Goal: Task Accomplishment & Management: Manage account settings

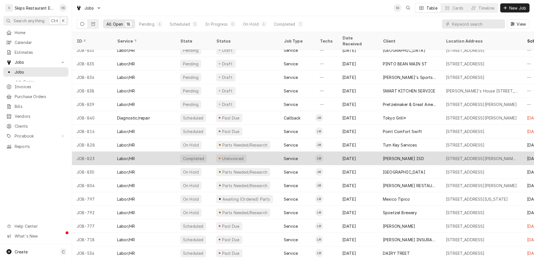
scroll to position [22, 0]
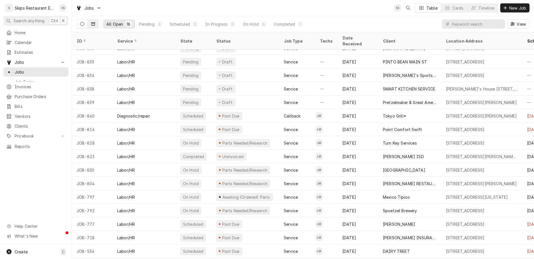
click at [91, 22] on icon "Dynamic Content Wrapper" at bounding box center [93, 24] width 4 height 4
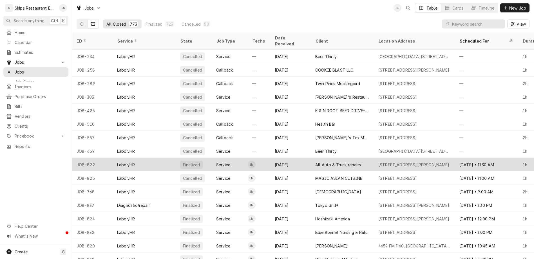
click at [315, 162] on div "All Auto & Truck repairs" at bounding box center [338, 165] width 46 height 6
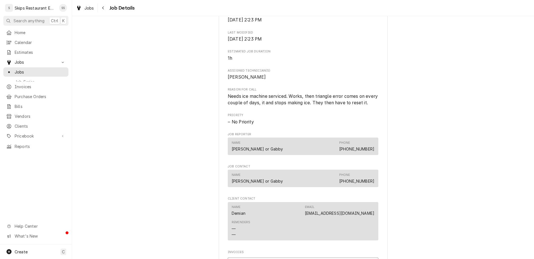
scroll to position [243, 0]
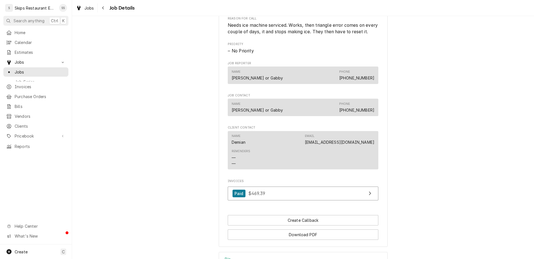
scroll to position [260, 0]
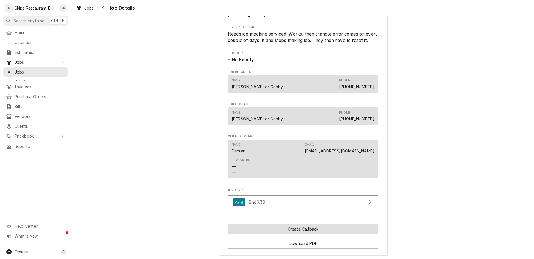
click at [293, 223] on button "Create Callback" at bounding box center [303, 228] width 151 height 10
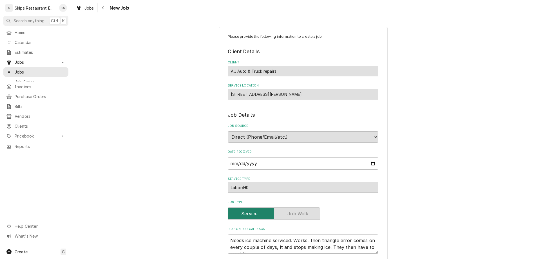
type textarea "x"
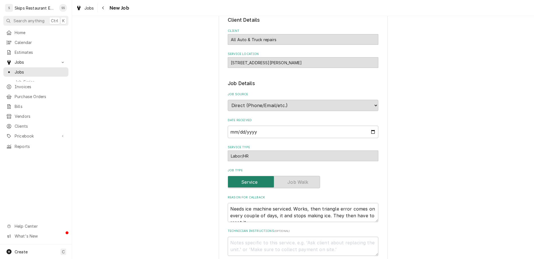
scroll to position [44, 0]
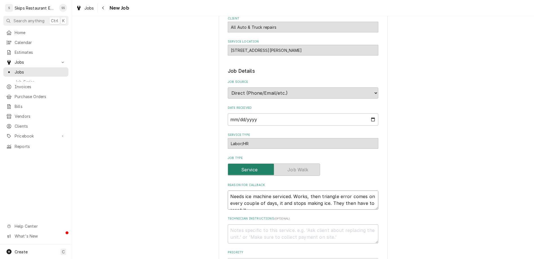
drag, startPoint x: 256, startPoint y: 150, endPoint x: 230, endPoint y: 136, distance: 29.1
click at [230, 190] on textarea "Needs ice machine serviced. Works, then triangle error comes on every couple of…" at bounding box center [303, 199] width 151 height 19
type textarea "M"
type textarea "x"
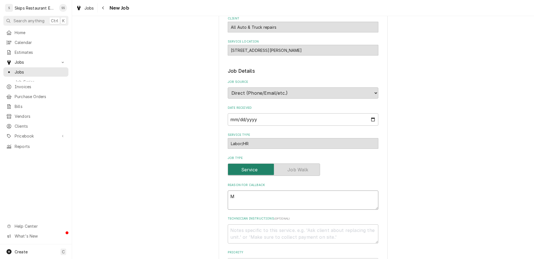
type textarea "Ma"
type textarea "x"
type textarea "Mac"
type textarea "x"
type textarea "Mach"
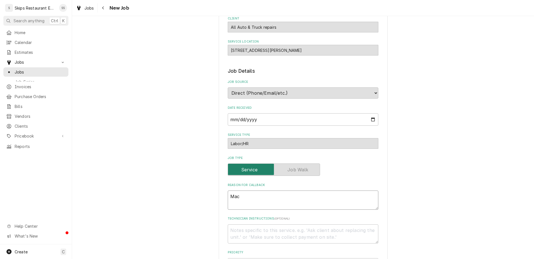
type textarea "x"
type textarea "Machi"
type textarea "x"
type textarea "Machin"
type textarea "x"
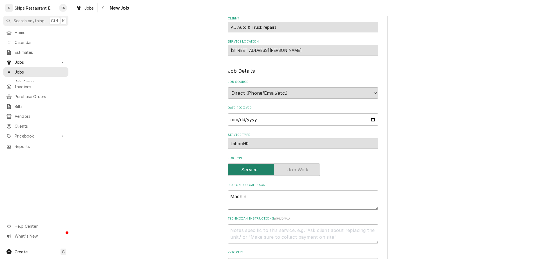
type textarea "Machine"
type textarea "x"
type textarea "Machine"
type textarea "x"
type textarea "Machine i"
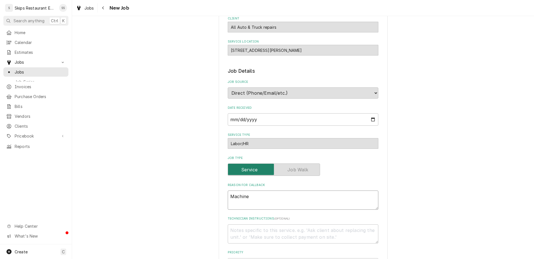
type textarea "x"
type textarea "Machine is"
type textarea "x"
type textarea "Machine is"
type textarea "x"
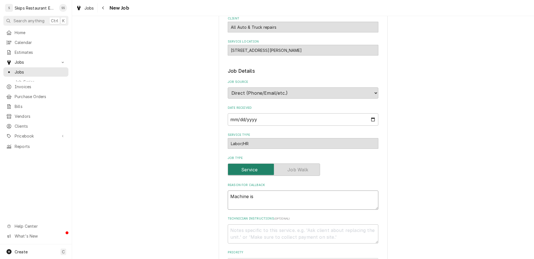
type textarea "Machine is s"
type textarea "x"
type textarea "Machine is st"
type textarea "x"
type textarea "Machine is stu"
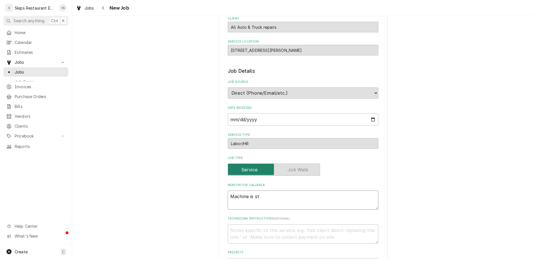
type textarea "x"
type textarea "Machine is stuc"
type textarea "x"
type textarea "Machine is stuck"
type textarea "x"
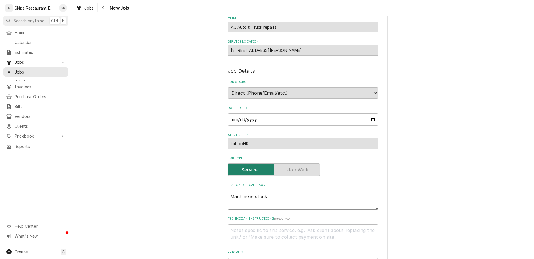
type textarea "Machine is stuck"
type textarea "x"
type textarea "Machine is stuck i"
type textarea "x"
type textarea "Machine is stuck in"
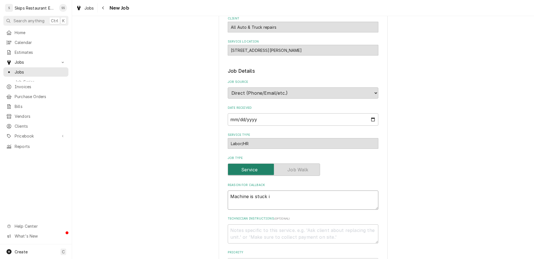
type textarea "x"
type textarea "Machine is stuck in"
type textarea "x"
type textarea "Machine is stuck in l"
type textarea "x"
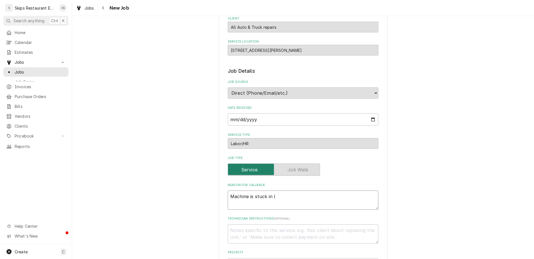
type textarea "Machine is stuck in lo"
type textarea "x"
type textarea "Machine is stuck in log"
type textarea "x"
type textarea "Machine is stuck in lo"
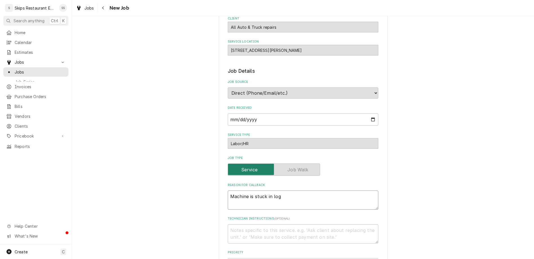
type textarea "x"
type textarea "Machine is stuck in lon"
type textarea "x"
type textarea "Machine is stuck in long"
type textarea "x"
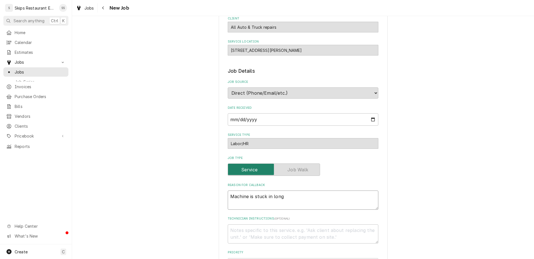
type textarea "Machine is stuck in long"
type textarea "x"
type textarea "Machine is stuck in long h"
type textarea "x"
type textarea "Machine is stuck in long ha"
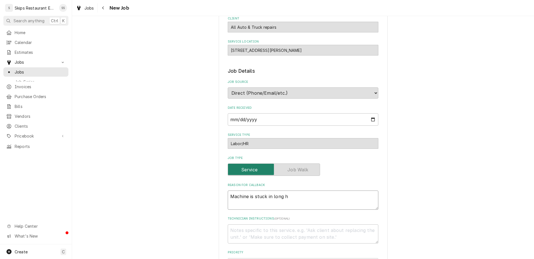
type textarea "x"
type textarea "Machine is stuck in long har"
type textarea "x"
type textarea "Machine is stuck in long harv"
type textarea "x"
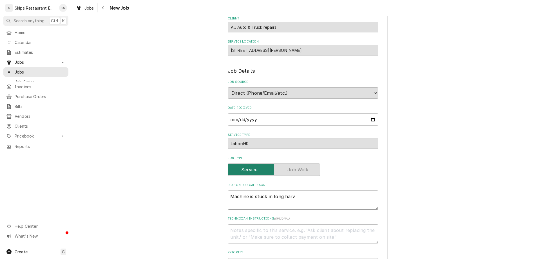
type textarea "Machine is stuck in long harve"
type textarea "x"
type textarea "Machine is stuck in long harver"
type textarea "x"
type textarea "Machine is stuck in long harve"
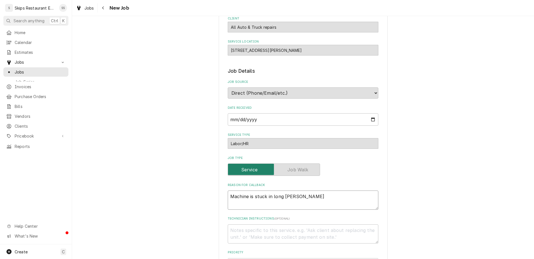
type textarea "x"
type textarea "Machine is stuck in long harves"
type textarea "x"
type textarea "Machine is stuck in long harvest"
type textarea "x"
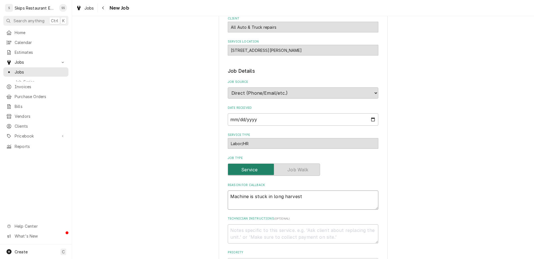
type textarea "Machine is stuck in long harvest."
type textarea "x"
type textarea "Machine is stuck in long harvest."
type textarea "x"
type textarea "Machine is stuck in long harvest."
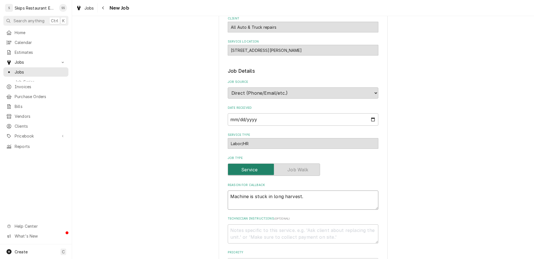
type textarea "x"
type textarea "Machine is stuck in long harvest. M"
type textarea "x"
type textarea "Machine is stuck in long harvest. Ma"
type textarea "x"
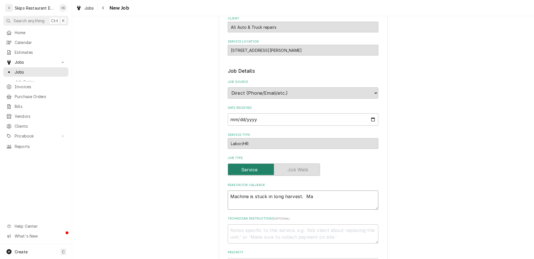
type textarea "Machine is stuck in long harvest. May"
type textarea "x"
type textarea "Machine is stuck in long harvest. May"
type textarea "x"
type textarea "Machine is stuck in long harvest. May n"
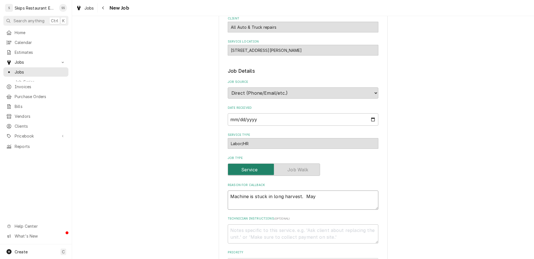
type textarea "x"
type textarea "Machine is stuck in long harvest. May ne"
type textarea "x"
type textarea "Machine is stuck in long harvest. May nee"
type textarea "x"
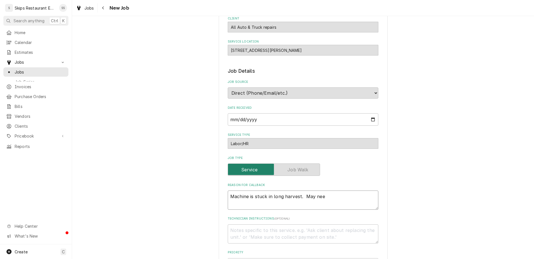
type textarea "Machine is stuck in long harvest. May need"
type textarea "x"
type textarea "Machine is stuck in long harvest. May need"
type textarea "x"
type textarea "Machine is stuck in long harvest. May need a"
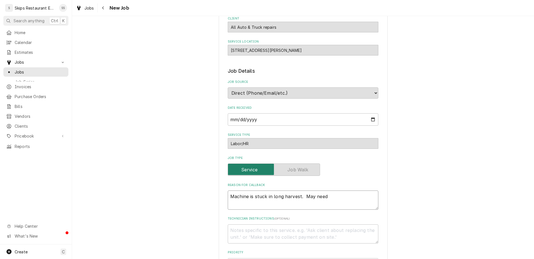
type textarea "x"
type textarea "Machine is stuck in long harvest. May need a"
type textarea "x"
type textarea "Machine is stuck in long harvest. May need a n"
type textarea "x"
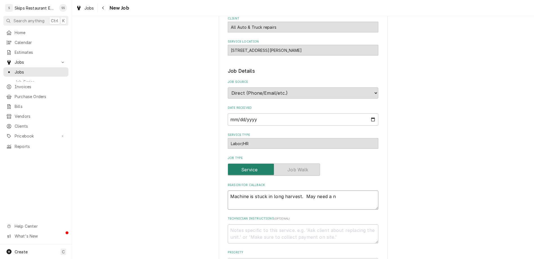
type textarea "Machine is stuck in long harvest. May need a ne"
type textarea "x"
type textarea "Machine is stuck in long harvest. May need a new"
type textarea "x"
type textarea "Machine is stuck in long harvest. May need a new"
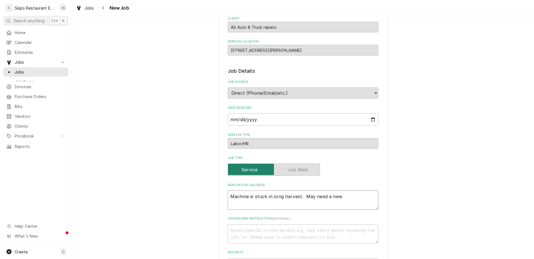
type textarea "x"
type textarea "Machine is stuck in long harvest. May need a new w"
type textarea "x"
type textarea "Machine is stuck in long harvest. May need a new wa"
type textarea "x"
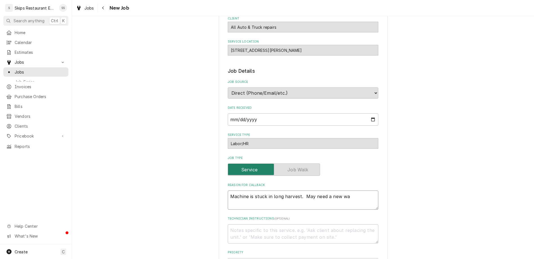
type textarea "Machine is stuck in long harvest. May need a new wat"
type textarea "x"
type textarea "Machine is stuck in long harvest. May need a new wate"
type textarea "x"
type textarea "Machine is stuck in long harvest. May need a new water"
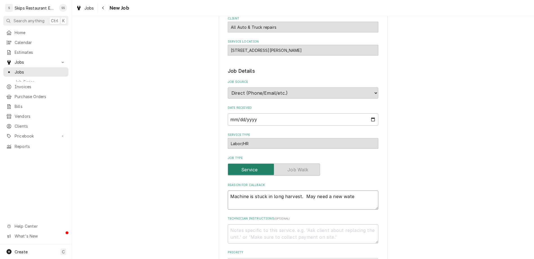
type textarea "x"
type textarea "Machine is stuck in long harvest. May need a new water"
type textarea "x"
type textarea "Machine is stuck in long harvest. May need a new water l"
type textarea "x"
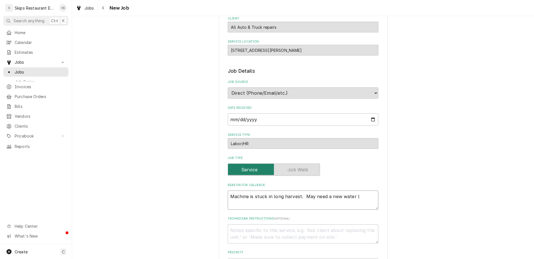
type textarea "Machine is stuck in long harvest. May need a new water le"
type textarea "x"
type textarea "Machine is stuck in long harvest. May need a new water lev"
type textarea "x"
type textarea "Machine is stuck in long harvest. May need a new water leve"
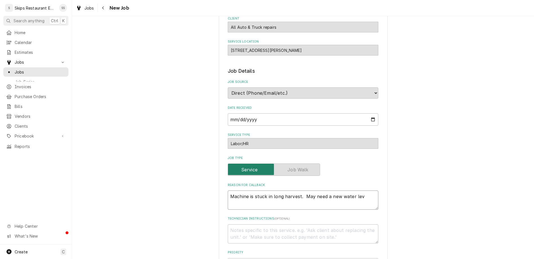
type textarea "x"
type textarea "Machine is stuck in long harvest. May need a new water level"
type textarea "x"
type textarea "Machine is stuck in long harvest. May need a new water level"
type textarea "x"
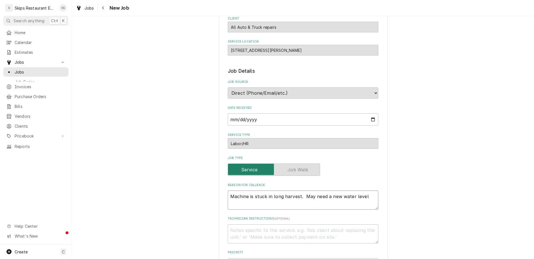
type textarea "Machine is stuck in long harvest. May need a new water level p"
type textarea "x"
type textarea "Machine is stuck in long harvest. May need a new water level pr"
type textarea "x"
type textarea "Machine is stuck in long harvest. May need a new water level pro"
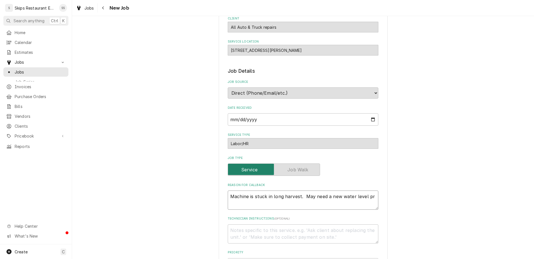
type textarea "x"
type textarea "Machine is stuck in long harvest. May need a new water level prob"
type textarea "x"
type textarea "Machine is stuck in long harvest. May need a new water level probe"
type textarea "x"
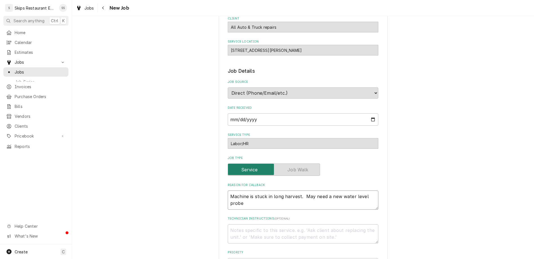
type textarea "Machine is stuck in long harvest. May need a new water level probe."
type textarea "x"
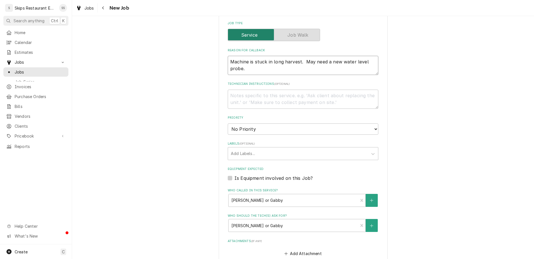
scroll to position [179, 0]
type textarea "Machine is stuck in long harvest. May need a new water level probe."
type input "[DATE]"
type textarea "x"
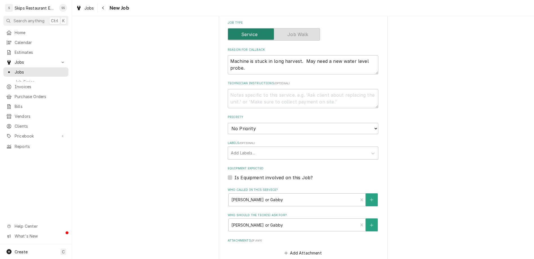
select select "11:00:00"
click option "11:00 AM" at bounding box center [0, 0] width 0 height 0
type textarea "x"
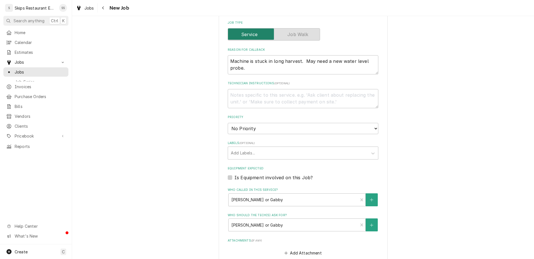
type input "1"
type textarea "x"
type input "1"
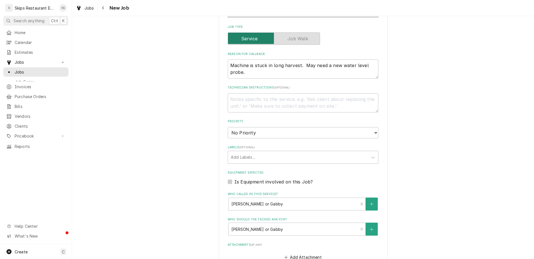
type textarea "x"
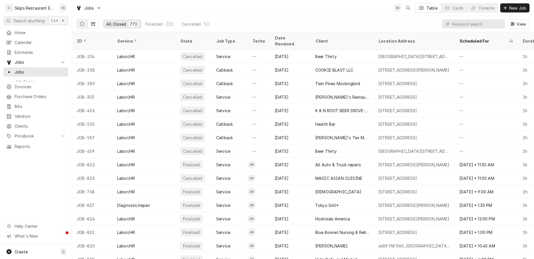
click at [77, 19] on button "Dynamic Content Wrapper" at bounding box center [82, 23] width 11 height 9
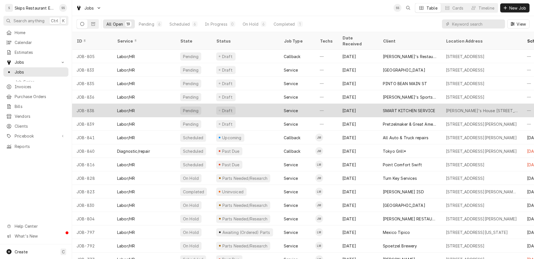
click at [384, 108] on div "SMART KITCHEN SERVICE" at bounding box center [409, 111] width 52 height 6
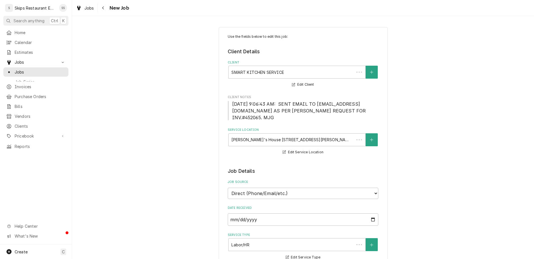
type textarea "x"
click at [15, 69] on span "Jobs" at bounding box center [40, 72] width 51 height 6
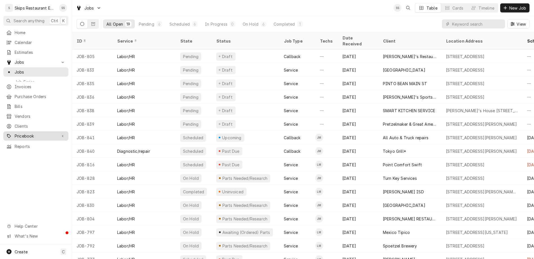
click at [17, 133] on span "Pricebook" at bounding box center [36, 136] width 42 height 6
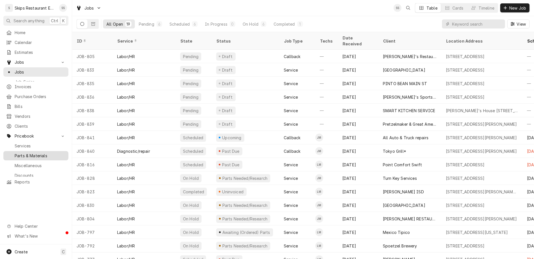
click at [19, 153] on span "Parts & Materials" at bounding box center [40, 156] width 51 height 6
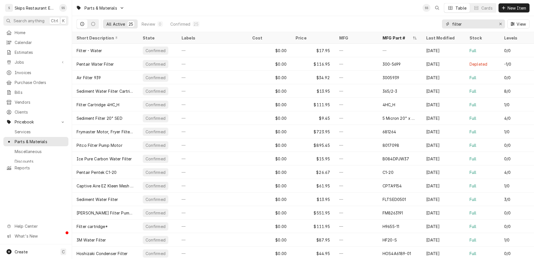
click at [485, 19] on input "filter" at bounding box center [473, 23] width 42 height 9
drag, startPoint x: 485, startPoint y: 19, endPoint x: 465, endPoint y: 19, distance: 19.4
click at [465, 19] on input "filter" at bounding box center [473, 23] width 42 height 9
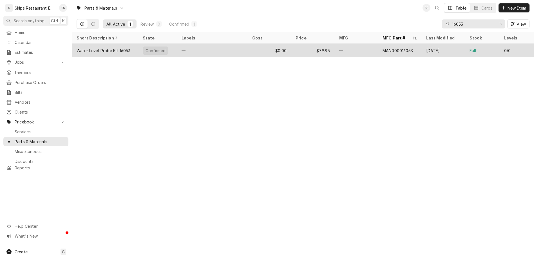
type input "16053"
click at [143, 46] on div "Confirmed" at bounding box center [156, 50] width 26 height 8
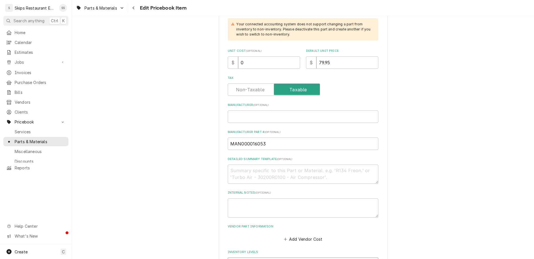
scroll to position [263, 0]
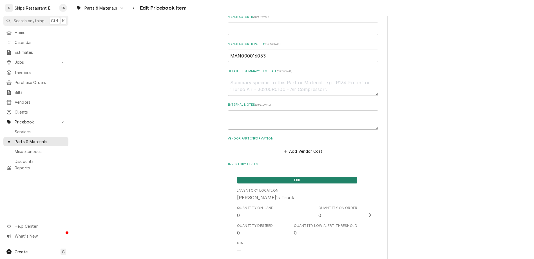
drag, startPoint x: 260, startPoint y: 171, endPoint x: 243, endPoint y: 175, distance: 17.9
type input "1"
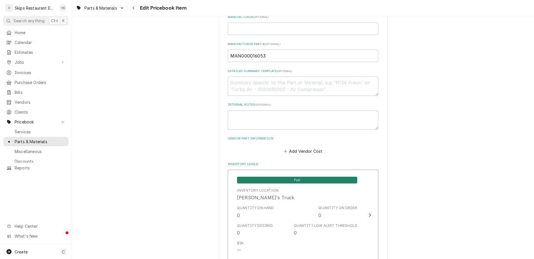
scroll to position [377, 0]
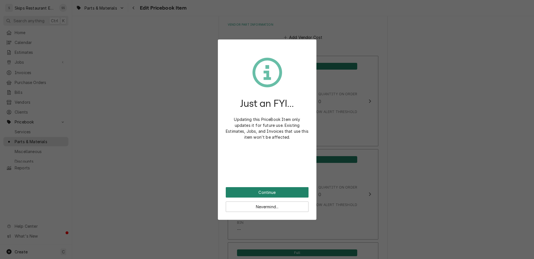
click at [272, 187] on button "Continue" at bounding box center [267, 192] width 83 height 10
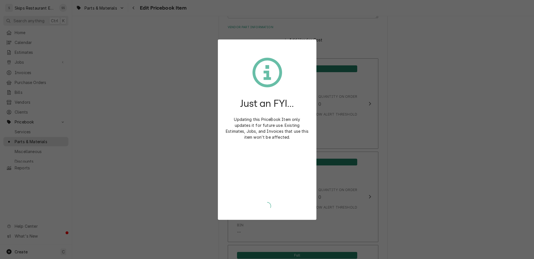
type textarea "x"
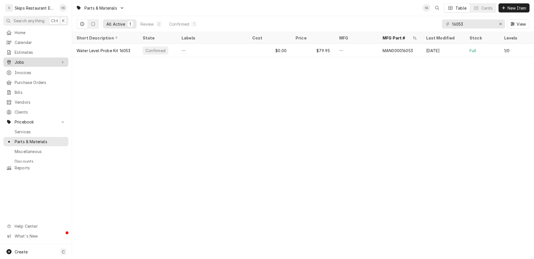
click at [16, 59] on span "Jobs" at bounding box center [36, 62] width 42 height 6
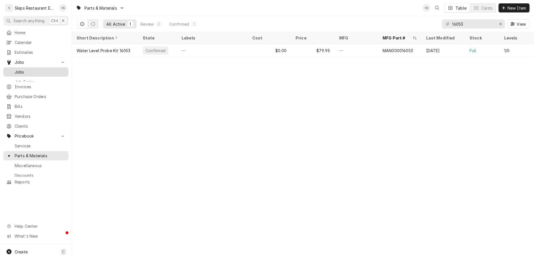
click at [15, 69] on span "Jobs" at bounding box center [40, 72] width 51 height 6
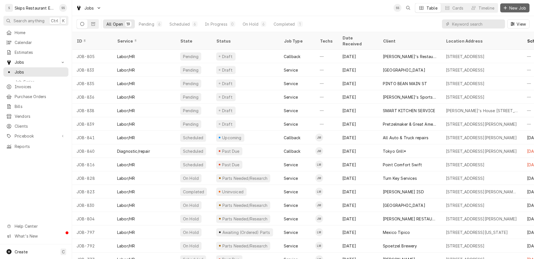
click at [519, 6] on span "New Job" at bounding box center [517, 8] width 19 height 6
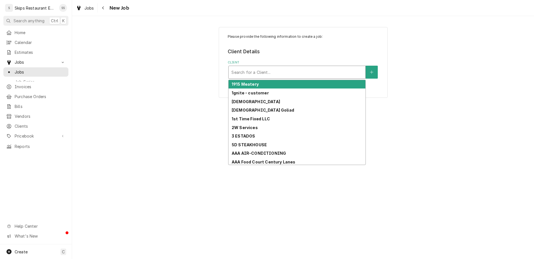
click at [272, 67] on div "Client" at bounding box center [296, 72] width 131 height 10
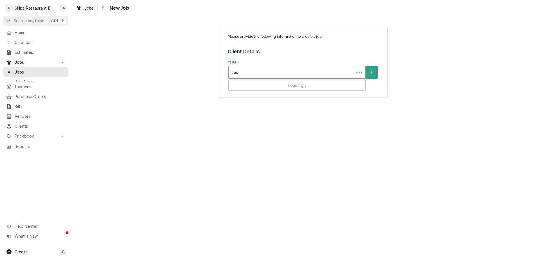
type input "casa"
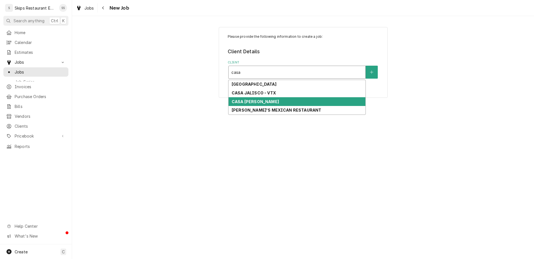
click at [245, 99] on strong "CASA [PERSON_NAME]" at bounding box center [255, 101] width 47 height 5
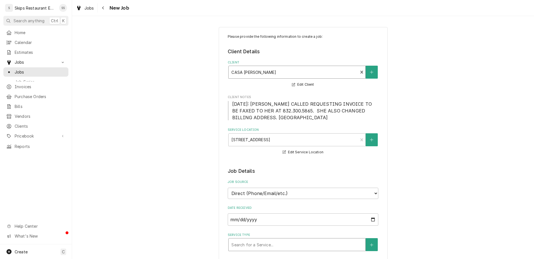
click at [267, 239] on div "Service Type" at bounding box center [296, 244] width 131 height 10
type textarea "x"
type textarea "E"
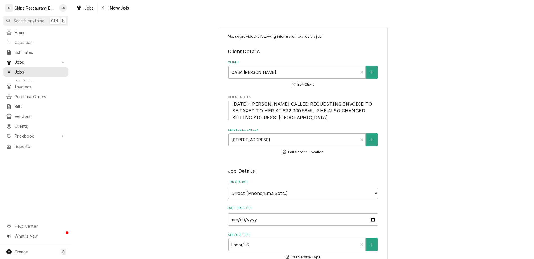
type textarea "x"
type textarea "Ex"
type textarea "x"
type textarea "Exh"
type textarea "x"
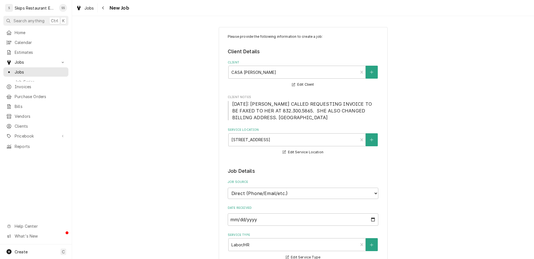
type textarea "Exha"
type textarea "x"
type textarea "Exhau"
type textarea "x"
type textarea "Exhaus"
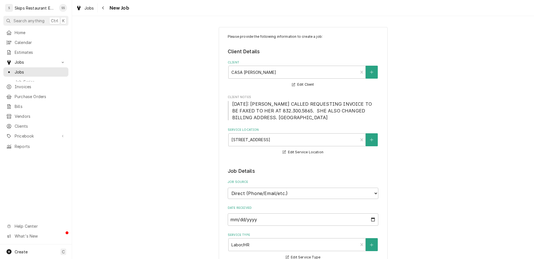
type textarea "x"
type textarea "Exhaust"
type textarea "x"
type textarea "Exhaust"
type textarea "x"
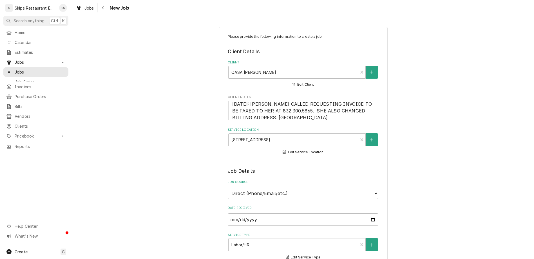
type textarea "Exhaust f"
type textarea "x"
type textarea "Exhaust fo"
type textarea "x"
type textarea "Exhaust for"
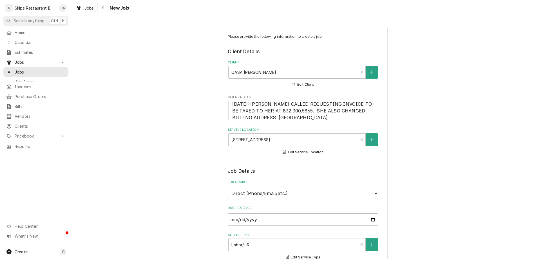
type textarea "x"
type textarea "Exhaust for"
type textarea "x"
type textarea "Exhaust for H"
type textarea "x"
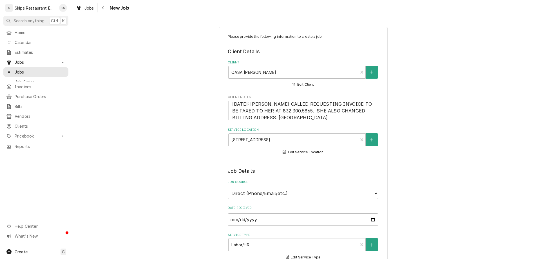
type textarea "Exhaust for Ho"
type textarea "x"
type textarea "Exhaust for Hoo"
type textarea "x"
type textarea "Exhaust for Hood"
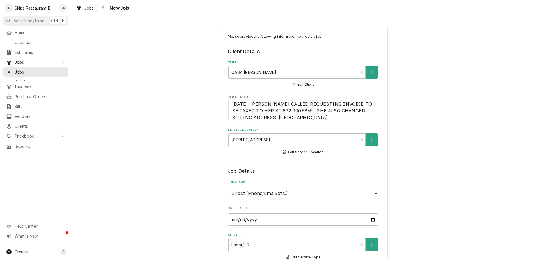
type textarea "x"
type textarea "Exhaust for Hood"
type textarea "x"
type textarea "Exhaust for Hood Sy"
type textarea "x"
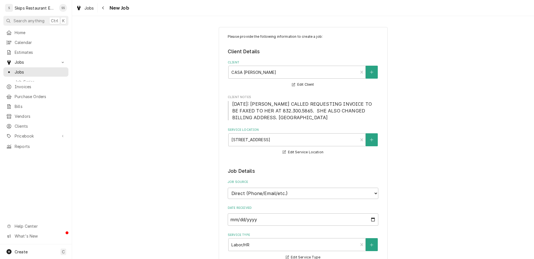
type textarea "Exhaust for Hood Sys"
type textarea "x"
type textarea "Exhaust for Hood Syst"
type textarea "x"
type textarea "Exhaust for Hood Syste"
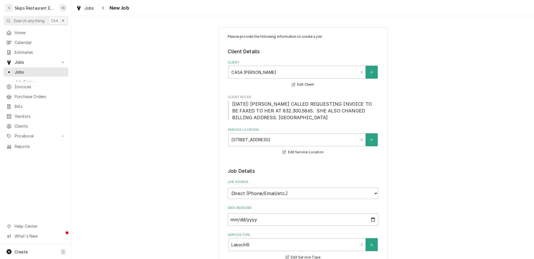
type textarea "x"
type textarea "Exhaust for Hood System"
type textarea "x"
type textarea "Exhaust for Hood System"
type textarea "x"
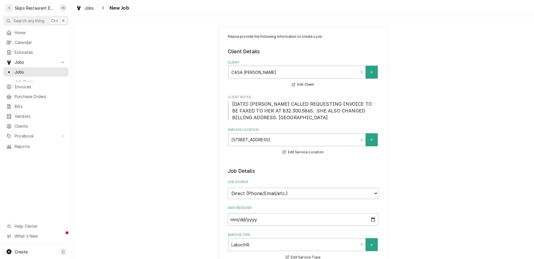
type textarea "Exhaust for Hood System n"
type textarea "x"
type textarea "Exhaust for Hood System"
type textarea "x"
type textarea "Exhaust for Hood System q"
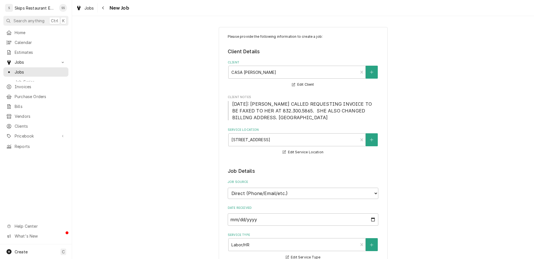
type textarea "x"
type textarea "Exhaust for Hood System qu"
type textarea "x"
type textarea "Exhaust for Hood System qui"
type textarea "x"
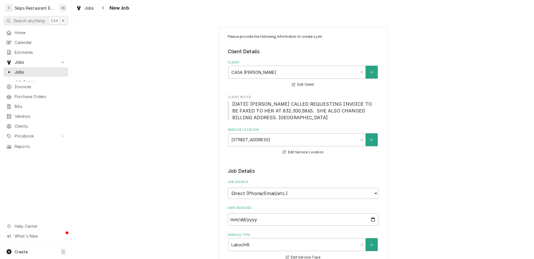
type textarea "Exhaust for Hood System quit"
type textarea "x"
type textarea "Exhaust for Hood System quit"
type textarea "x"
type textarea "Exhaust for Hood System quit w"
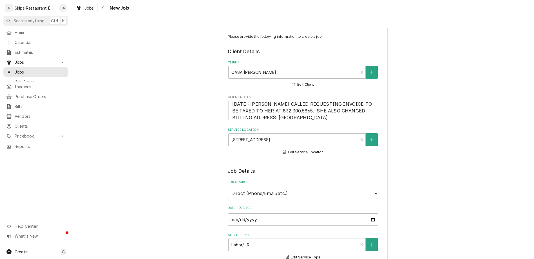
type textarea "x"
type textarea "Exhaust for Hood System quit wo"
type textarea "x"
type textarea "Exhaust for Hood System quit wor"
type textarea "x"
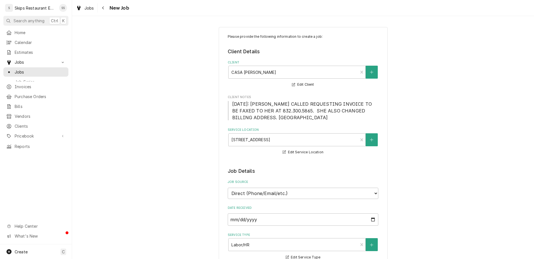
type textarea "Exhaust for Hood System quit work"
type textarea "x"
type textarea "Exhaust for Hood System quit worki"
type textarea "x"
type textarea "Exhaust for Hood System quit workin"
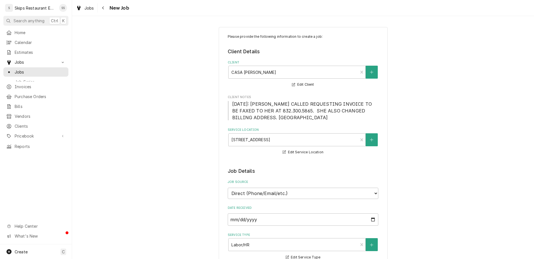
type textarea "x"
type textarea "Exhaust for Hood System quit working"
type textarea "x"
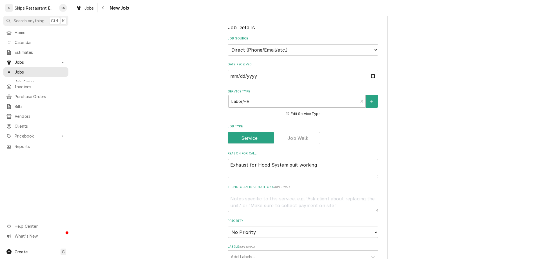
scroll to position [154, 0]
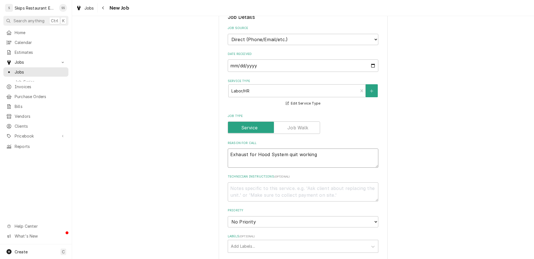
type textarea "Exhaust for Hood System quit working"
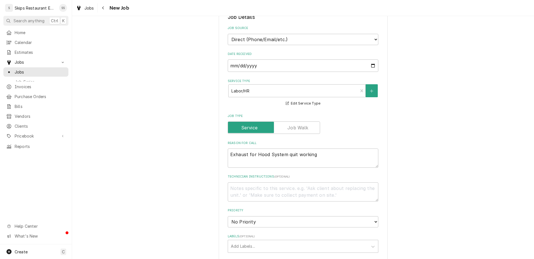
type textarea "x"
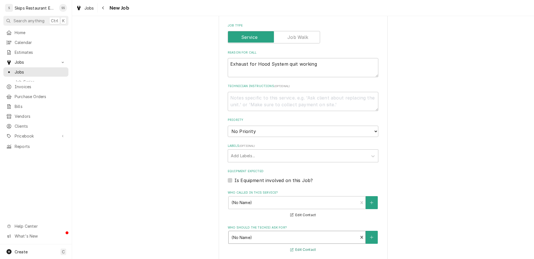
scroll to position [246, 0]
type input "2025-08-14"
type textarea "x"
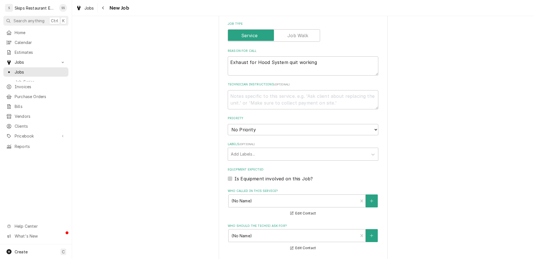
select select "09:00:00"
click option "9:00 AM" at bounding box center [0, 0] width 0 height 0
type textarea "x"
type input "1"
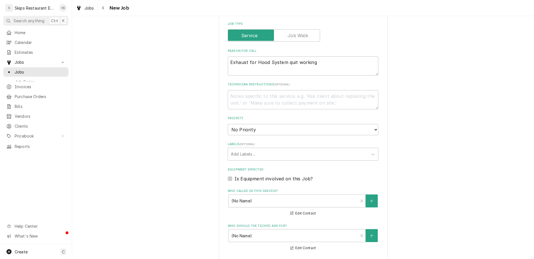
type textarea "x"
type input "1"
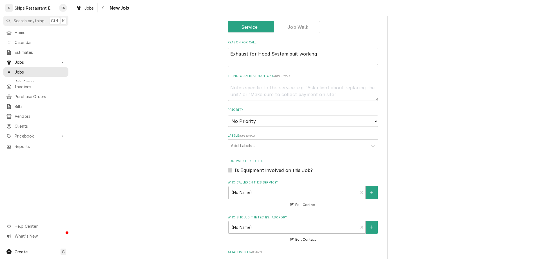
type textarea "x"
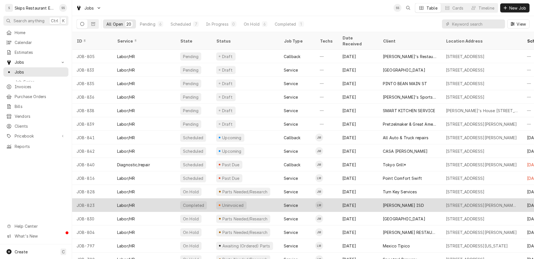
click at [221, 202] on div "Uninvoiced" at bounding box center [232, 205] width 23 height 6
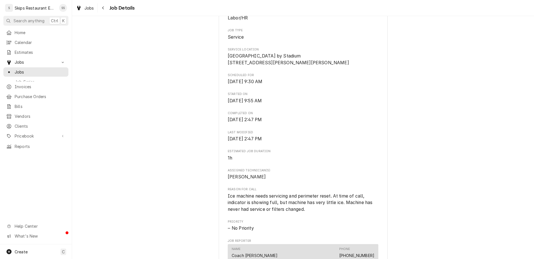
scroll to position [176, 0]
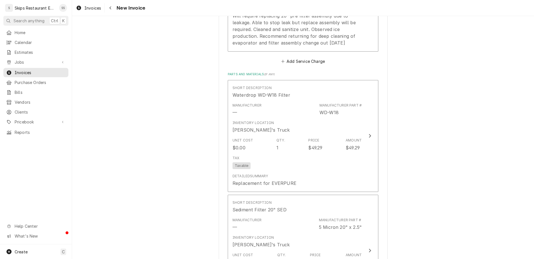
scroll to position [505, 0]
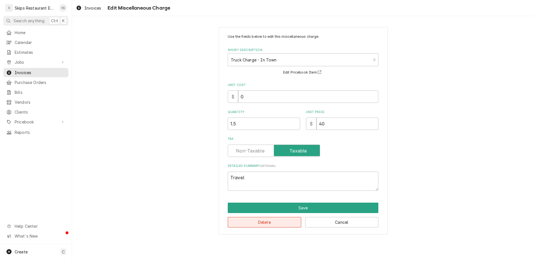
click at [267, 217] on button "Delete" at bounding box center [264, 222] width 73 height 10
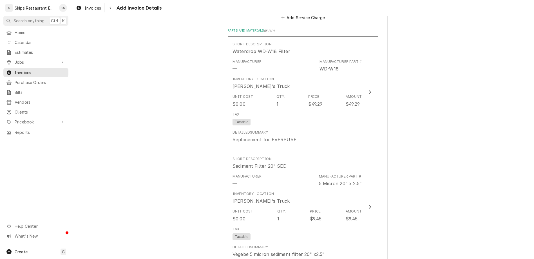
scroll to position [506, 0]
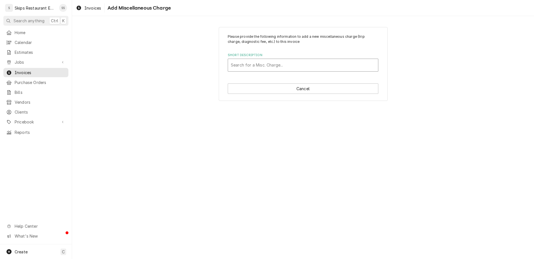
click at [268, 60] on div "Short Description" at bounding box center [303, 65] width 144 height 10
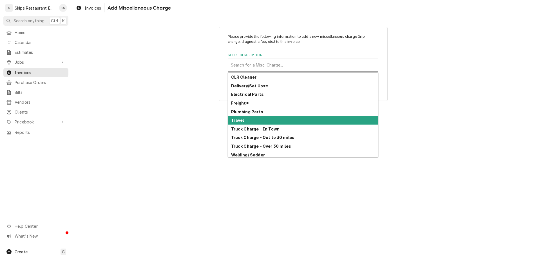
click at [244, 116] on div "Travel" at bounding box center [303, 120] width 150 height 9
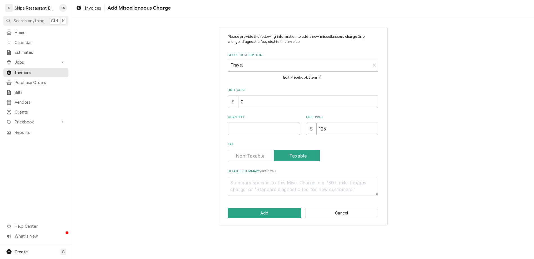
click at [250, 122] on input "Quantity" at bounding box center [264, 128] width 72 height 12
type textarea "x"
type input "4"
type textarea "x"
type input "4.5"
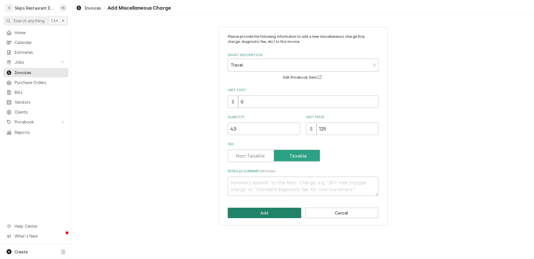
click at [262, 207] on button "Add" at bounding box center [264, 212] width 73 height 10
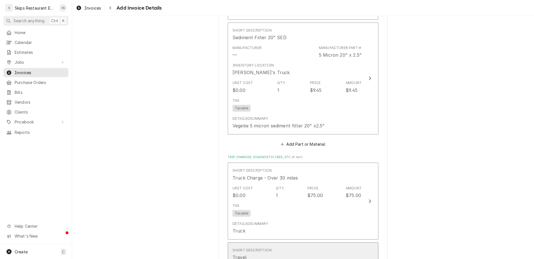
scroll to position [649, 0]
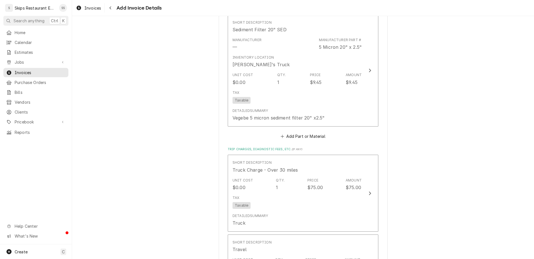
type textarea "x"
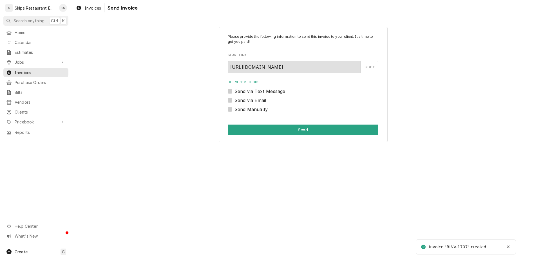
click at [238, 106] on label "Send Manually" at bounding box center [250, 109] width 33 height 7
click at [238, 106] on input "Send Manually" at bounding box center [309, 112] width 151 height 12
checkbox input "true"
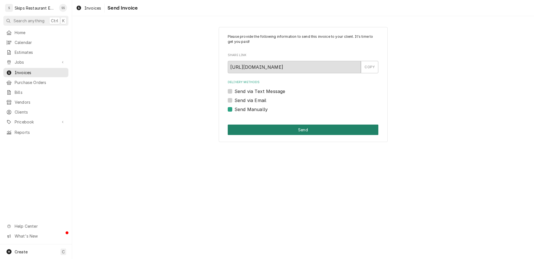
click at [284, 124] on button "Send" at bounding box center [303, 129] width 151 height 10
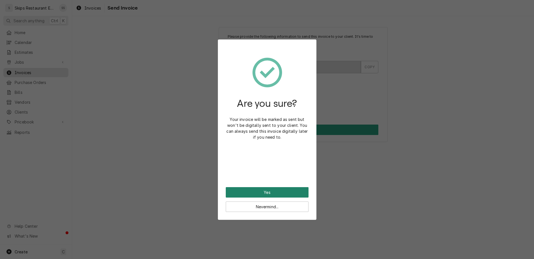
click at [265, 187] on button "Yes" at bounding box center [267, 192] width 83 height 10
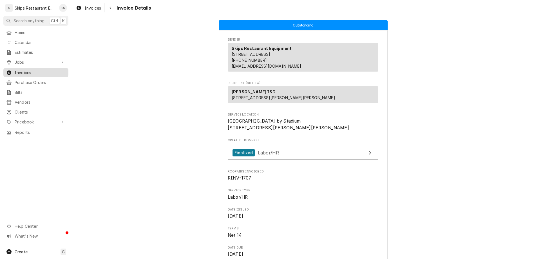
click at [19, 70] on span "Invoices" at bounding box center [40, 73] width 51 height 6
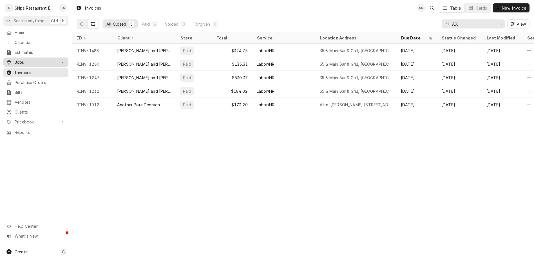
click at [15, 59] on span "Jobs" at bounding box center [36, 62] width 42 height 6
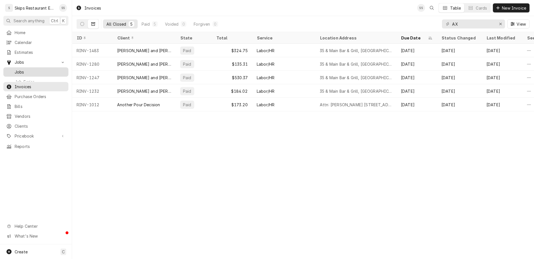
click at [15, 69] on span "Jobs" at bounding box center [40, 72] width 51 height 6
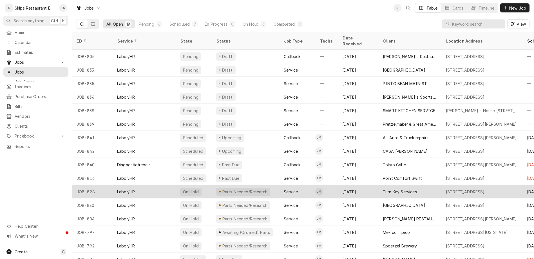
click at [383, 189] on div "Turn Key Services" at bounding box center [400, 192] width 34 height 6
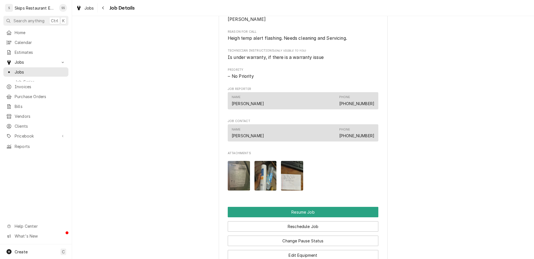
scroll to position [300, 0]
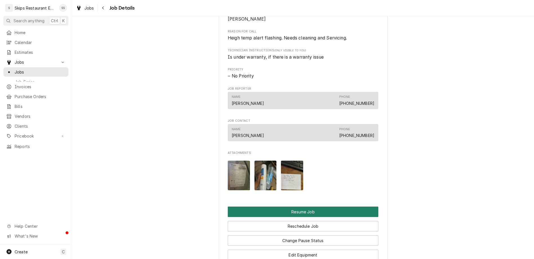
click at [291, 206] on button "Resume Job" at bounding box center [303, 211] width 151 height 10
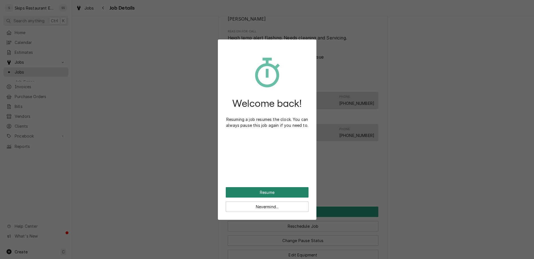
click at [259, 187] on button "Resume" at bounding box center [267, 192] width 83 height 10
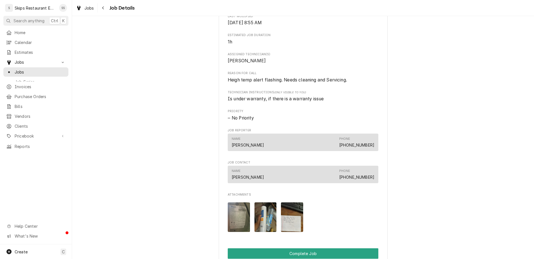
scroll to position [220, 0]
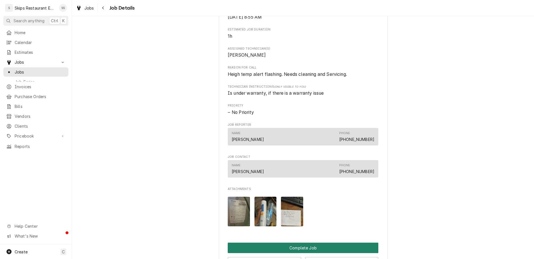
click at [286, 242] on button "Complete Job" at bounding box center [303, 247] width 151 height 10
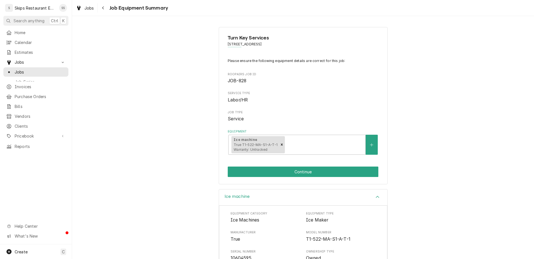
scroll to position [14, 0]
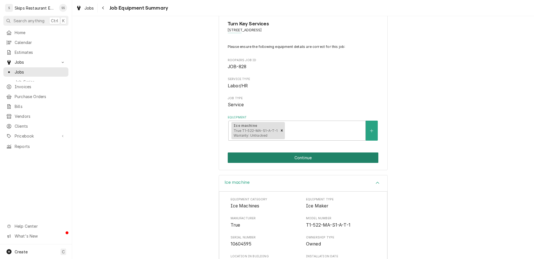
click at [283, 152] on button "Continue" at bounding box center [303, 157] width 151 height 10
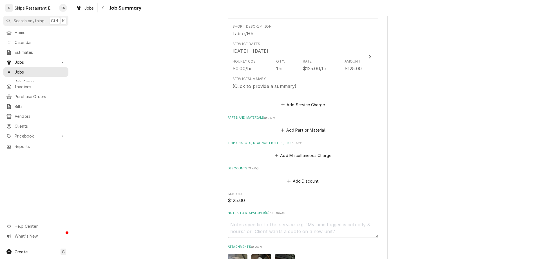
scroll to position [55, 0]
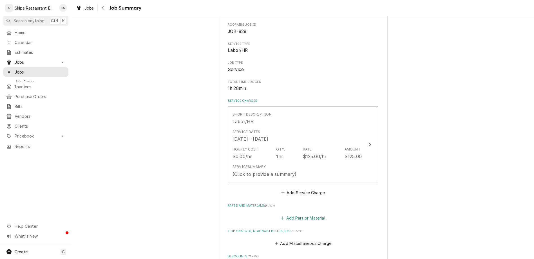
click at [286, 214] on button "Add Part or Material" at bounding box center [303, 218] width 46 height 8
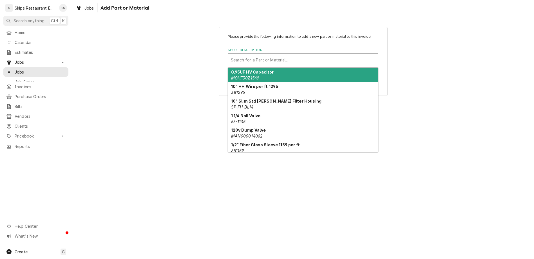
click at [261, 53] on div "Search for a Part or Material..." at bounding box center [303, 59] width 150 height 12
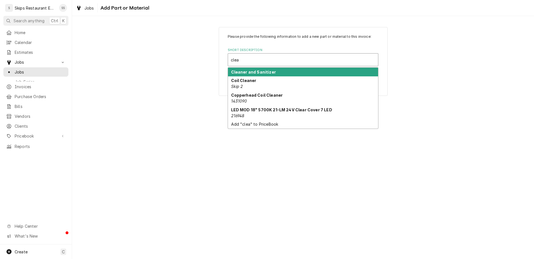
type input "clean"
click at [247, 70] on strong "Cleaner and Sanitizer" at bounding box center [253, 72] width 45 height 5
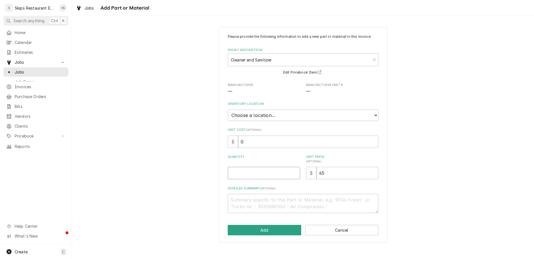
click at [271, 167] on input "Quantity" at bounding box center [264, 173] width 72 height 12
type textarea "x"
type input "1"
click at [263, 225] on button "Add" at bounding box center [264, 230] width 73 height 10
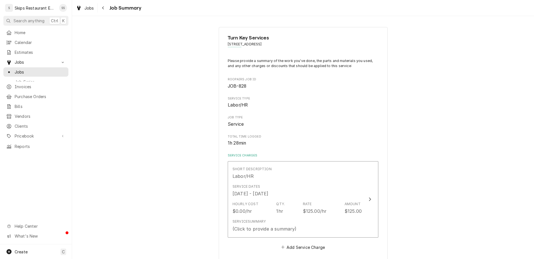
scroll to position [55, 0]
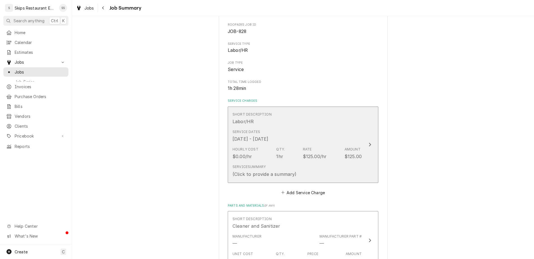
click at [282, 144] on div "Hourly Cost $0.00/hr Qty. 1hr Rate $125.00/hr Amount $125.00" at bounding box center [296, 152] width 129 height 17
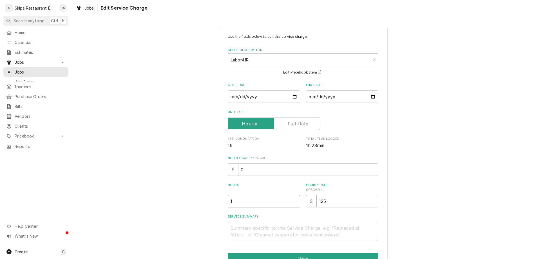
drag, startPoint x: 248, startPoint y: 153, endPoint x: 229, endPoint y: 153, distance: 19.4
click at [229, 195] on input "1" at bounding box center [264, 201] width 72 height 12
type textarea "x"
type input "2"
click at [292, 253] on button "Save" at bounding box center [303, 258] width 151 height 10
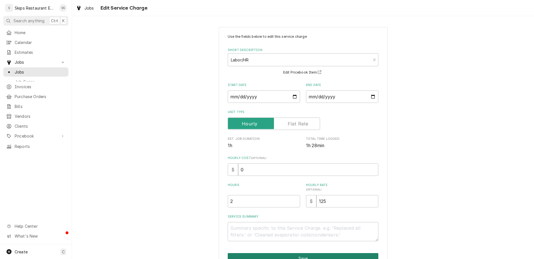
scroll to position [55, 0]
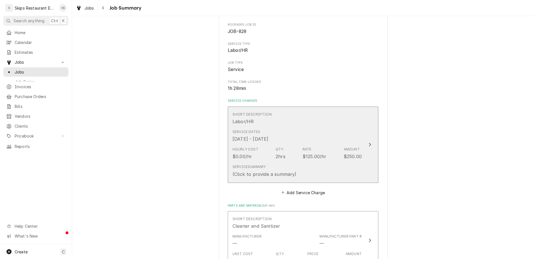
click at [274, 171] on div "(Click to provide a summary)" at bounding box center [264, 174] width 64 height 7
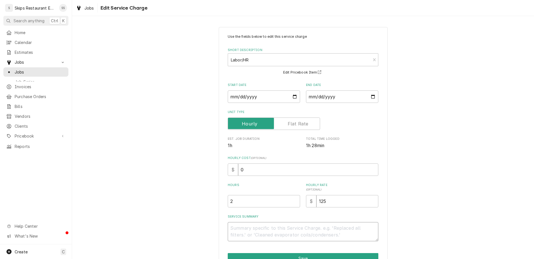
click at [265, 222] on textarea "Service Summary" at bounding box center [303, 231] width 151 height 19
drag, startPoint x: 245, startPoint y: 152, endPoint x: 238, endPoint y: 152, distance: 7.6
click at [238, 195] on input "2" at bounding box center [264, 201] width 72 height 12
type textarea "x"
type input "1"
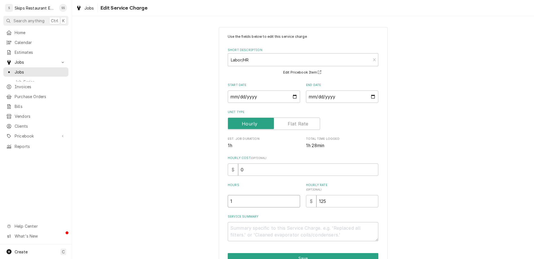
type textarea "x"
type input "1.5"
click at [252, 222] on textarea "Service Summary" at bounding box center [303, 231] width 151 height 19
type textarea "x"
type textarea "C"
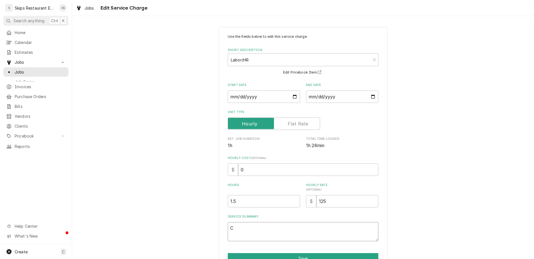
type textarea "x"
type textarea "Cle"
type textarea "x"
type textarea "Clea"
type textarea "x"
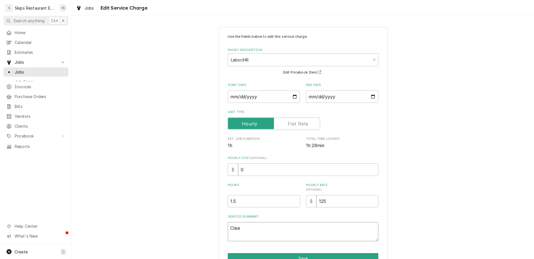
type textarea "Clean"
type textarea "x"
type textarea "Cleane"
type textarea "x"
type textarea "Cleaned"
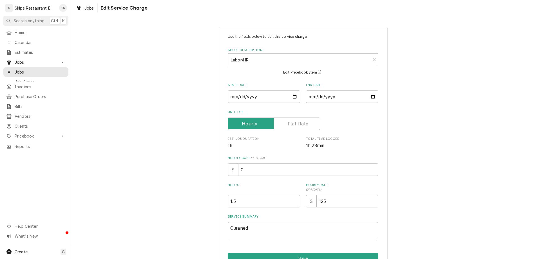
type textarea "x"
type textarea "Cleaned"
type textarea "x"
type textarea "Cleaned a"
type textarea "x"
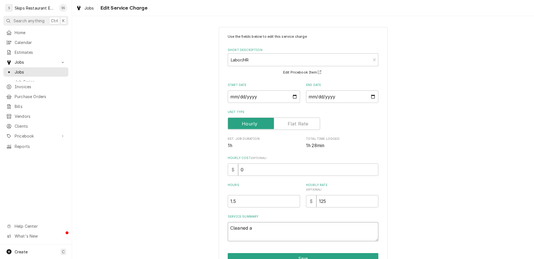
type textarea "Cleaned an"
type textarea "x"
type textarea "Cleaned and"
type textarea "x"
type textarea "Cleaned and"
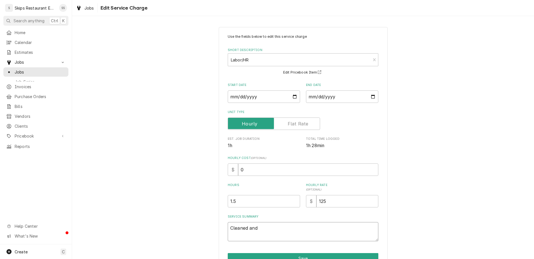
type textarea "x"
type textarea "Cleaned and S"
type textarea "x"
type textarea "Cleaned and Sa"
type textarea "x"
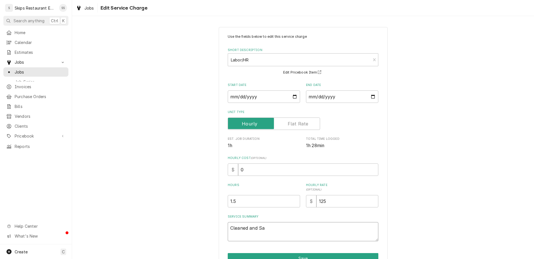
type textarea "Cleaned and San"
type textarea "x"
type textarea "Cleaned and Sani"
type textarea "x"
type textarea "Cleaned and Sanit"
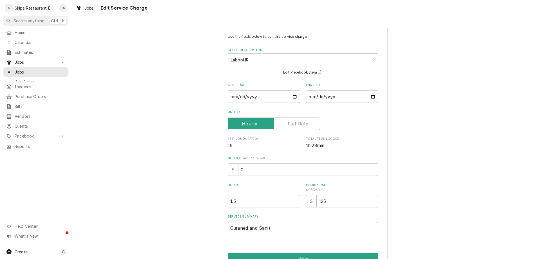
type textarea "x"
type textarea "Cleaned and Saniti"
type textarea "x"
type textarea "Cleaned and Sanitiz"
type textarea "x"
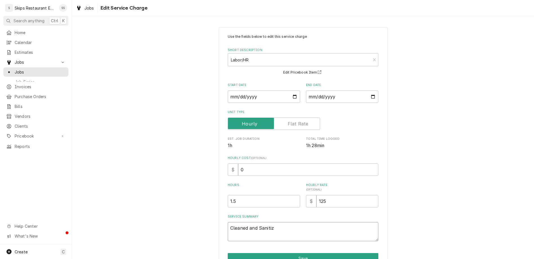
type textarea "Cleaned and Sanitize"
type textarea "x"
type textarea "Cleaned and Sanitized"
type textarea "x"
type textarea "Cleaned and Sanitized"
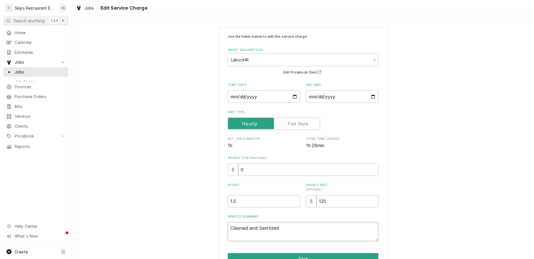
type textarea "x"
type textarea "Cleaned and Sanitized I"
type textarea "x"
type textarea "Cleaned and Sanitized Ic"
type textarea "x"
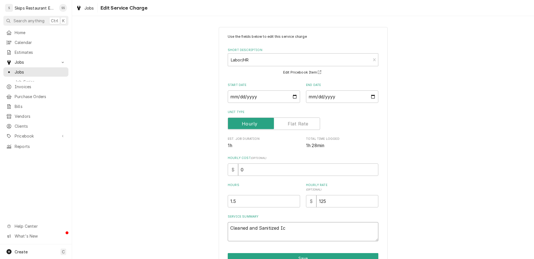
type textarea "Cleaned and Sanitized Ice"
type textarea "x"
type textarea "Cleaned and Sanitized Ice"
type textarea "x"
type textarea "Cleaned and Sanitized Ice M"
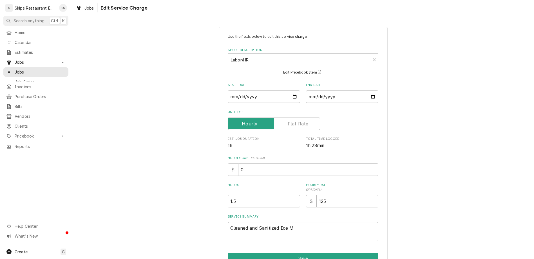
type textarea "x"
type textarea "Cleaned and Sanitized Ice Ma"
type textarea "x"
type textarea "Cleaned and Sanitized Ice Mac"
type textarea "x"
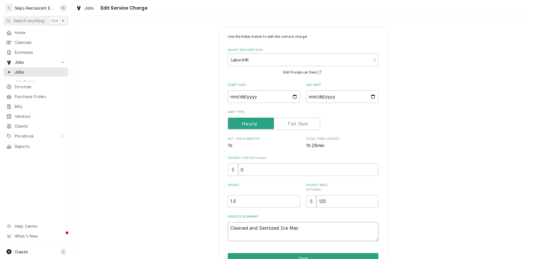
type textarea "Cleaned and Sanitized Ice Mach"
type textarea "x"
type textarea "Cleaned and Sanitized Ice Machi"
type textarea "x"
type textarea "Cleaned and Sanitized Ice Machin"
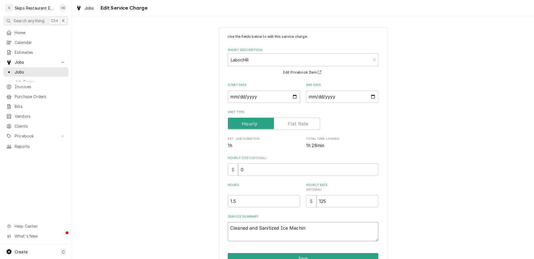
type textarea "x"
type textarea "Cleaned and Sanitized Ice Machine"
type textarea "x"
type textarea "Cleaned and Sanitized Ice Machine."
type textarea "x"
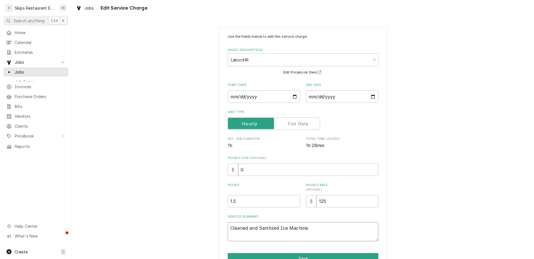
type textarea "Cleaned and Sanitized Ice Machine."
type textarea "x"
type textarea "Cleaned and Sanitized Ice Machine."
type textarea "x"
type textarea "Cleaned and Sanitized Ice Machine. L"
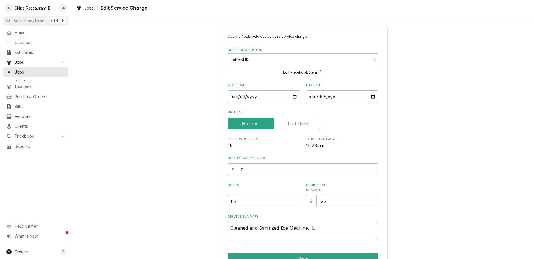
type textarea "x"
type textarea "Cleaned and Sanitized Ice Machine. Lo"
type textarea "x"
type textarea "Cleaned and Sanitized Ice Machine. Loo"
type textarea "x"
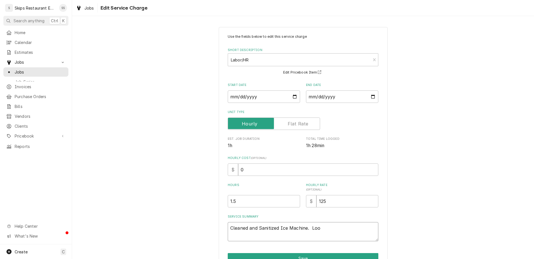
type textarea "Cleaned and Sanitized Ice Machine. Look"
type textarea "x"
type textarea "Cleaned and Sanitized Ice Machine. Looki"
type textarea "x"
type textarea "Cleaned and Sanitized Ice Machine. Lookin"
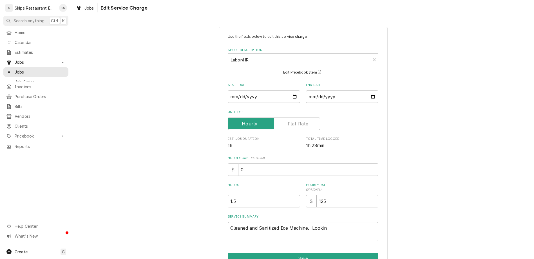
type textarea "x"
type textarea "Cleaned and Sanitized Ice Machine. Looking"
type textarea "x"
type textarea "Cleaned and Sanitized Ice Machine. Looking"
type textarea "x"
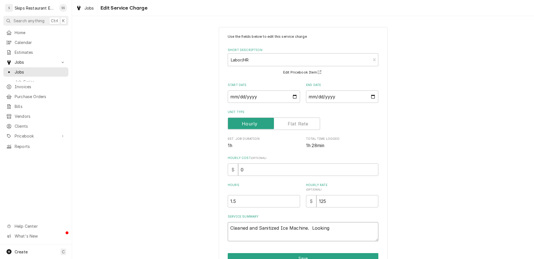
type textarea "Cleaned and Sanitized Ice Machine. Looking i"
type textarea "x"
type textarea "Cleaned and Sanitized Ice Machine. Looking in"
type textarea "x"
type textarea "Cleaned and Sanitized Ice Machine. Looking int"
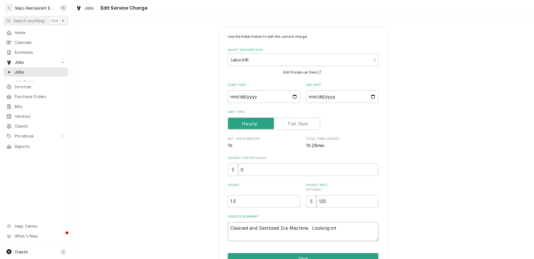
type textarea "x"
type textarea "Cleaned and Sanitized Ice Machine. Looking int"
type textarea "x"
type textarea "Cleaned and Sanitized Ice Machine. Looking int o"
type textarea "x"
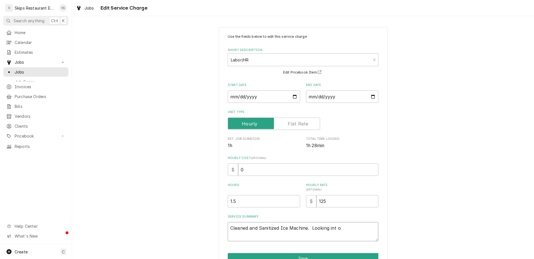
type textarea "Cleaned and Sanitized Ice Machine. Looking int"
type textarea "x"
type textarea "Cleaned and Sanitized Ice Machine. Looking int"
type textarea "x"
type textarea "Cleaned and Sanitized Ice Machine. Looking into"
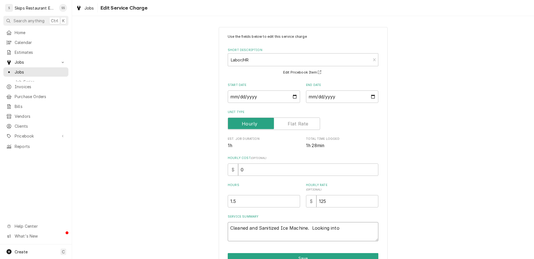
type textarea "x"
type textarea "Cleaned and Sanitized Ice Machine. Looking into"
type textarea "x"
type textarea "Cleaned and Sanitized Ice Machine. Looking into"
type textarea "x"
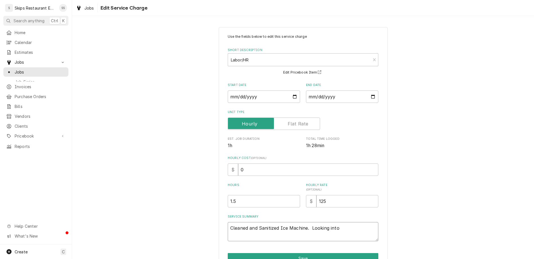
type textarea "Cleaned and Sanitized Ice Machine. Looking int"
type textarea "x"
type textarea "Cleaned and Sanitized Ice Machine. Looking in"
type textarea "x"
type textarea "Cleaned and Sanitized Ice Machine. Looking i"
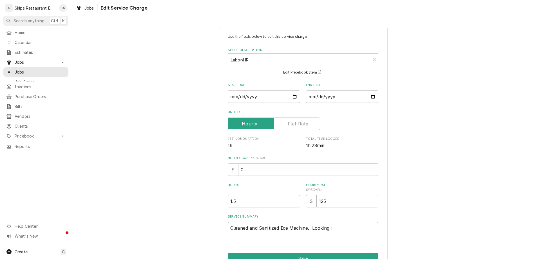
type textarea "x"
type textarea "Cleaned and Sanitized Ice Machine. Looking"
type textarea "x"
type textarea "Cleaned and Sanitized Ice Machine. Looking"
type textarea "x"
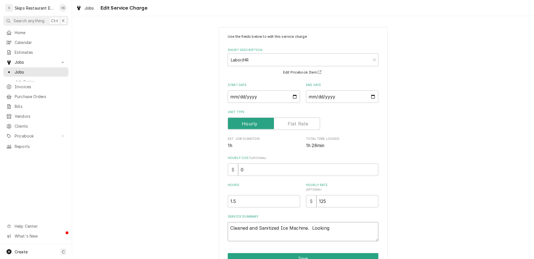
type textarea "Cleaned and Sanitized Ice Machine. Lookin"
type textarea "x"
type textarea "Cleaned and Sanitized Ice Machine. Looki"
type textarea "x"
type textarea "Cleaned and Sanitized Ice Machine. Look"
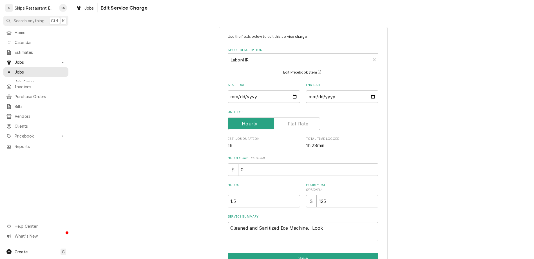
type textarea "x"
type textarea "Cleaned and Sanitized Ice Machine. Loo"
type textarea "x"
type textarea "Cleaned and Sanitized Ice Machine. Lo"
type textarea "x"
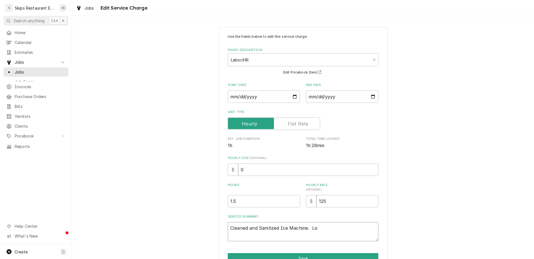
type textarea "Cleaned and Sanitized Ice Machine. L"
type textarea "x"
type textarea "Cleaned and Sanitized Ice Machine."
type textarea "x"
type textarea "Cleaned and Sanitized Ice Machine. C"
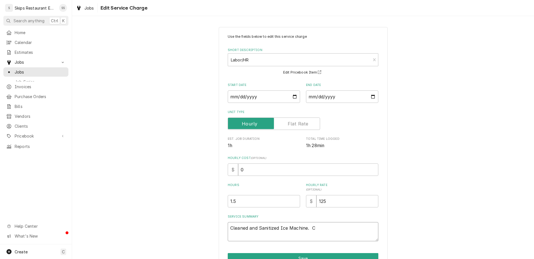
type textarea "x"
type textarea "Cleaned and Sanitized Ice Machine. Co"
type textarea "x"
type textarea "Cleaned and Sanitized Ice Machine. Con"
type textarea "x"
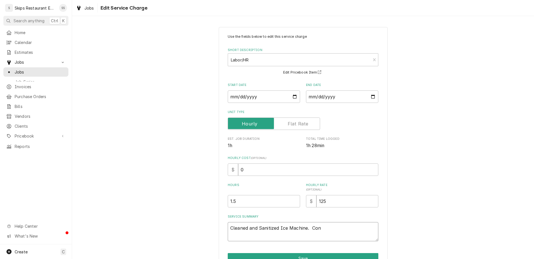
type textarea "Cleaned and Sanitized Ice Machine. Cons"
type textarea "x"
type textarea "Cleaned and Sanitized Ice Machine. Consu"
type textarea "x"
type textarea "Cleaned and Sanitized Ice Machine. Consul"
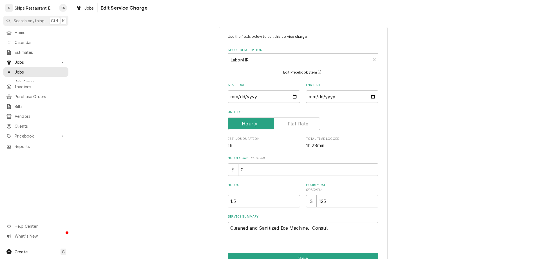
type textarea "x"
type textarea "Cleaned and Sanitized Ice Machine. Consult"
type textarea "x"
type textarea "Cleaned and Sanitized Ice Machine. Consulti"
type textarea "x"
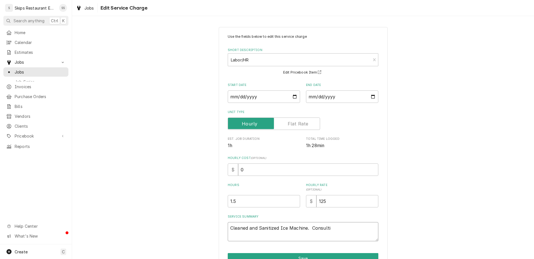
type textarea "Cleaned and Sanitized Ice Machine. Consultin"
type textarea "x"
type textarea "Cleaned and Sanitized Ice Machine. Consulting"
type textarea "x"
type textarea "Cleaned and Sanitized Ice Machine. Consulting"
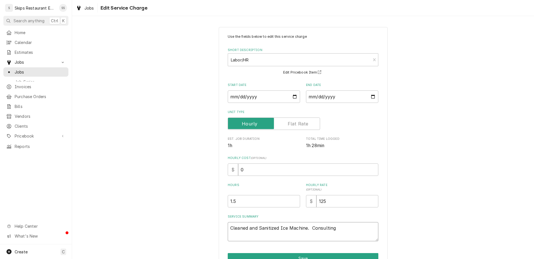
type textarea "x"
type textarea "Cleaned and Sanitized Ice Machine. Consulting T"
type textarea "x"
type textarea "Cleaned and Sanitized Ice Machine. Consulting Tr"
type textarea "x"
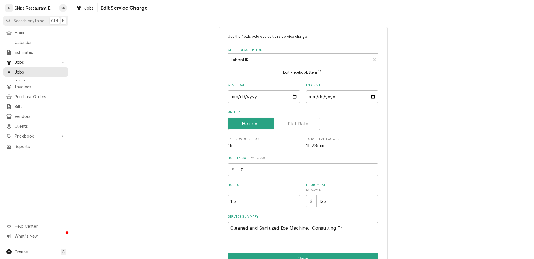
type textarea "Cleaned and Sanitized Ice Machine. Consulting Tru"
type textarea "x"
type textarea "Cleaned and Sanitized Ice Machine. Consulting True"
type textarea "x"
type textarea "Cleaned and Sanitized Ice Machine. Consulting True"
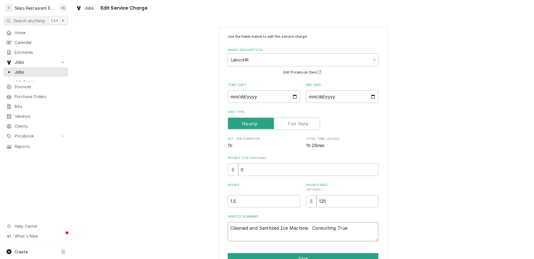
type textarea "x"
type textarea "Cleaned and Sanitized Ice Machine. Consulting True T"
type textarea "x"
type textarea "Cleaned and Sanitized Ice Machine. Consulting True Te"
type textarea "x"
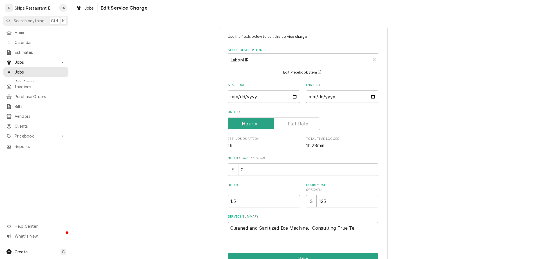
type textarea "Cleaned and Sanitized Ice Machine. Consulting True Tec"
type textarea "x"
type textarea "Cleaned and Sanitized Ice Machine. Consulting True Tech"
type textarea "x"
type textarea "Cleaned and Sanitized Ice Machine. Consulting True Tech"
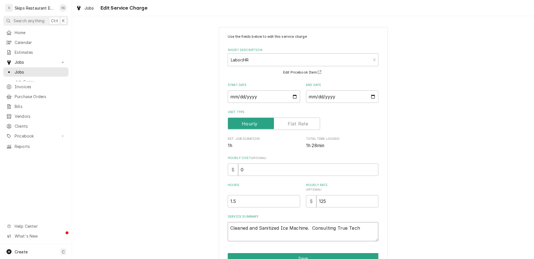
type textarea "x"
type textarea "Cleaned and Sanitized Ice Machine. Consulting True Tech S"
type textarea "x"
type textarea "Cleaned and Sanitized Ice Machine. Consulting True Tech Su"
type textarea "x"
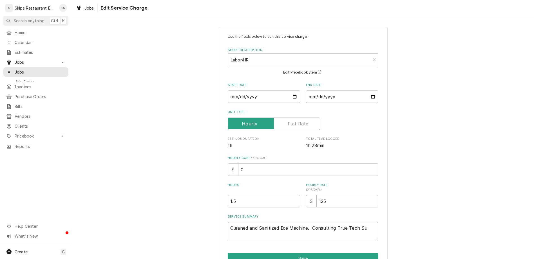
type textarea "Cleaned and Sanitized Ice Machine. Consulting True Tech S"
type textarea "x"
type textarea "Cleaned and Sanitized Ice Machine. Consulting True Tech Su"
type textarea "x"
type textarea "Cleaned and Sanitized Ice Machine. Consulting True Tech Sup"
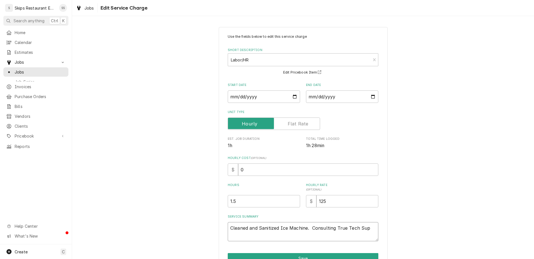
type textarea "x"
type textarea "Cleaned and Sanitized Ice Machine. Consulting True Tech Supp"
type textarea "x"
type textarea "Cleaned and Sanitized Ice Machine. Consulting True Tech Suppo"
type textarea "x"
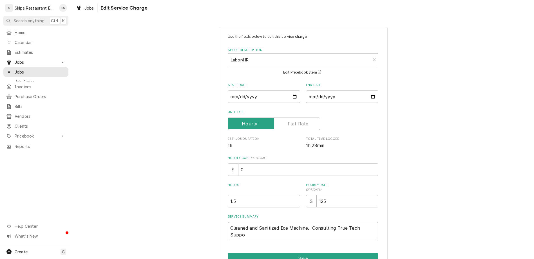
type textarea "Cleaned and Sanitized Ice Machine. Consulting True Tech Suppor"
type textarea "x"
type textarea "Cleaned and Sanitized Ice Machine. Consulting True Tech Support"
click at [288, 253] on button "Save" at bounding box center [303, 258] width 151 height 10
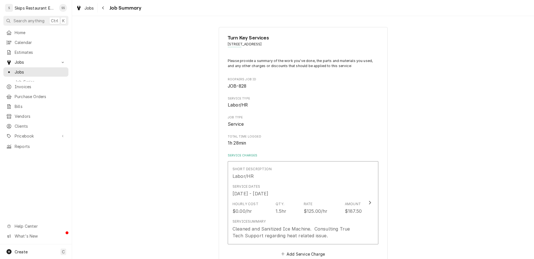
scroll to position [55, 0]
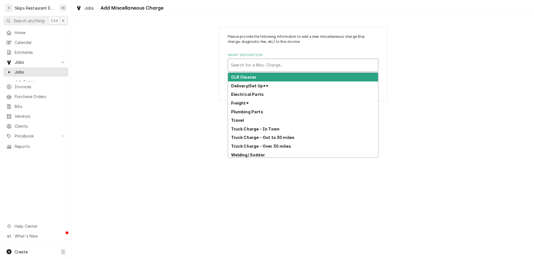
click at [257, 60] on div "Short Description" at bounding box center [303, 65] width 144 height 10
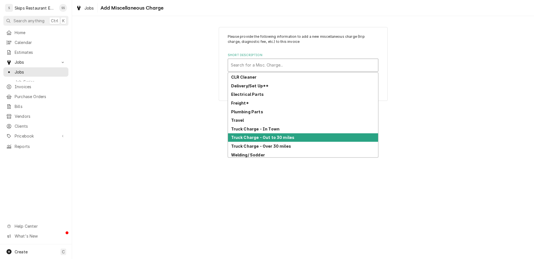
click at [252, 135] on strong "Truck Charge - Out to 30 miles" at bounding box center [263, 137] width 64 height 5
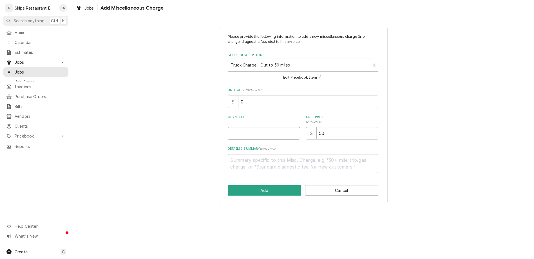
click at [254, 127] on input "Quantity" at bounding box center [264, 133] width 72 height 12
click at [264, 185] on button "Add" at bounding box center [264, 190] width 73 height 10
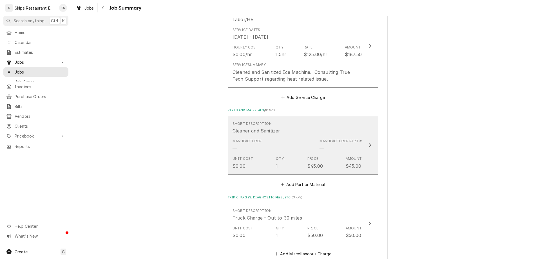
scroll to position [164, 0]
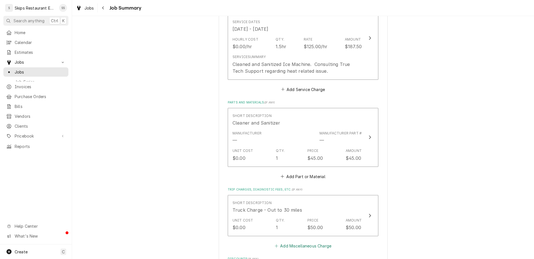
click at [279, 242] on button "Add Miscellaneous Charge" at bounding box center [303, 246] width 59 height 8
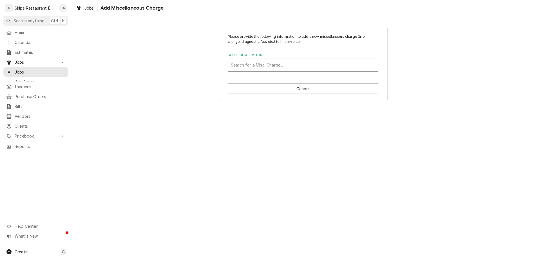
click at [273, 60] on div "Short Description" at bounding box center [303, 65] width 144 height 10
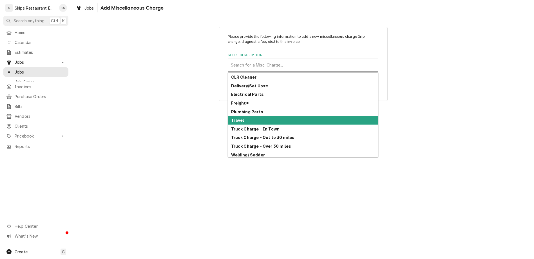
click at [244, 118] on strong "Travel" at bounding box center [237, 120] width 13 height 5
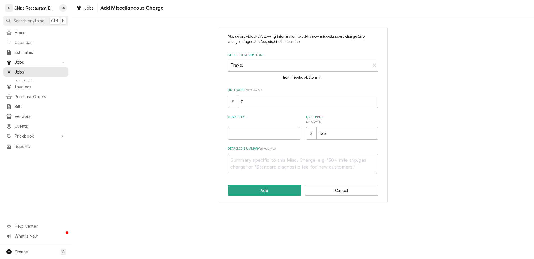
click at [260, 95] on input "0" at bounding box center [308, 101] width 140 height 12
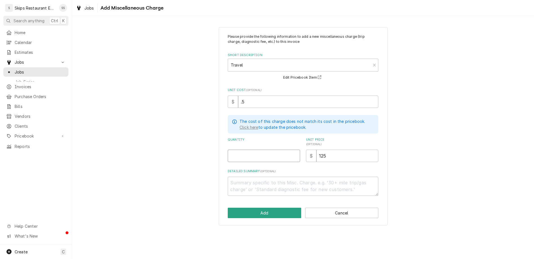
click at [247, 149] on input "Quantity" at bounding box center [264, 155] width 72 height 12
click at [264, 207] on button "Add" at bounding box center [264, 212] width 73 height 10
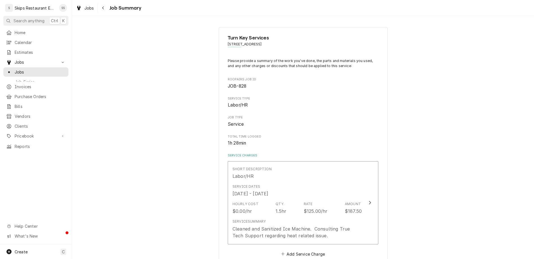
scroll to position [164, 0]
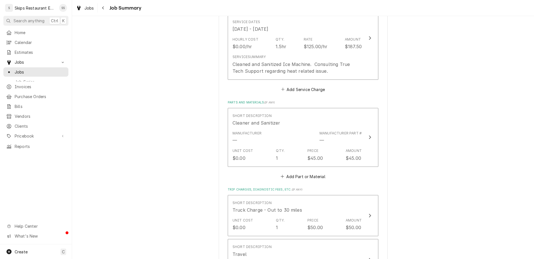
click at [196, 193] on div "Turn Key Services 94 2nd St W, Bloomington, TX 77951 Please provide a summary o…" at bounding box center [303, 162] width 462 height 608
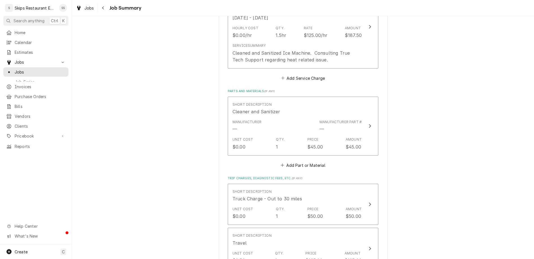
scroll to position [260, 0]
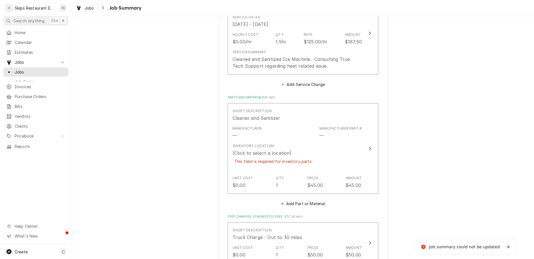
scroll to position [123, 0]
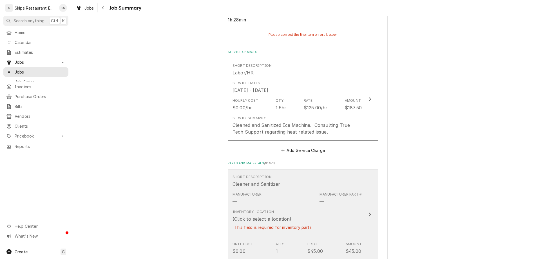
click at [246, 215] on div "(Click to select a location)" at bounding box center [261, 218] width 59 height 7
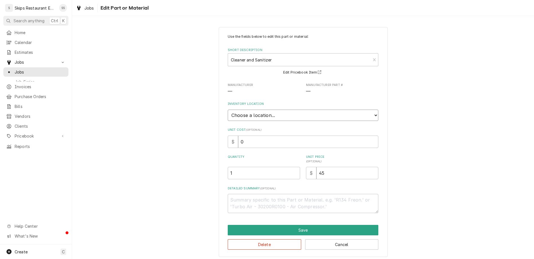
click at [228, 109] on select "Choose a location... Gino's Truck Jason's Truck Skips Service Warehouse" at bounding box center [303, 114] width 151 height 11
click option "Gino's Truck" at bounding box center [0, 0] width 0 height 0
click at [275, 225] on button "Save" at bounding box center [303, 230] width 151 height 10
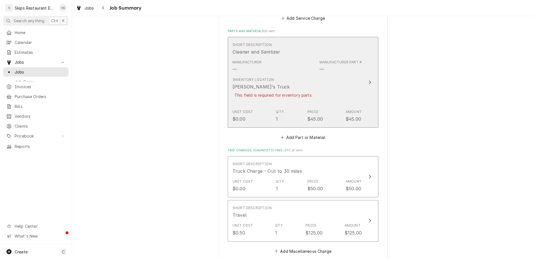
scroll to position [299, 0]
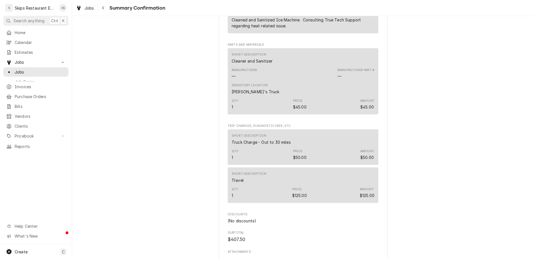
scroll to position [276, 0]
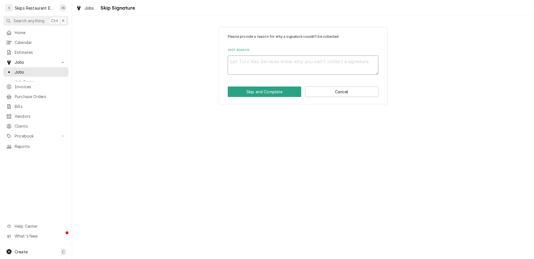
click at [254, 55] on textarea "Skip Reason" at bounding box center [303, 64] width 151 height 19
type textarea "x"
type textarea "C"
type textarea "x"
type textarea "Cl"
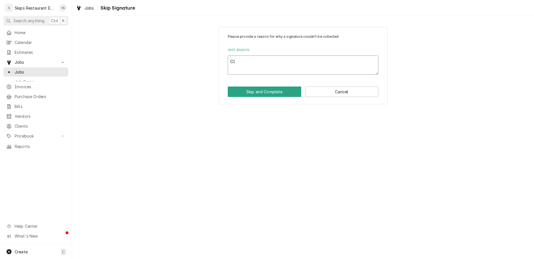
type textarea "x"
type textarea "Clo"
type textarea "x"
type textarea "Clos"
type textarea "x"
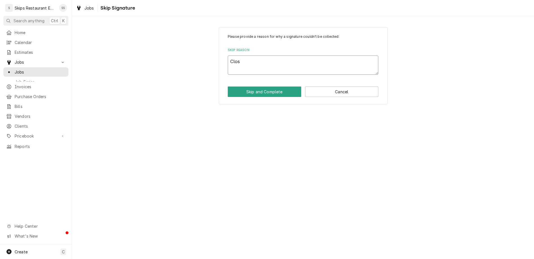
type textarea "Close"
type textarea "x"
type textarea "Closed"
type textarea "x"
type textarea "Closed"
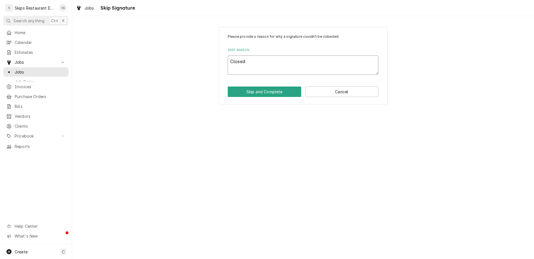
type textarea "x"
type textarea "Closed a"
type textarea "x"
type textarea "Closed af"
type textarea "x"
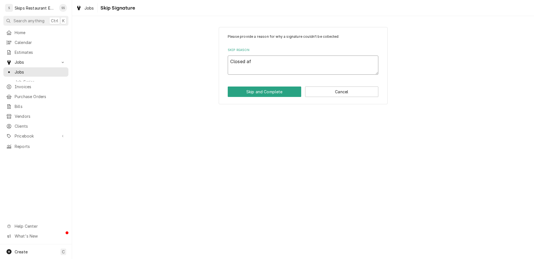
type textarea "Closed aft"
type textarea "x"
type textarea "Closed afte"
type textarea "x"
type textarea "Closed after"
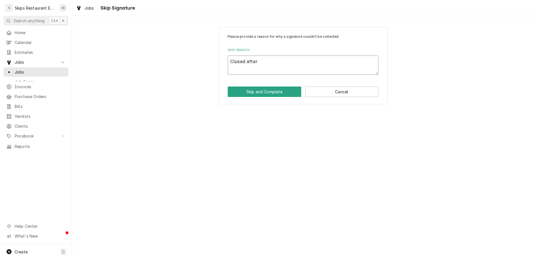
type textarea "x"
type textarea "Closed after"
type textarea "x"
type textarea "Closed after t"
type textarea "x"
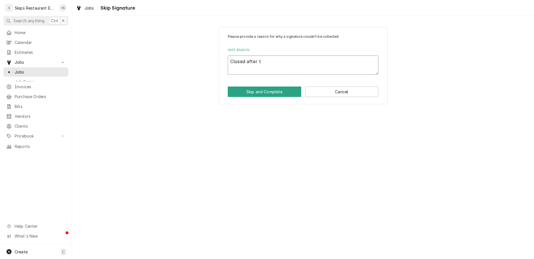
type textarea "Closed after te"
type textarea "x"
type textarea "Closed after tec"
type textarea "x"
type textarea "Closed after tech"
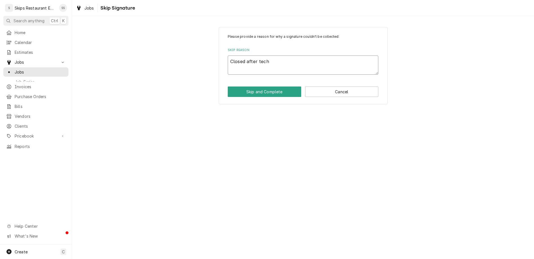
type textarea "x"
type textarea "Closed after tech"
type textarea "x"
type textarea "Closed after tech l"
type textarea "x"
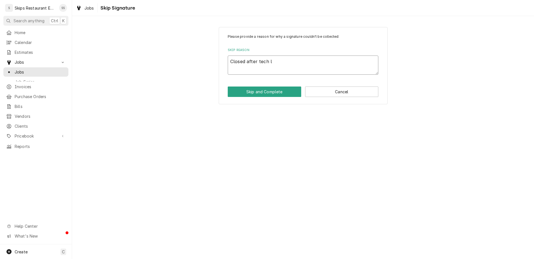
type textarea "Closed after tech le"
type textarea "x"
type textarea "Closed after tech les"
type textarea "x"
type textarea "Closed after tech lest"
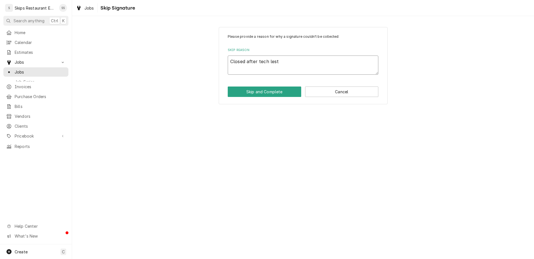
type textarea "x"
type textarea "Closed after tech les"
type textarea "x"
type textarea "Closed after tech le"
type textarea "x"
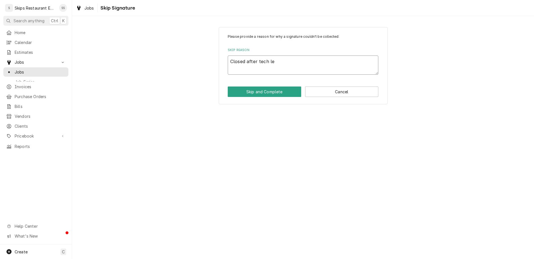
type textarea "Closed after tech lef"
type textarea "x"
type textarea "Closed after tech left"
type textarea "x"
type textarea "Closed after tech left"
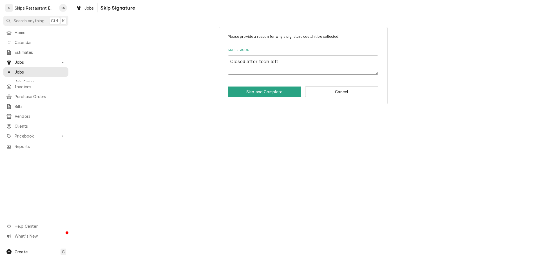
type textarea "x"
type textarea "Closed after tech left j"
type textarea "x"
type textarea "Closed after tech left jo"
type textarea "x"
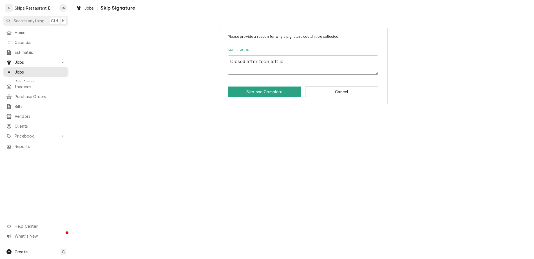
type textarea "Closed after tech left job"
type textarea "x"
type textarea "Closed after tech left job."
click at [260, 86] on button "Skip and Complete" at bounding box center [264, 91] width 73 height 10
type textarea "x"
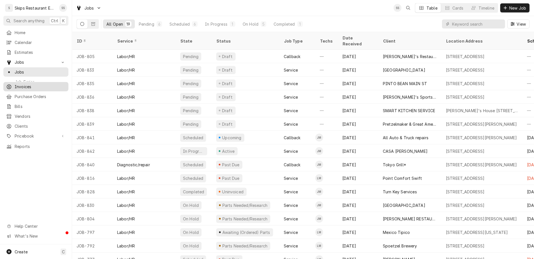
click at [18, 84] on span "Invoices" at bounding box center [40, 87] width 51 height 6
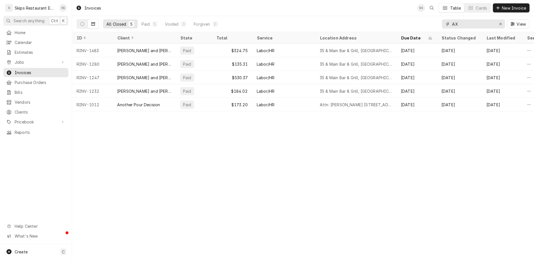
drag, startPoint x: 479, startPoint y: 18, endPoint x: 463, endPoint y: 17, distance: 16.3
click at [463, 19] on input "AX" at bounding box center [473, 23] width 42 height 9
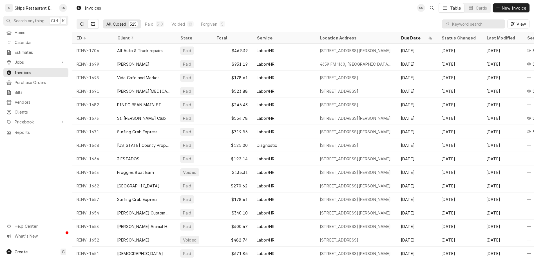
click at [80, 22] on icon "Dynamic Content Wrapper" at bounding box center [82, 24] width 4 height 4
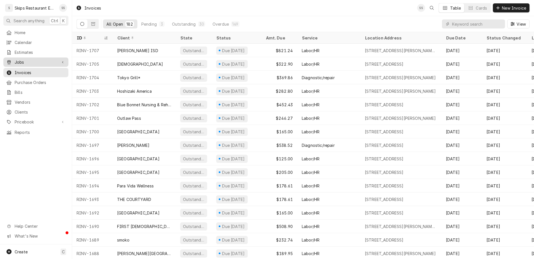
click at [20, 59] on span "Jobs" at bounding box center [36, 62] width 42 height 6
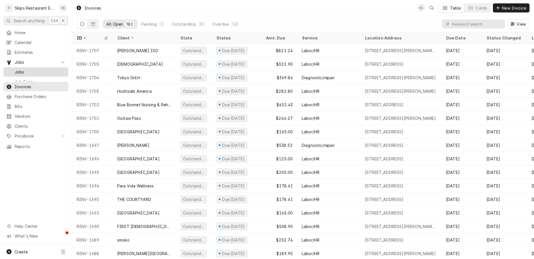
click at [15, 69] on span "Jobs" at bounding box center [40, 72] width 51 height 6
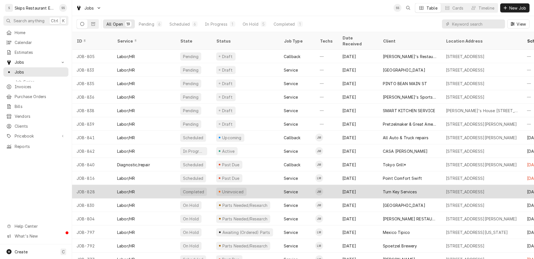
click at [221, 189] on div "Uninvoiced" at bounding box center [232, 192] width 23 height 6
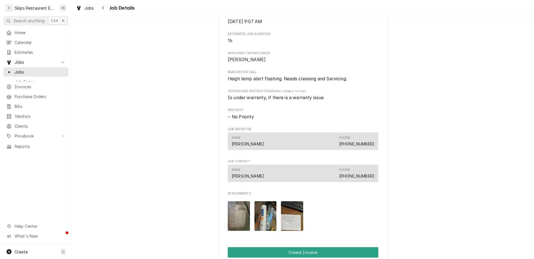
scroll to position [241, 0]
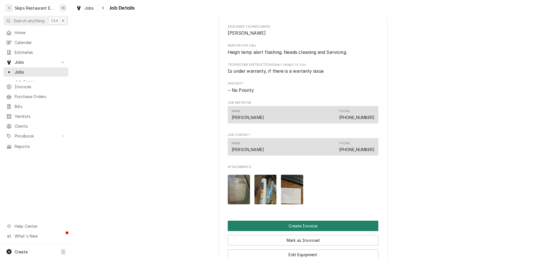
click at [291, 220] on button "Create Invoice" at bounding box center [303, 225] width 151 height 10
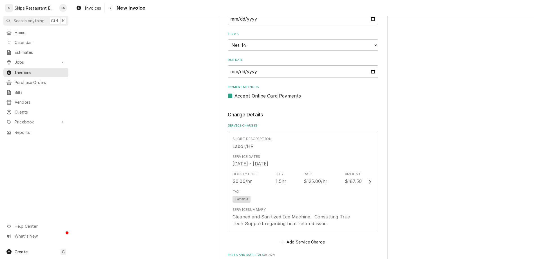
scroll to position [241, 0]
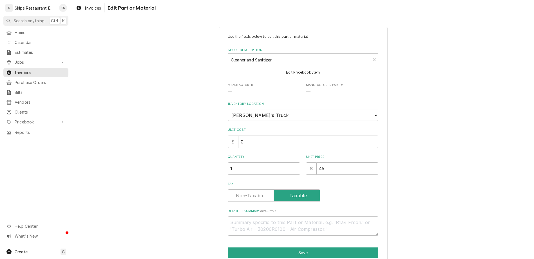
type textarea "x"
click at [228, 109] on select "Choose a location... Gino's Truck Jason's Truck Skips Service Warehouse" at bounding box center [303, 114] width 151 height 11
select select "172"
click option "Jason's Truck" at bounding box center [0, 0] width 0 height 0
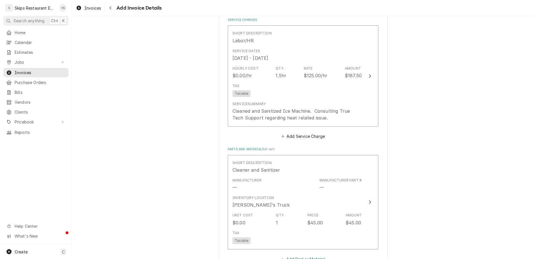
scroll to position [391, 0]
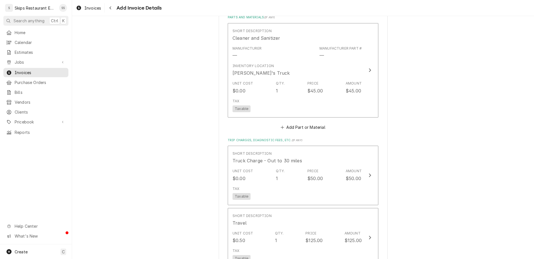
scroll to position [482, 0]
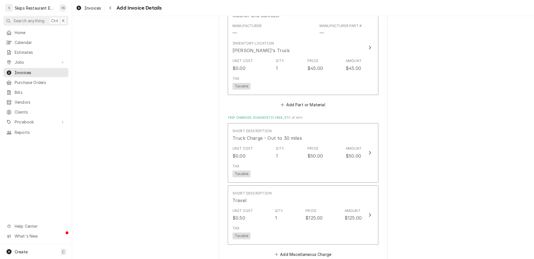
type textarea "x"
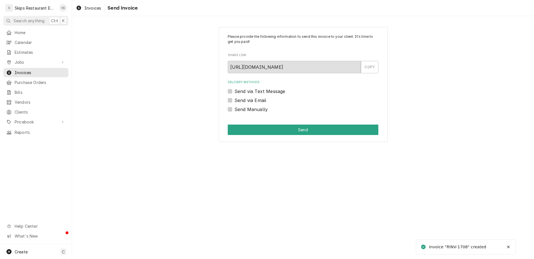
click at [240, 106] on label "Send Manually" at bounding box center [250, 109] width 33 height 7
click at [240, 106] on input "Send Manually" at bounding box center [309, 112] width 151 height 12
checkbox input "true"
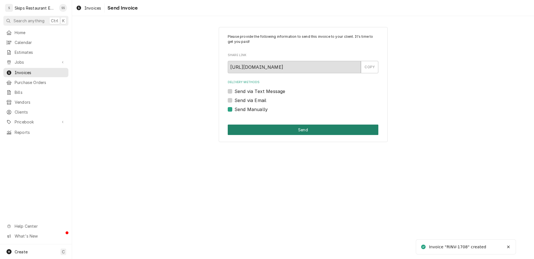
click at [290, 124] on button "Send" at bounding box center [303, 129] width 151 height 10
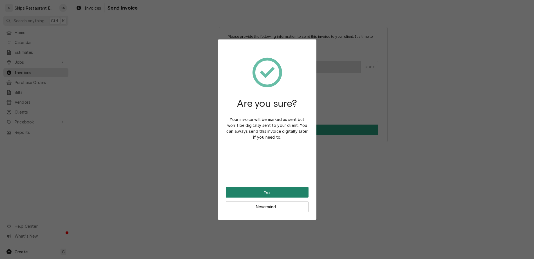
click at [265, 187] on button "Yes" at bounding box center [267, 192] width 83 height 10
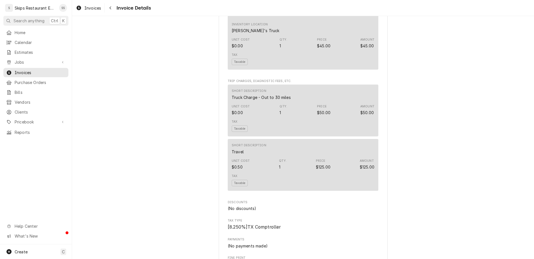
scroll to position [440, 0]
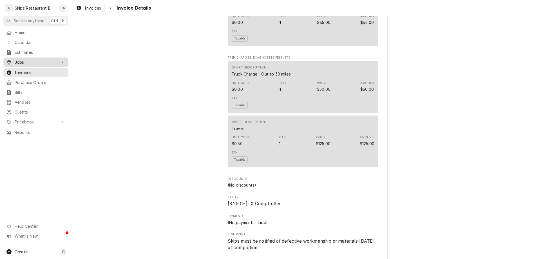
click at [15, 59] on span "Jobs" at bounding box center [36, 62] width 42 height 6
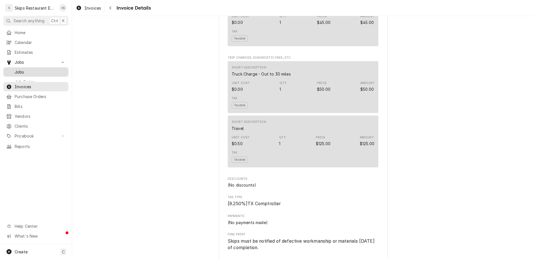
click at [15, 69] on span "Jobs" at bounding box center [40, 72] width 51 height 6
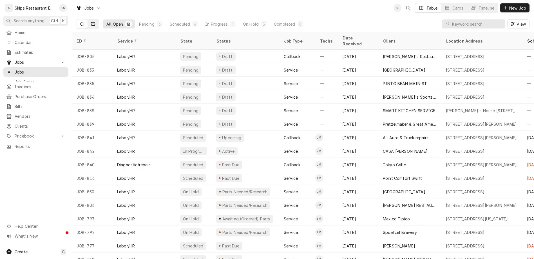
click at [91, 22] on icon "Dynamic Content Wrapper" at bounding box center [93, 24] width 4 height 4
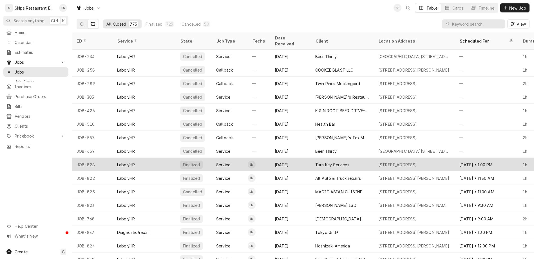
click at [270, 158] on div "Aug 8" at bounding box center [290, 165] width 41 height 14
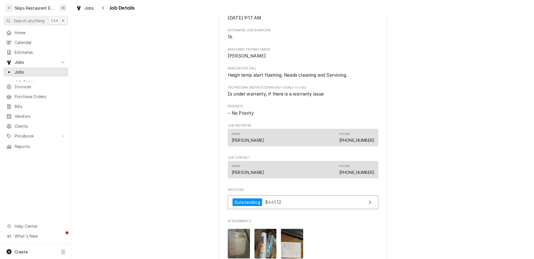
scroll to position [225, 0]
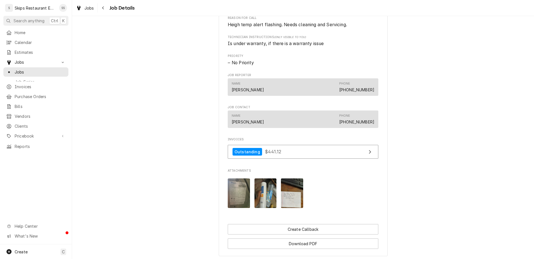
scroll to position [181, 0]
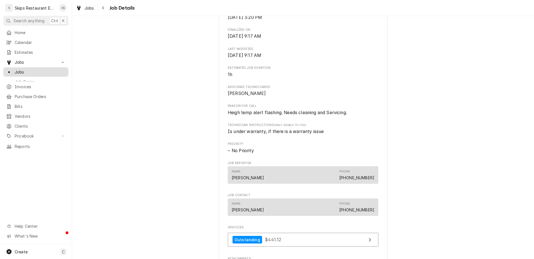
click at [15, 69] on span "Jobs" at bounding box center [40, 72] width 51 height 6
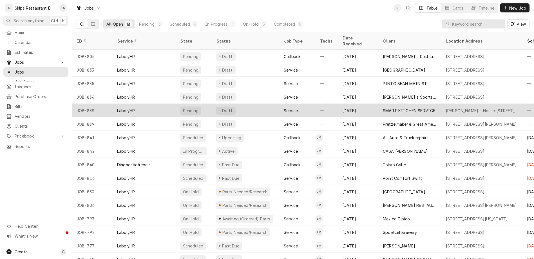
click at [383, 108] on div "SMART KITCHEN SERVICE" at bounding box center [409, 111] width 52 height 6
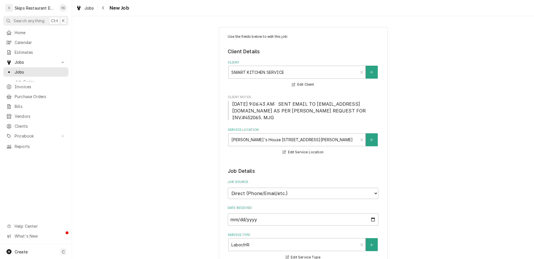
type textarea "x"
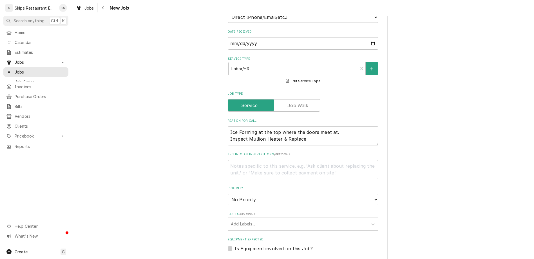
scroll to position [198, 0]
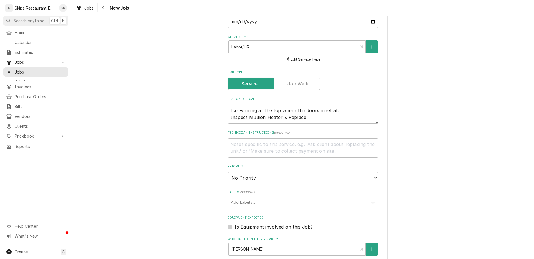
type input "[DATE]"
type textarea "x"
select select "13:00:00"
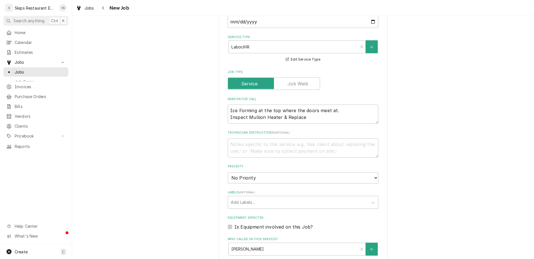
click option "1:00 PM" at bounding box center [0, 0] width 0 height 0
type textarea "x"
type input "1"
type textarea "x"
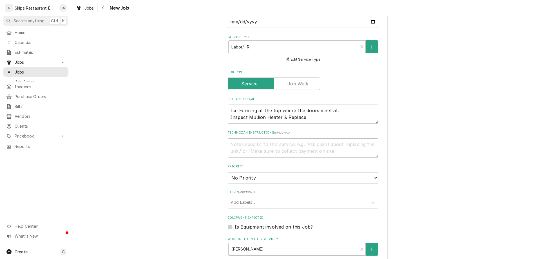
type input "1"
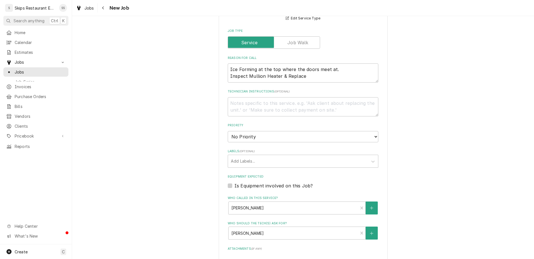
scroll to position [241, 0]
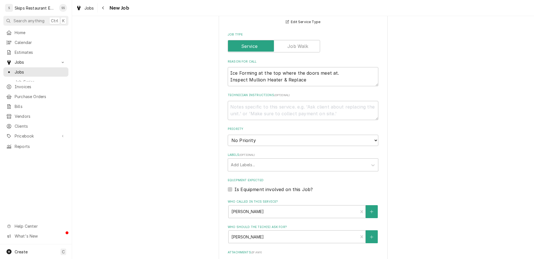
type textarea "x"
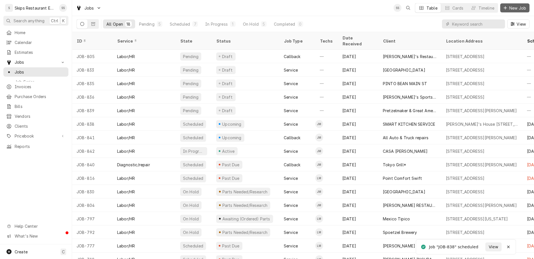
click at [520, 6] on span "New Job" at bounding box center [517, 8] width 19 height 6
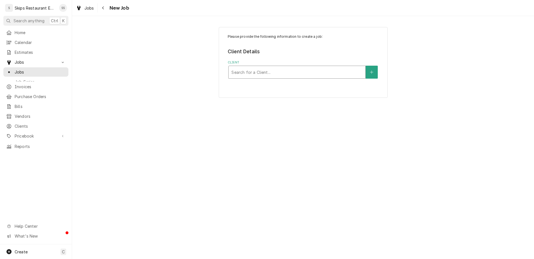
click at [262, 67] on div "Client" at bounding box center [296, 72] width 131 height 10
type input "John Dugger"
drag, startPoint x: 265, startPoint y: 55, endPoint x: 230, endPoint y: 55, distance: 34.9
click at [230, 55] on div "Please provide the following information to create a job: Client Details Client…" at bounding box center [303, 62] width 462 height 80
type input "Dugger"
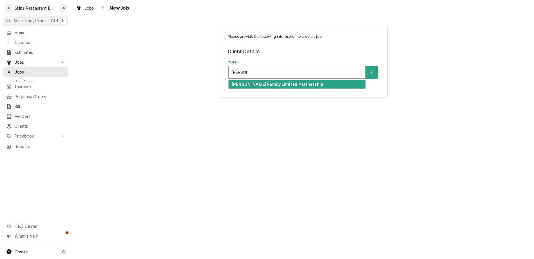
click at [250, 82] on strong "[PERSON_NAME] Family Limited Partnership" at bounding box center [277, 84] width 91 height 5
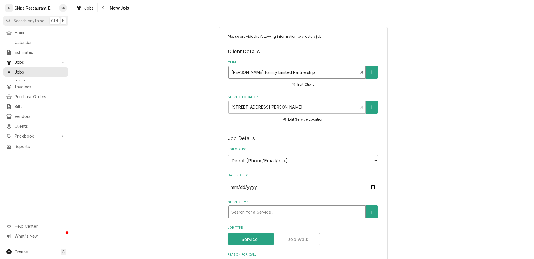
click at [268, 207] on div "Service Type" at bounding box center [296, 212] width 131 height 10
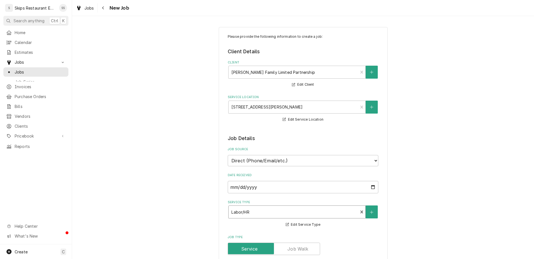
type textarea "x"
type textarea "C"
type textarea "x"
type textarea "Cl"
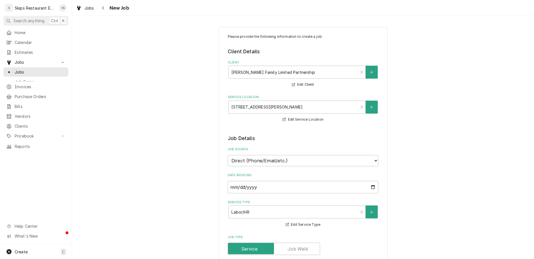
type textarea "x"
type textarea "Cle"
type textarea "x"
type textarea "Clea"
type textarea "x"
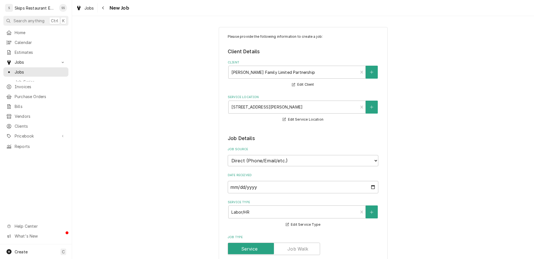
type textarea "Clean"
type textarea "x"
type textarea "Clean"
type textarea "x"
type textarea "Clean a"
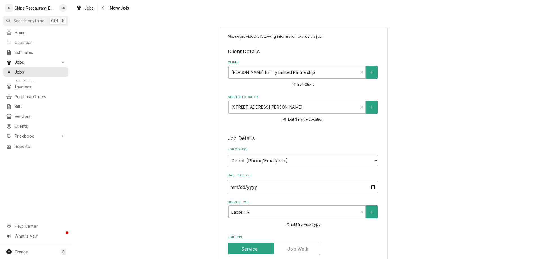
type textarea "x"
type textarea "Clean an"
type textarea "x"
type textarea "Clean and"
type textarea "x"
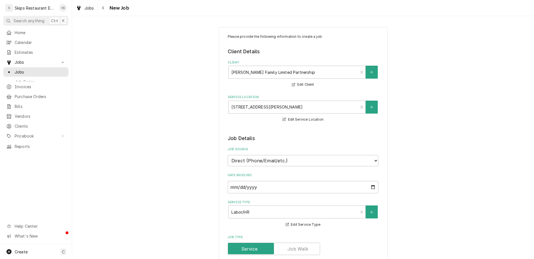
type textarea "Clean and"
type textarea "x"
type textarea "Clean and S"
type textarea "x"
type textarea "Clean and Sa"
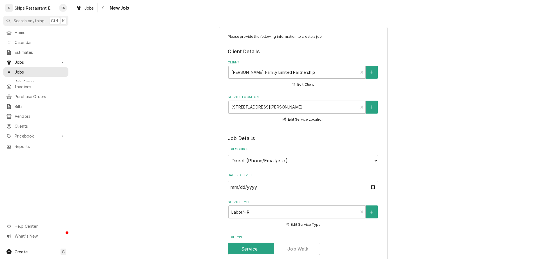
type textarea "x"
type textarea "Clean and San"
type textarea "x"
type textarea "Clean and Sani"
type textarea "x"
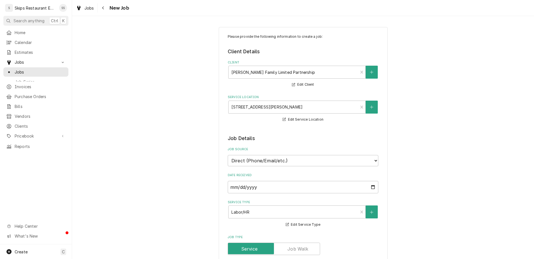
type textarea "Clean and Sanit"
type textarea "x"
type textarea "Clean and Saniti"
type textarea "x"
type textarea "Clean and Sanitiz"
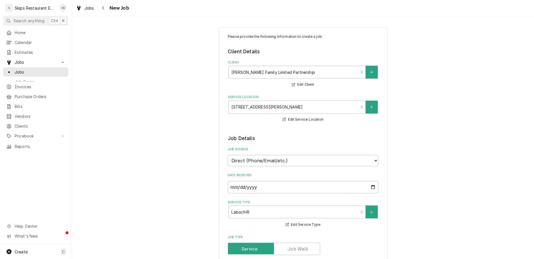
type textarea "x"
type textarea "Clean and Sanitize"
type textarea "x"
type textarea "Clean and Sanitize"
type textarea "x"
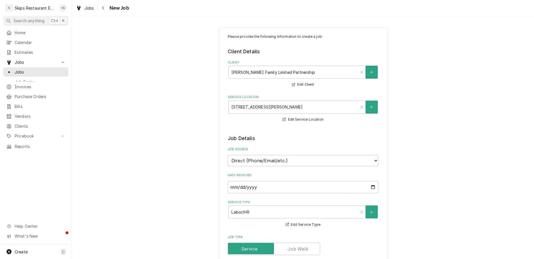
type textarea "Clean and Sanitize I"
type textarea "x"
type textarea "Clean and Sanitize Ic"
type textarea "x"
type textarea "Clean and Sanitize Ice"
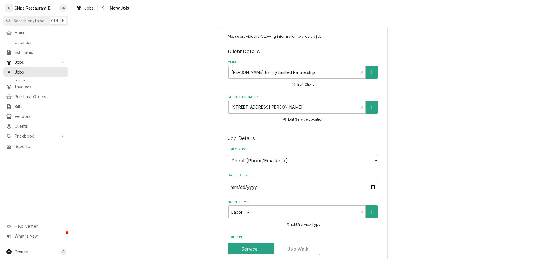
type textarea "x"
type textarea "Clean and Sanitize Ice"
type textarea "x"
type textarea "Clean and Sanitize Ice M"
type textarea "x"
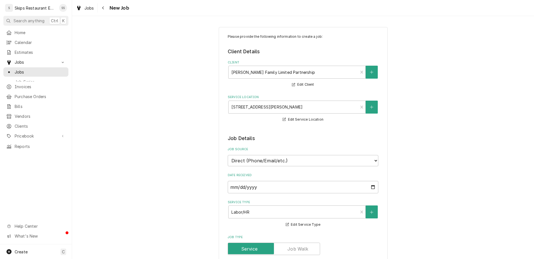
type textarea "Clean and Sanitize Ice Ma"
type textarea "x"
type textarea "Clean and Sanitize Ice Mac"
type textarea "x"
type textarea "Clean and Sanitize Ice Mach"
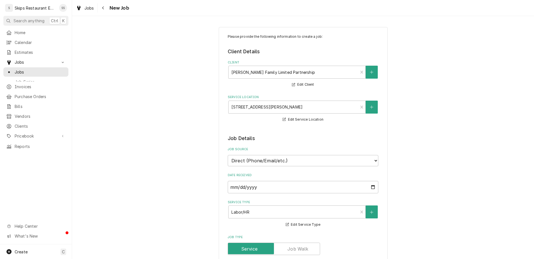
type textarea "x"
type textarea "Clean and Sanitize Ice Machi"
type textarea "x"
type textarea "Clean and Sanitize Ice Machin"
type textarea "x"
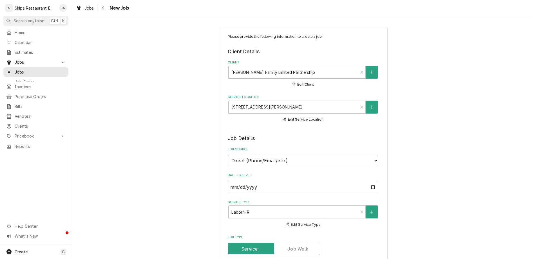
type textarea "Clean and Sanitize Ice Machine"
type textarea "x"
type textarea "Clean and Sanitize Ice Machine"
type textarea "x"
type textarea "Clean and Sanitize Ice Machine -"
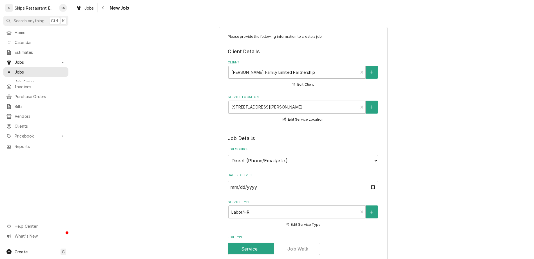
type textarea "x"
type textarea "Clean and Sanitize Ice Machine -"
type textarea "x"
type textarea "Clean and Sanitize Ice Machine - L"
type textarea "x"
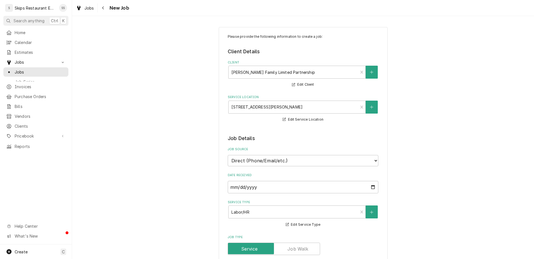
type textarea "Clean and Sanitize Ice Machine - Le"
type textarea "x"
type textarea "Clean and Sanitize Ice Machine - Lev"
type textarea "x"
type textarea "Clean and Sanitize Ice Machine - Leve"
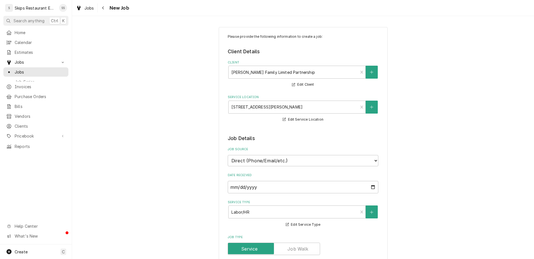
type textarea "x"
type textarea "Clean and Sanitize Ice Machine - Level"
type textarea "x"
type textarea "Clean and Sanitize Ice Machine - Level"
type textarea "x"
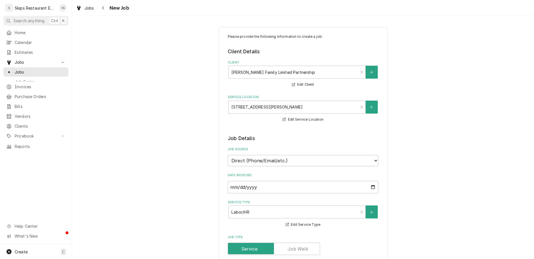
type textarea "Clean and Sanitize Ice Machine - Level u"
type textarea "x"
type textarea "Clean and Sanitize Ice Machine - Level un"
type textarea "x"
type textarea "Clean and Sanitize Ice Machine - Level uni"
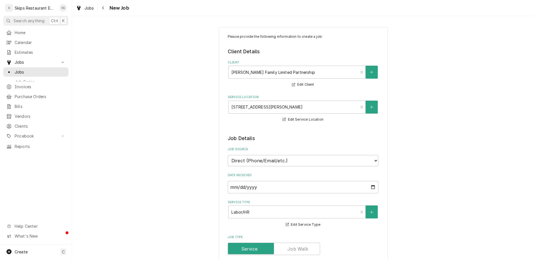
type textarea "x"
type textarea "Clean and Sanitize Ice Machine - Level unit"
type textarea "x"
type textarea "Clean and Sanitize Ice Machine - Level unit"
type textarea "x"
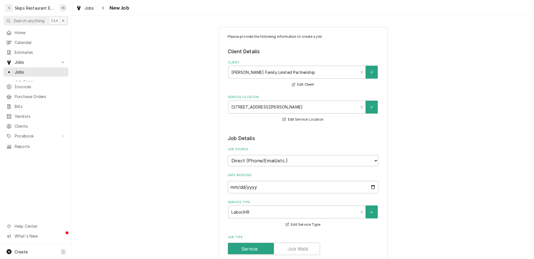
type textarea "Clean and Sanitize Ice Machine - Level unit t"
type textarea "x"
type textarea "Clean and Sanitize Ice Machine - Level unit to"
type textarea "x"
type textarea "Clean and Sanitize Ice Machine - Level unit to"
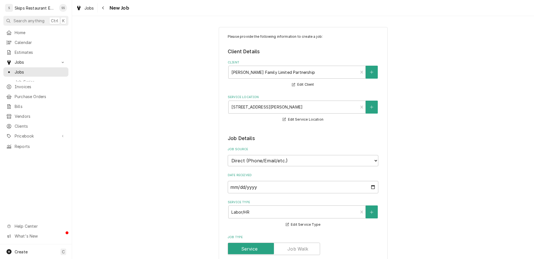
type textarea "x"
type textarea "Clean and Sanitize Ice Machine - Level unit to b"
type textarea "x"
type textarea "Clean and Sanitize Ice Machine - Level unit to ba"
type textarea "x"
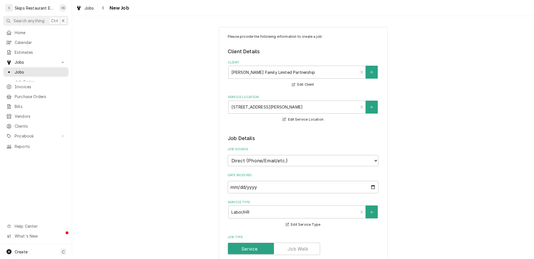
type textarea "Clean and Sanitize Ice Machine - Level unit to bal"
type textarea "x"
type textarea "Clean and Sanitize Ice Machine - Level unit to bala"
type textarea "x"
type textarea "Clean and Sanitize Ice Machine - Level unit to balan"
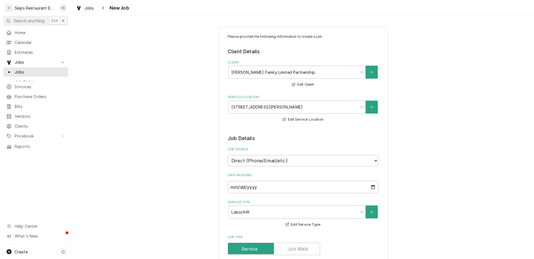
type textarea "x"
type textarea "Clean and Sanitize Ice Machine - Level unit to balanc"
type textarea "x"
type textarea "Clean and Sanitize Ice Machine - Level unit to balance"
type textarea "x"
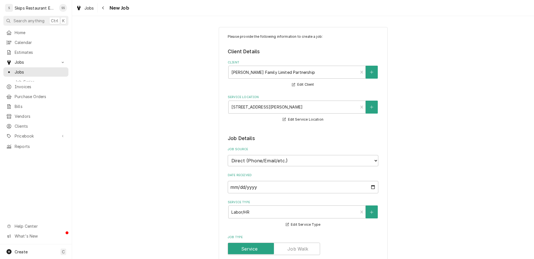
type textarea "Clean and Sanitize Ice Machine - Level unit to balance"
type textarea "x"
type textarea "Clean and Sanitize Ice Machine - Level unit to balance i"
type textarea "x"
type textarea "Clean and Sanitize Ice Machine - Level unit to balance it"
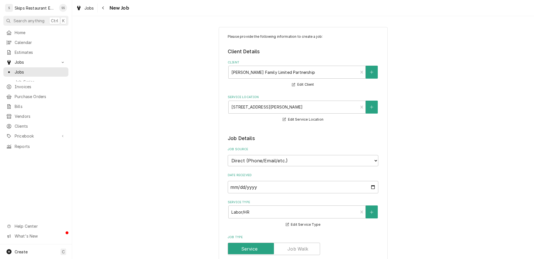
type textarea "x"
type textarea "Clean and Sanitize Ice Machine - Level unit to balance it."
type textarea "x"
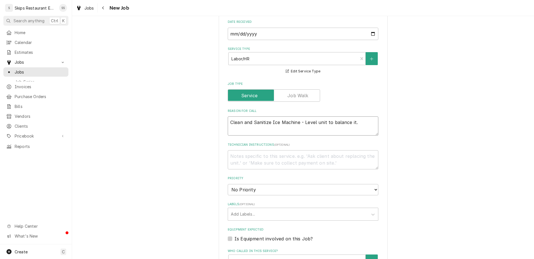
scroll to position [154, 0]
type textarea "Clean and Sanitize Ice Machine - Level unit to balance it."
click at [237, 234] on label "Is Equipment involved on this Job?" at bounding box center [273, 237] width 78 height 7
click at [237, 234] on input "Equipment Expected" at bounding box center [309, 240] width 151 height 12
checkbox input "true"
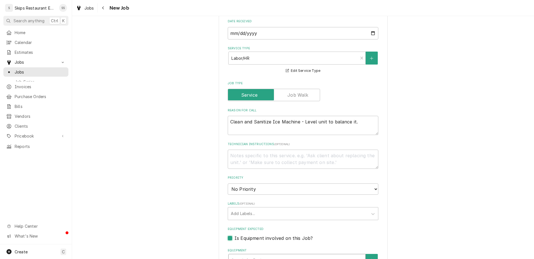
type textarea "x"
click at [255, 255] on div "Equipment" at bounding box center [296, 260] width 131 height 10
click at [370, 258] on icon "Create New Equipment" at bounding box center [371, 260] width 3 height 4
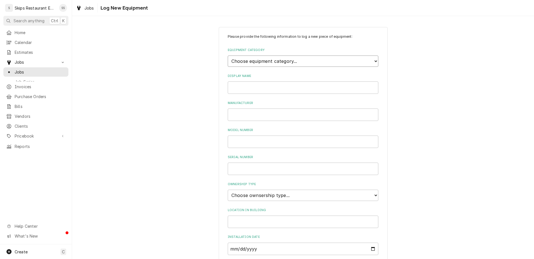
click at [228, 55] on select "Choose equipment category... Cooking Equipment Fryers Ice Machines Ovens and Ra…" at bounding box center [303, 60] width 151 height 11
select select "3"
click option "Ice Machines" at bounding box center [0, 0] width 0 height 0
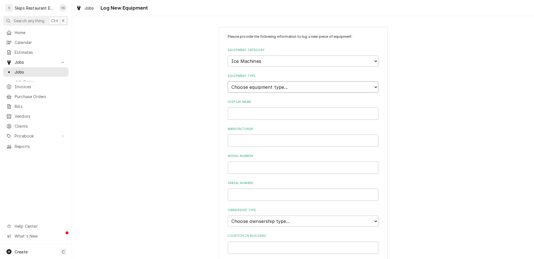
click at [228, 81] on select "Choose equipment type... Ice Bin Ice Dispenser Ice Maker Ice Merchandiser" at bounding box center [303, 86] width 151 height 11
select select "18"
click option "Ice Maker" at bounding box center [0, 0] width 0 height 0
click at [252, 107] on input "Display Name" at bounding box center [303, 113] width 151 height 12
type input "Hoshizaki"
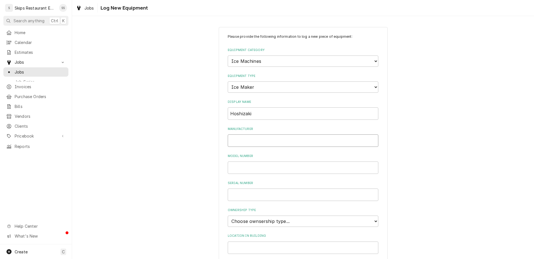
click at [260, 134] on input "Manufacturer" at bounding box center [303, 140] width 151 height 12
type input "Hoshizaki"
paste input "AM50BAJ"
type input "AM50BAJ"
click at [250, 188] on input "Serial Number" at bounding box center [303, 194] width 151 height 12
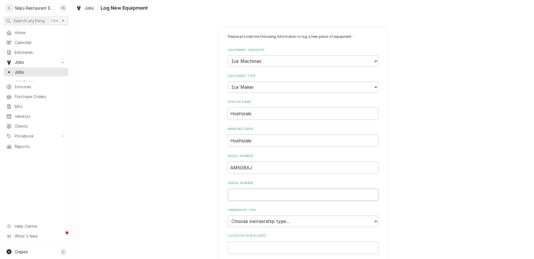
paste input "M00247E"
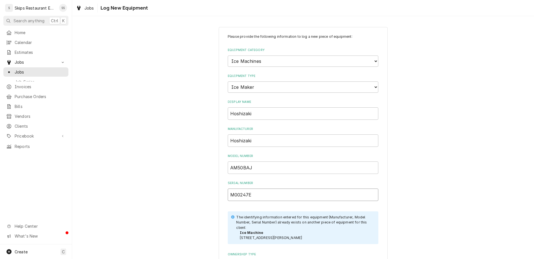
type input "M00247E"
click at [272, 214] on p "The identifying information entered for this equipment (Manufacturer, Model Num…" at bounding box center [304, 221] width 136 height 15
click at [305, 252] on label "Ownership Type" at bounding box center [303, 254] width 151 height 5
drag, startPoint x: 257, startPoint y: 143, endPoint x: 212, endPoint y: 150, distance: 45.6
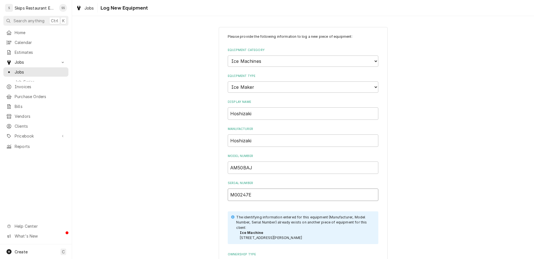
click at [228, 188] on input "M00247E" at bounding box center [303, 194] width 151 height 12
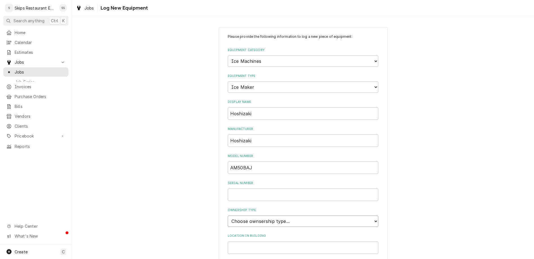
click at [228, 215] on select "Choose ownsership type... Unknown Owned Leased Rented" at bounding box center [303, 220] width 151 height 11
select select "1"
click option "Owned" at bounding box center [0, 0] width 0 height 0
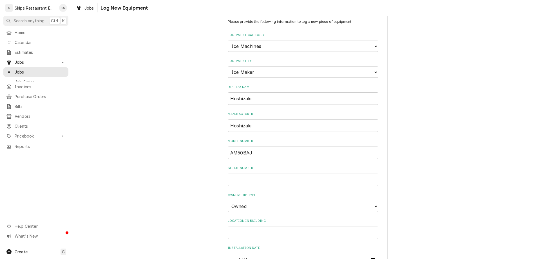
scroll to position [26, 0]
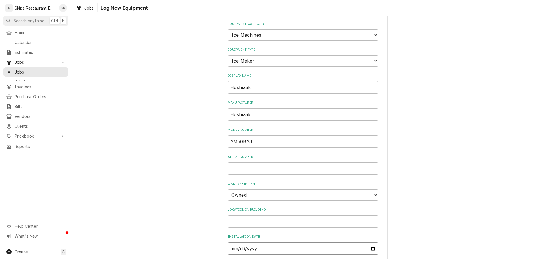
click at [249, 242] on input "2022-06-22" at bounding box center [303, 248] width 151 height 12
type input "2022-06-03"
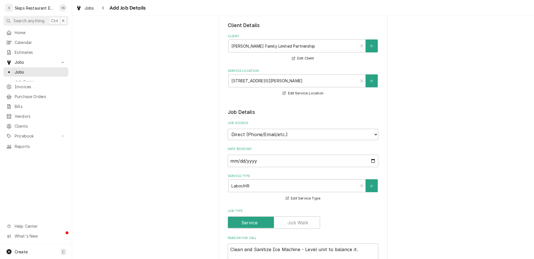
scroll to position [154, 0]
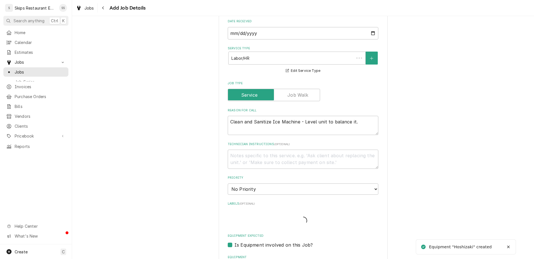
type textarea "x"
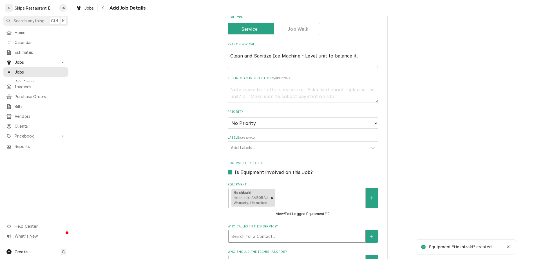
click at [317, 231] on div "Who called in this service?" at bounding box center [296, 236] width 131 height 10
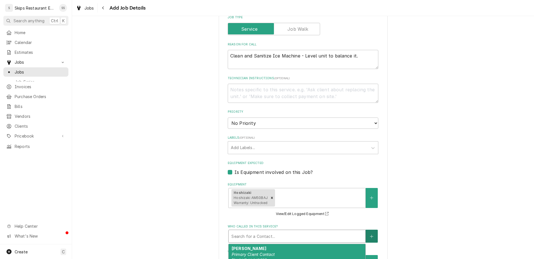
click at [366, 229] on button "Who called in this service?" at bounding box center [372, 235] width 12 height 13
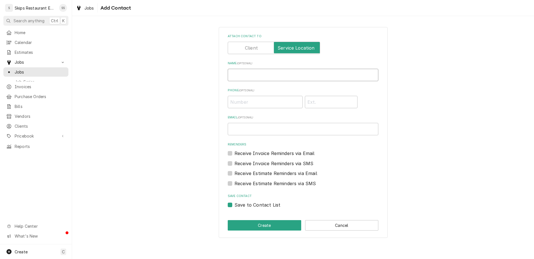
click at [270, 69] on input "Name ( optional )" at bounding box center [303, 75] width 151 height 12
type input "Kathy Dugger"
click at [266, 96] on input "Phone ( optional )" at bounding box center [265, 102] width 75 height 12
type input "(361) 782-8307"
click at [263, 220] on button "Create" at bounding box center [264, 225] width 73 height 10
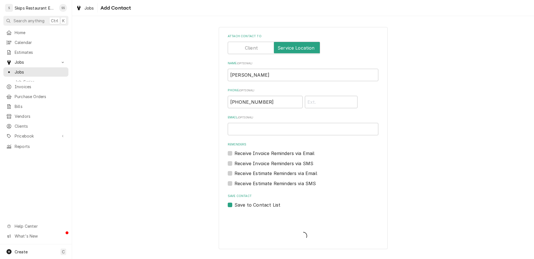
scroll to position [220, 0]
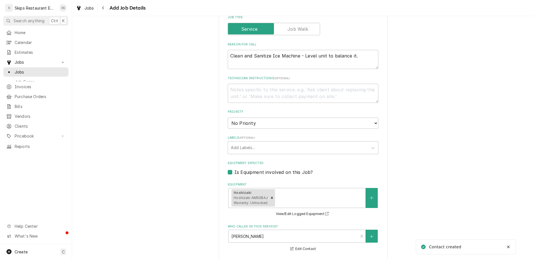
click at [283, 231] on div "Who called in this service?" at bounding box center [293, 236] width 124 height 10
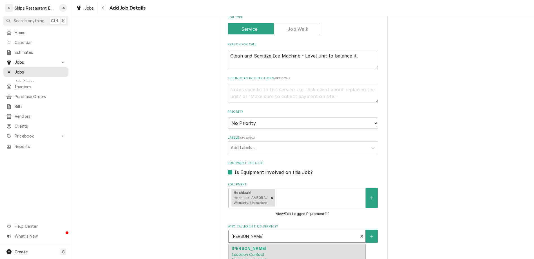
type textarea "x"
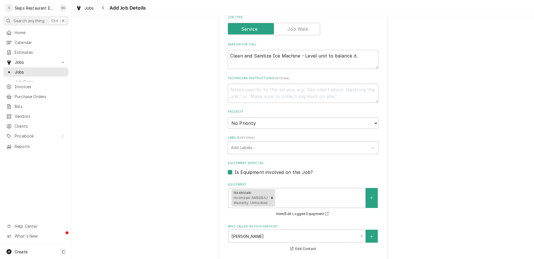
type input "2025-08-15"
type textarea "x"
select select "09:30:00"
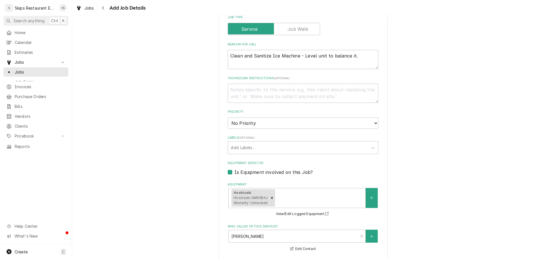
click option "9:30 AM" at bounding box center [0, 0] width 0 height 0
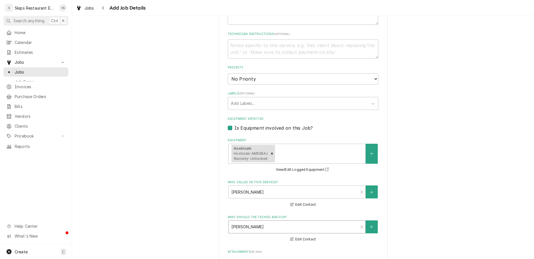
scroll to position [266, 0]
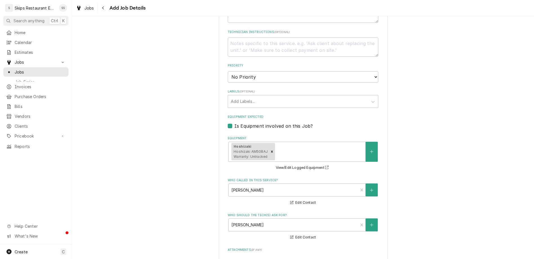
type textarea "x"
type input "2"
type textarea "x"
type input "2"
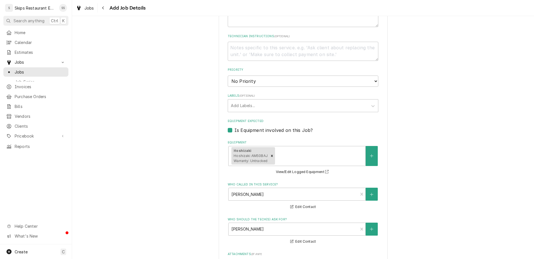
type textarea "x"
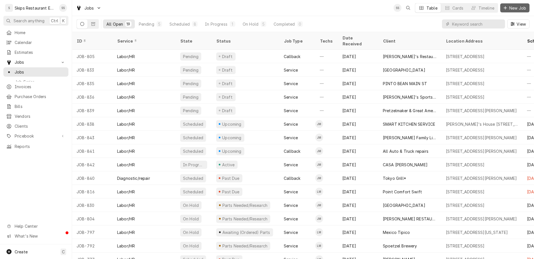
click at [519, 5] on span "New Job" at bounding box center [517, 8] width 19 height 6
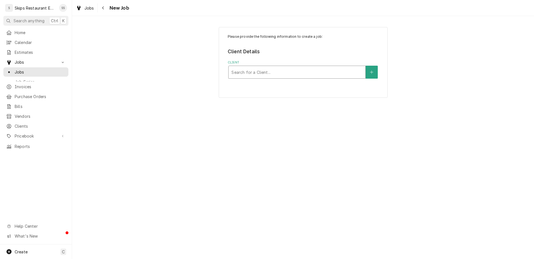
click at [274, 67] on div "Client" at bounding box center [296, 72] width 131 height 10
type input "True"
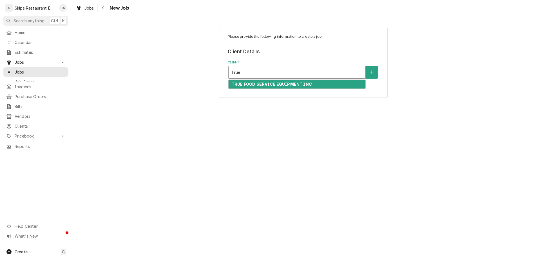
click at [265, 82] on strong "TRUE FOOD SERVICE EQUIPMENT INC" at bounding box center [272, 84] width 80 height 5
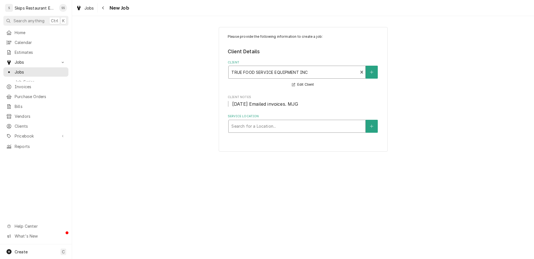
click at [259, 121] on div "Service Location" at bounding box center [296, 126] width 131 height 10
click at [366, 120] on button "Service Location" at bounding box center [372, 126] width 12 height 13
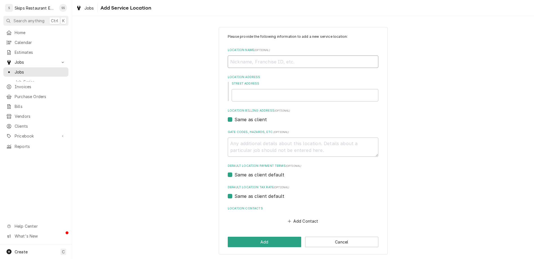
click at [300, 55] on input "Location Name ( optional )" at bounding box center [303, 61] width 151 height 12
type textarea "x"
type input "T"
type textarea "x"
type input "Tu"
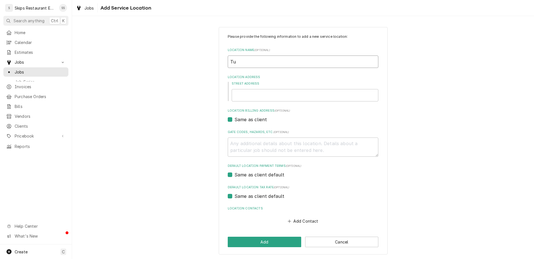
type textarea "x"
type input "Tur"
type textarea "x"
type input "Turn"
type textarea "x"
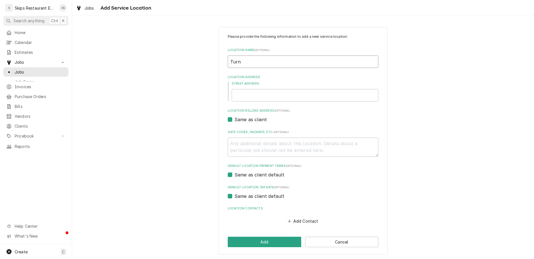
type input "Turn"
type textarea "x"
type input "Turn K"
type textarea "x"
type input "Turn Ke"
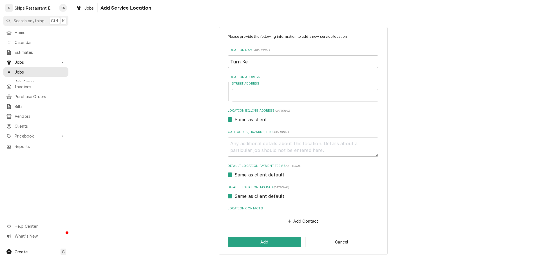
type textarea "x"
type input "Turn Key"
type textarea "x"
type input "Turn Key"
type textarea "x"
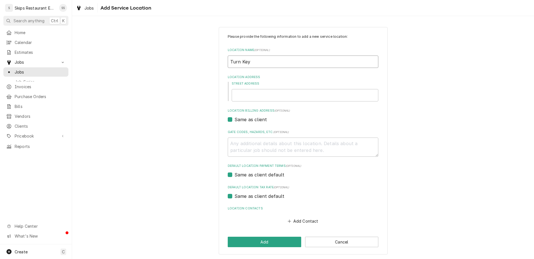
type input "Turn Key S"
type textarea "x"
type input "Turn Key Se"
type textarea "x"
type input "Turn Key Ser"
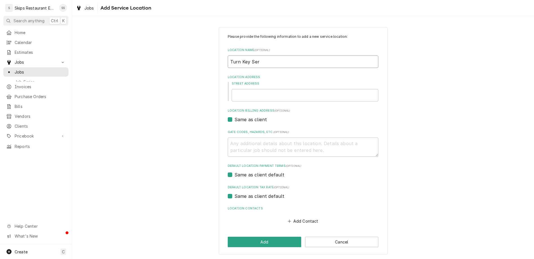
type textarea "x"
type input "Turn Key Serv"
type textarea "x"
type input "Turn Key Servic"
type textarea "x"
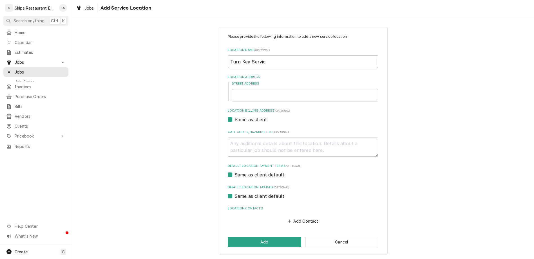
type input "Turn Key Service"
type textarea "x"
type input "Turn Key Services"
type textarea "x"
type input "Turn Key Services"
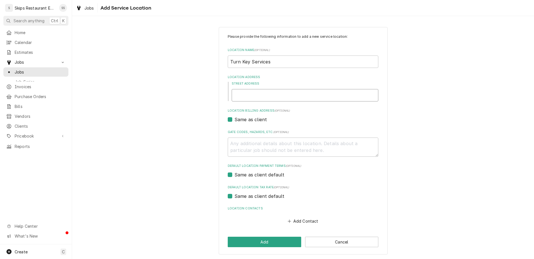
type textarea "x"
type input "9"
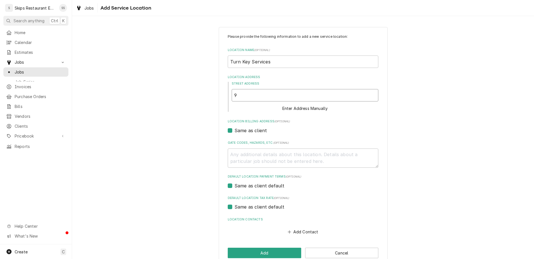
type textarea "x"
type input "94"
type textarea "x"
type input "94"
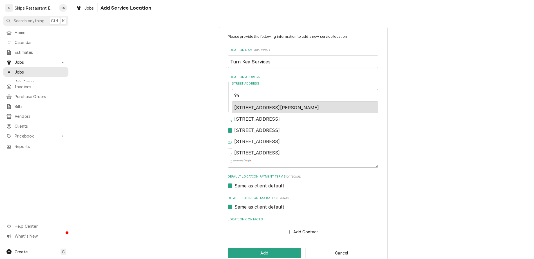
type textarea "x"
type input "94 2"
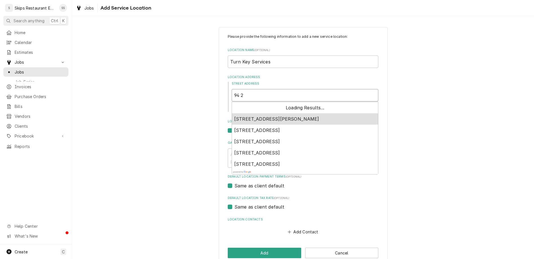
type textarea "x"
type input "94 2n"
type textarea "x"
type input "94 2nd"
type textarea "x"
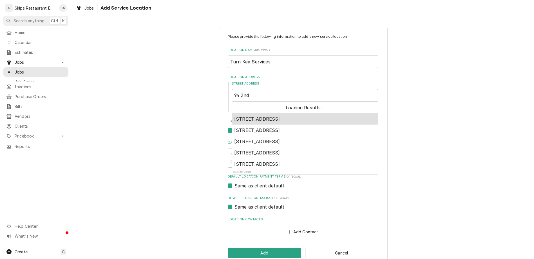
type input "94 2nd"
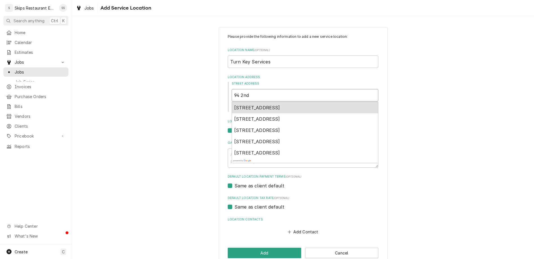
type textarea "x"
type input "94 2nd S"
type textarea "x"
type input "94 2nd St"
type textarea "x"
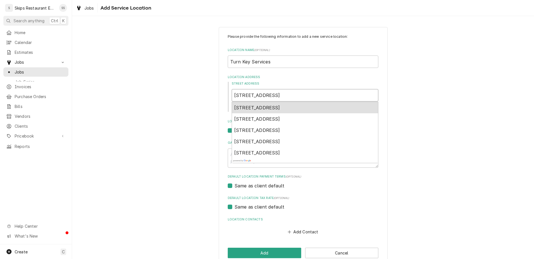
type input "94 2nd St"
type textarea "x"
type input "94 2nd St W"
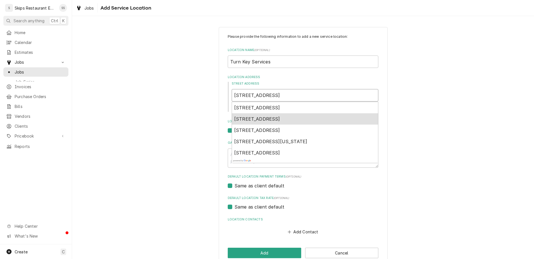
click at [268, 116] on span "94 2nd St W, Bloomington, TX, USA" at bounding box center [257, 119] width 46 height 6
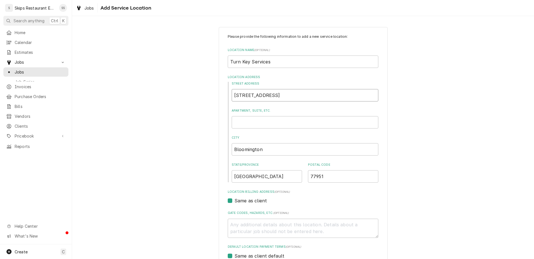
type textarea "x"
type input "94 2nd St W"
type textarea "x"
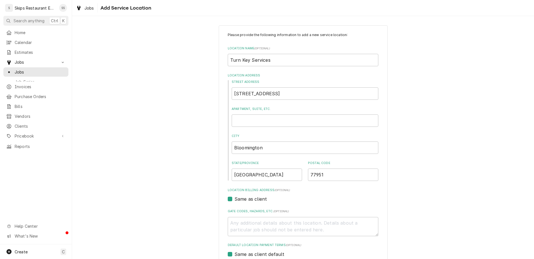
type input "James Coleman"
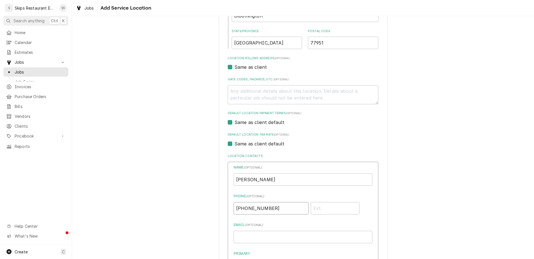
scroll to position [143, 0]
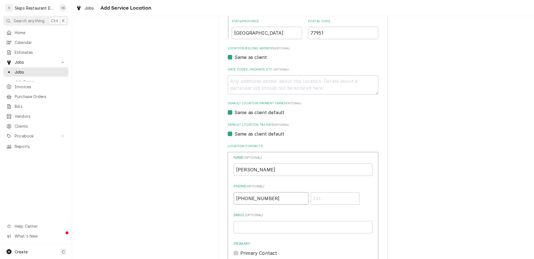
type input "(361) 484-5802"
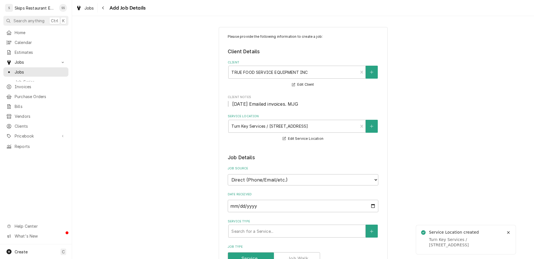
type textarea "x"
type textarea "E"
type textarea "x"
type textarea "Er"
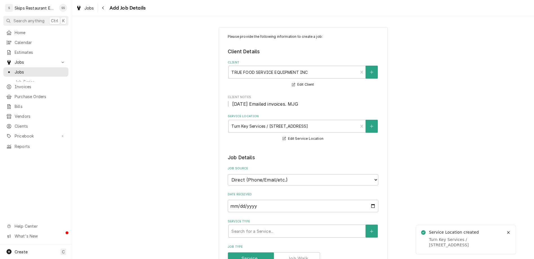
type textarea "x"
type textarea "Err"
type textarea "x"
type textarea "Erri"
type textarea "x"
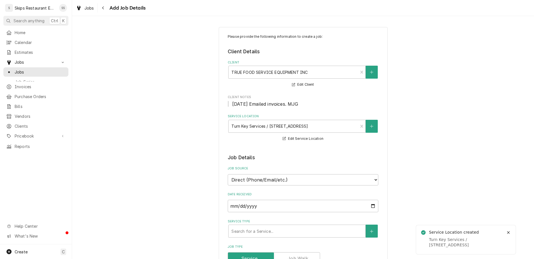
type textarea "Err"
type textarea "x"
type textarea "Erro"
type textarea "x"
type textarea "Error"
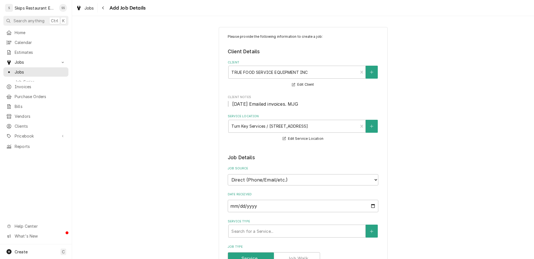
type textarea "x"
type textarea "Error"
type textarea "x"
type textarea "Error c"
type textarea "x"
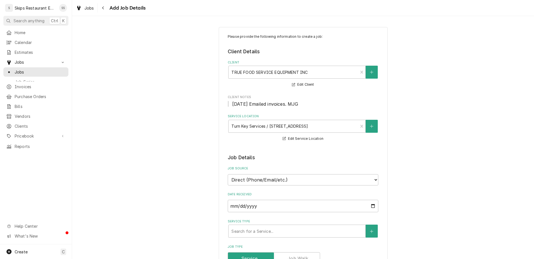
type textarea "Error co"
type textarea "x"
type textarea "Error cod"
type textarea "x"
type textarea "Error code"
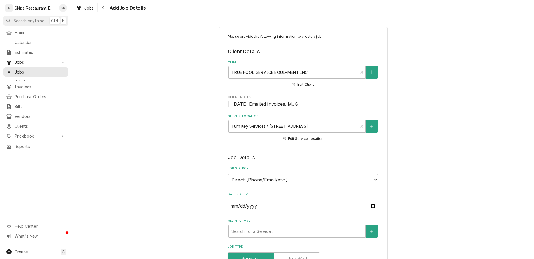
type textarea "x"
type textarea "Error code"
type textarea "x"
type textarea "Error code o"
type textarea "x"
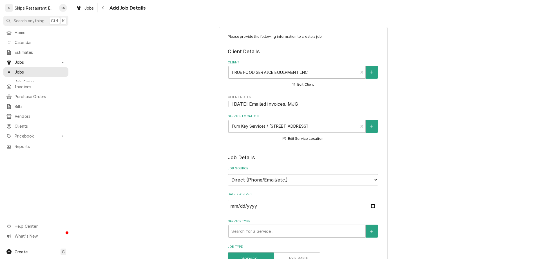
type textarea "Error code on"
type textarea "x"
type textarea "Error code on"
type textarea "x"
type textarea "Error code on m"
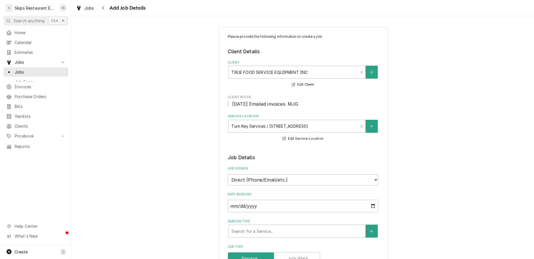
type textarea "x"
type textarea "Error code on ma"
type textarea "x"
type textarea "Error code on mac"
type textarea "x"
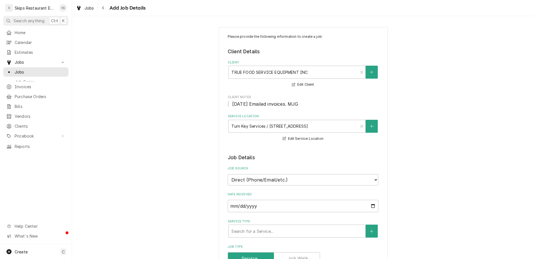
type textarea "Error code on mach"
type textarea "x"
type textarea "Error code on machi"
type textarea "x"
type textarea "Error code on machin"
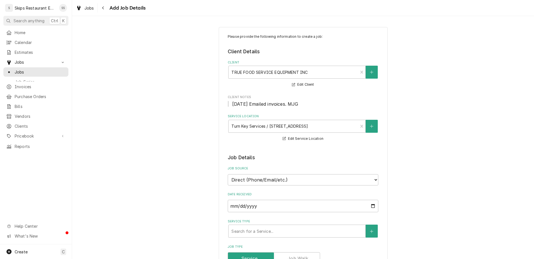
type textarea "x"
type textarea "Error code on machine"
type textarea "x"
type textarea "Error code on machine."
type textarea "x"
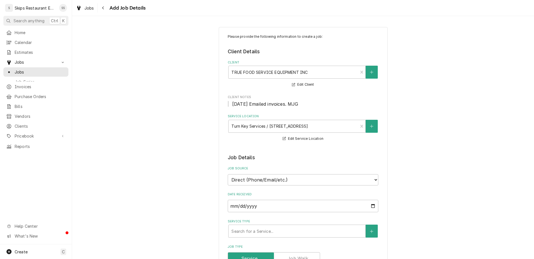
type textarea "Error code on machine."
type textarea "x"
type textarea "Error code on machine."
type textarea "x"
type textarea "Error code on machine. T"
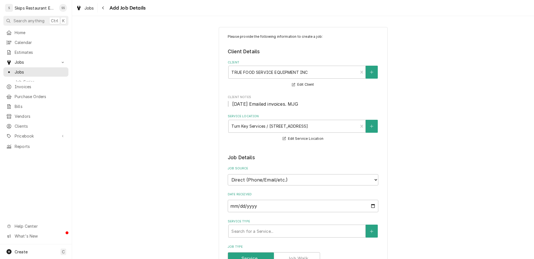
type textarea "x"
type textarea "Error code on machine. Tu"
type textarea "x"
type textarea "Error code on machine. T"
type textarea "x"
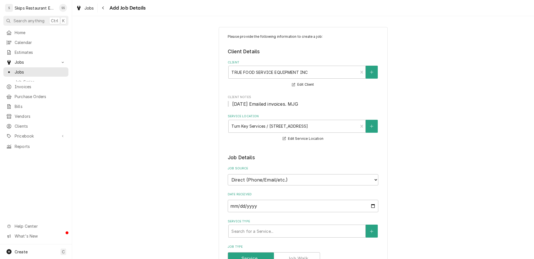
type textarea "Error code on machine. Tr"
type textarea "x"
type textarea "Error code on machine. Tru"
type textarea "x"
type textarea "Error code on machine. True"
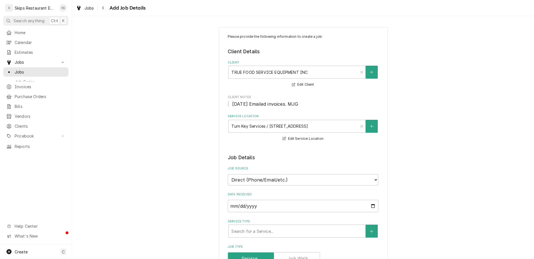
type textarea "x"
type textarea "Error code on machine. True"
type textarea "x"
type textarea "Error code on machine. True s"
type textarea "x"
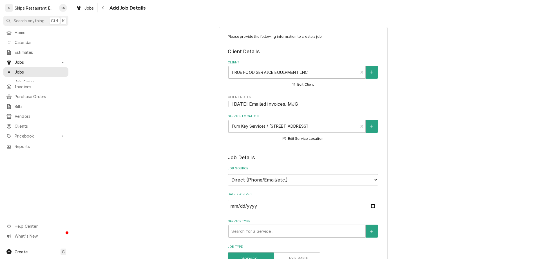
type textarea "Error code on machine. True se"
type textarea "x"
type textarea "Error code on machine. True sen"
type textarea "x"
type textarea "Error code on machine. True send"
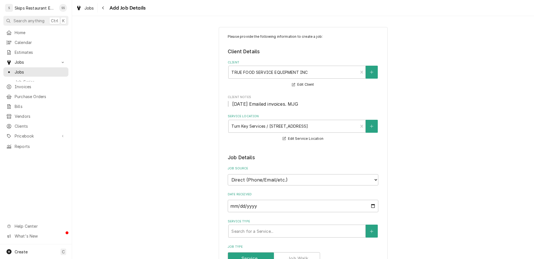
type textarea "x"
type textarea "Error code on machine. True sendi"
type textarea "x"
type textarea "Error code on machine. True sendin"
type textarea "x"
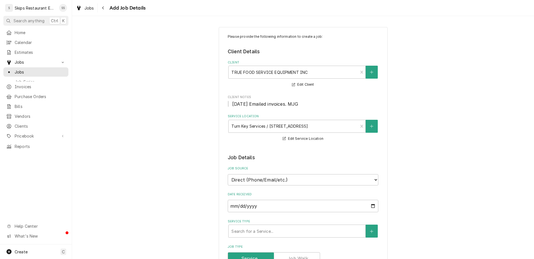
type textarea "Error code on machine. True sending"
type textarea "x"
type textarea "Error code on machine. True sending"
type textarea "x"
type textarea "Error code on machine. True sending n"
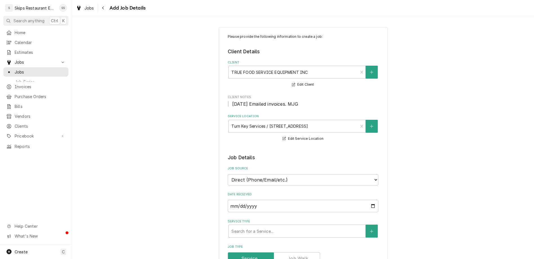
type textarea "x"
type textarea "Error code on machine. True sending ne"
type textarea "x"
type textarea "Error code on machine. True sending new"
type textarea "x"
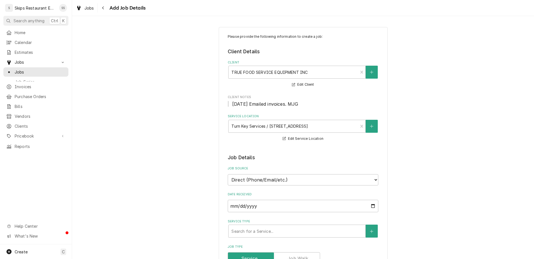
type textarea "Error code on machine. True sending new"
type textarea "x"
type textarea "Error code on machine. True sending new p"
type textarea "x"
type textarea "Error code on machine. True sending new pr"
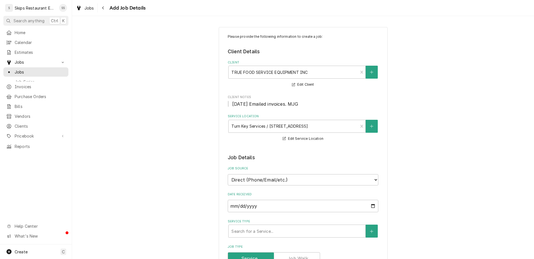
type textarea "x"
type textarea "Error code on machine. True sending new pro"
type textarea "x"
type textarea "Error code on machine. True sending new probe"
type textarea "x"
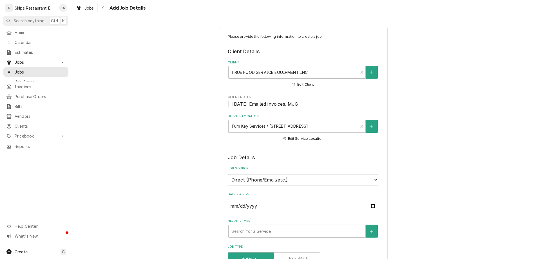
type textarea "Error code on machine. True sending new probe."
type textarea "x"
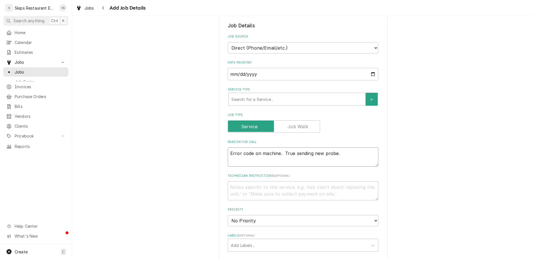
scroll to position [154, 0]
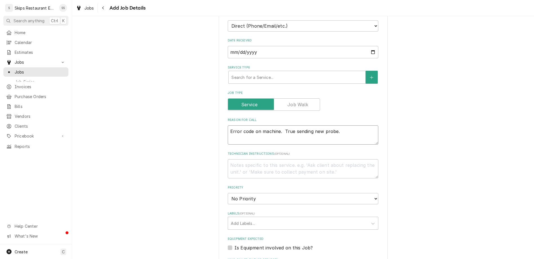
type textarea "Error code on machine. True sending new probe."
click at [237, 244] on label "Is Equipment involved on this Job?" at bounding box center [273, 247] width 78 height 7
click at [237, 244] on input "Equipment Expected" at bounding box center [309, 250] width 151 height 12
checkbox input "true"
type textarea "x"
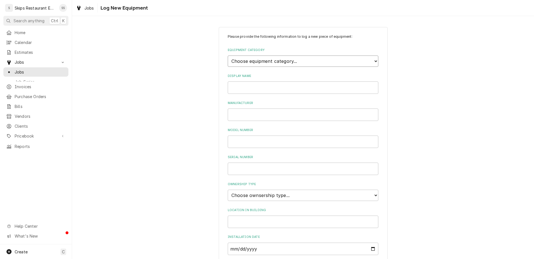
click at [228, 55] on select "Choose equipment category... Cooking Equipment Fryers Ice Machines Ovens and Ra…" at bounding box center [303, 60] width 151 height 11
select select "3"
click option "Ice Machines" at bounding box center [0, 0] width 0 height 0
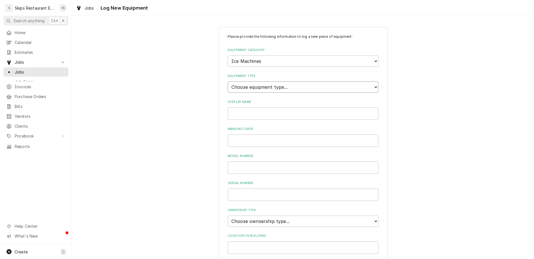
click at [228, 81] on select "Choose equipment type... Ice Bin Ice Dispenser Ice Maker Ice Merchandiser" at bounding box center [303, 86] width 151 height 11
select select "18"
click option "Ice Maker" at bounding box center [0, 0] width 0 height 0
click at [249, 107] on input "Display Name" at bounding box center [303, 113] width 151 height 12
type input "T1-522-MA-S1-A-T-1"
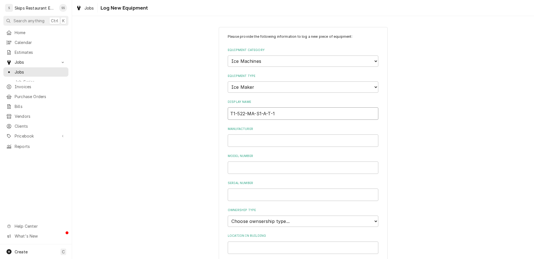
drag, startPoint x: 274, startPoint y: 84, endPoint x: 233, endPoint y: 85, distance: 40.5
click at [233, 107] on input "T1-522-MA-S1-A-T-1" at bounding box center [303, 113] width 151 height 12
click at [249, 161] on input "Model Number" at bounding box center [303, 167] width 151 height 12
paste input "T1-522-MA-S1-A-T-1"
type input "T1-522-MA-S1-A-T-1"
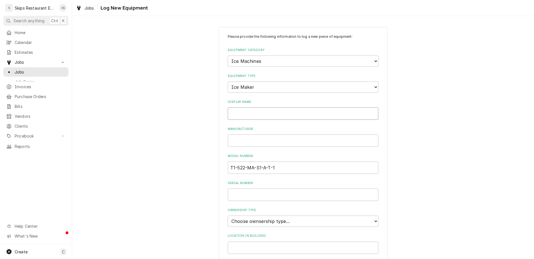
click at [250, 107] on input "Display Name" at bounding box center [303, 113] width 151 height 12
type input "True"
type input "10604595"
click at [228, 215] on select "Choose ownsership type... Unknown Owned Leased Rented" at bounding box center [303, 220] width 151 height 11
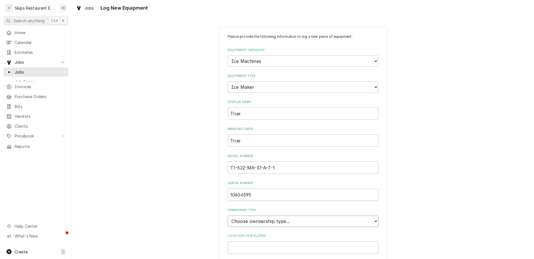
select select "1"
click option "Owned" at bounding box center [0, 0] width 0 height 0
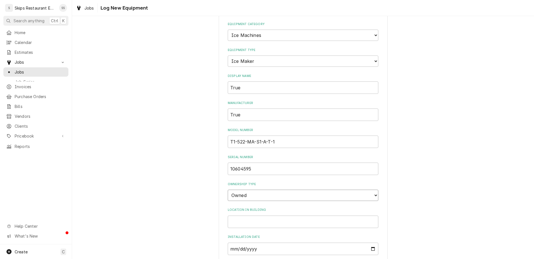
scroll to position [26, 0]
click at [238, 242] on input "Installation Date" at bounding box center [303, 248] width 151 height 12
type input "2024-06-25"
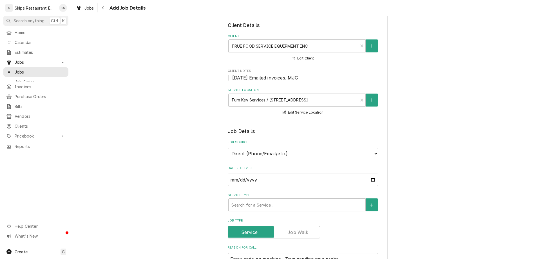
scroll to position [154, 0]
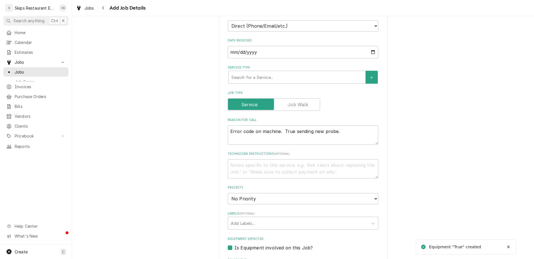
type textarea "x"
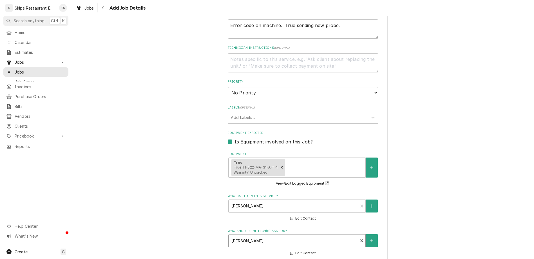
scroll to position [260, 0]
type input "2025-08-15"
type textarea "x"
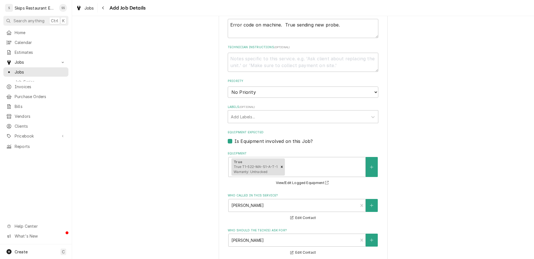
select select "14:00:00"
click option "2:00 PM" at bounding box center [0, 0] width 0 height 0
type textarea "x"
type input "1"
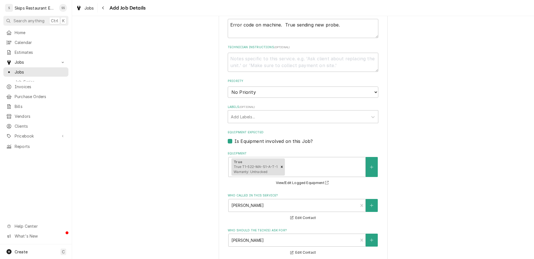
type textarea "x"
type input "1"
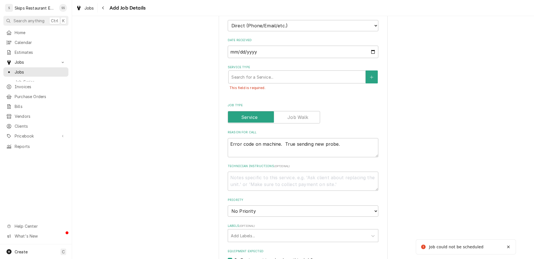
scroll to position [44, 0]
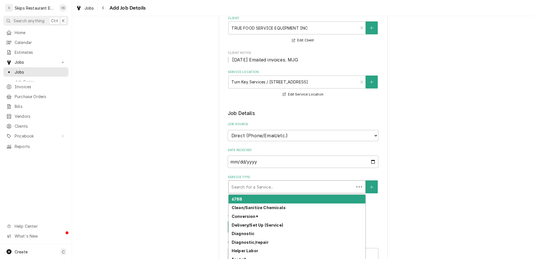
click at [263, 182] on div "Service Type" at bounding box center [291, 187] width 120 height 10
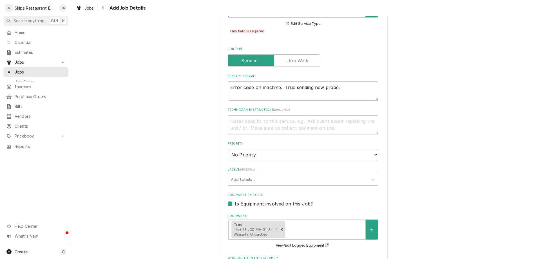
scroll to position [290, 0]
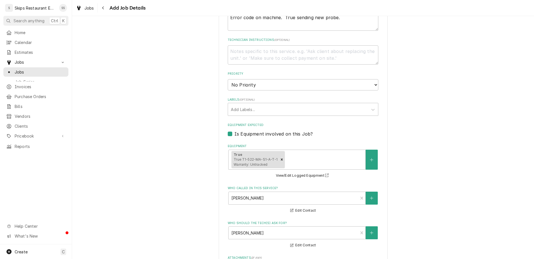
type textarea "x"
type input "1"
type textarea "x"
type input "1"
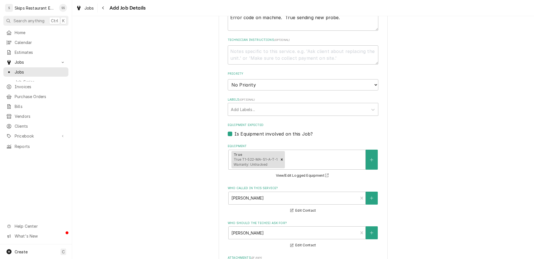
type textarea "x"
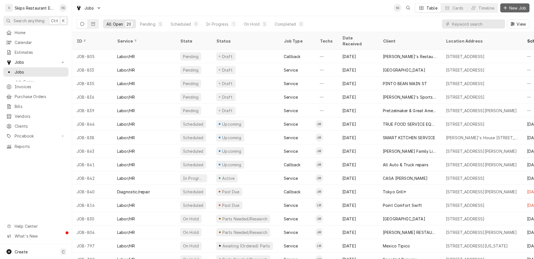
click at [507, 6] on icon "Dynamic Content Wrapper" at bounding box center [504, 7] width 3 height 3
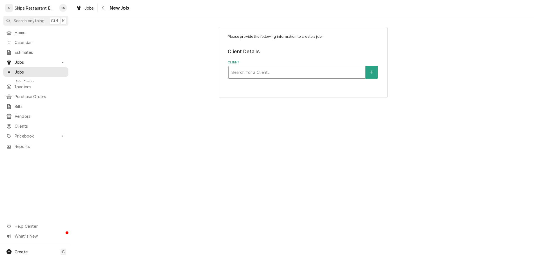
click at [274, 67] on div "Client" at bounding box center [296, 72] width 131 height 10
type input "sacred"
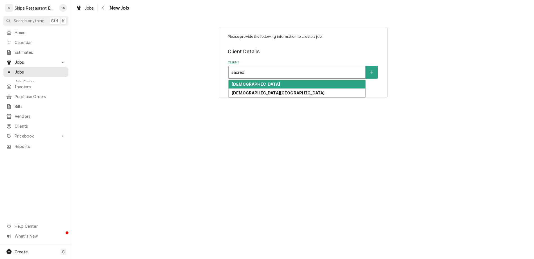
click at [248, 82] on strong "[DEMOGRAPHIC_DATA]" at bounding box center [256, 84] width 48 height 5
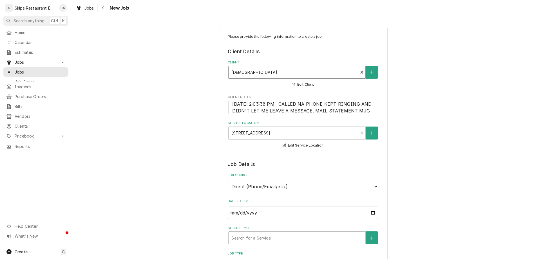
scroll to position [44, 0]
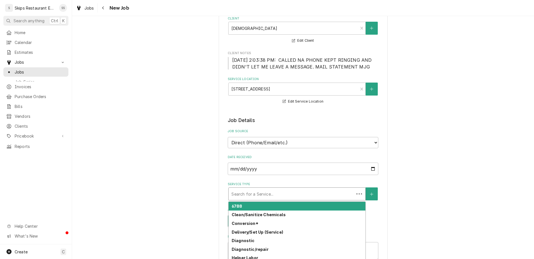
click at [264, 189] on div "Service Type" at bounding box center [291, 194] width 120 height 10
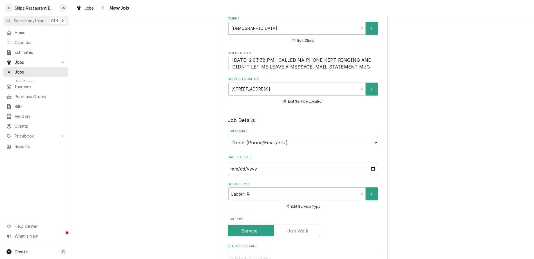
click at [248, 251] on textarea "Reason For Call" at bounding box center [303, 260] width 151 height 19
type textarea "x"
type textarea "I"
type textarea "x"
type textarea "Ic"
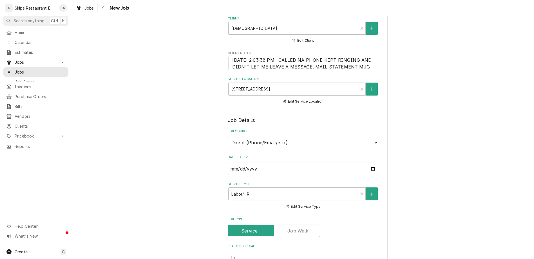
type textarea "x"
type textarea "Ice"
type textarea "x"
type textarea "Ice"
type textarea "x"
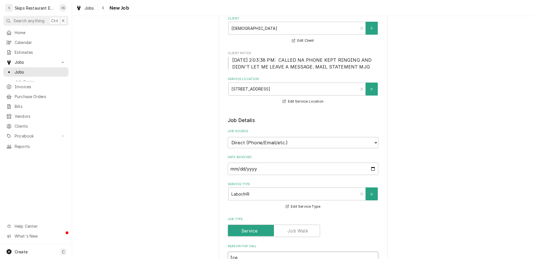
type textarea "Ice m"
type textarea "x"
type textarea "Ice ma"
type textarea "x"
type textarea "Ice mak"
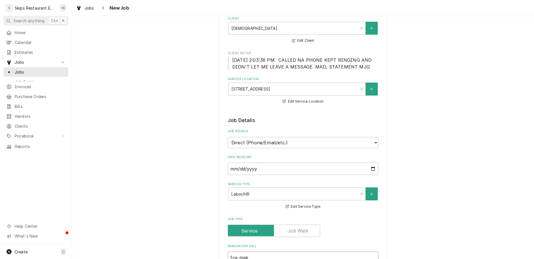
type textarea "x"
type textarea "Ice ma"
type textarea "x"
type textarea "Ice mac"
type textarea "x"
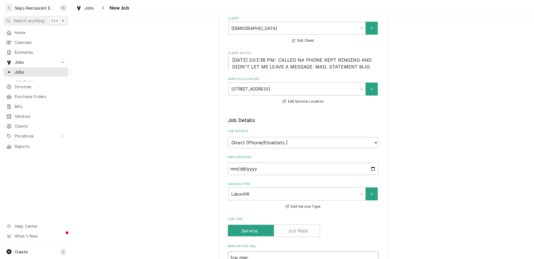
type textarea "Ice mach"
type textarea "x"
type textarea "Ice machinb"
type textarea "x"
type textarea "Ice machin"
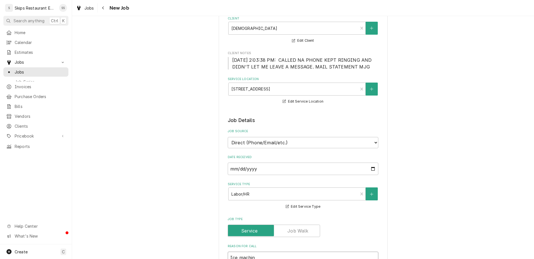
type textarea "x"
type textarea "Ice machine"
type textarea "x"
type textarea "Ice machine"
type textarea "x"
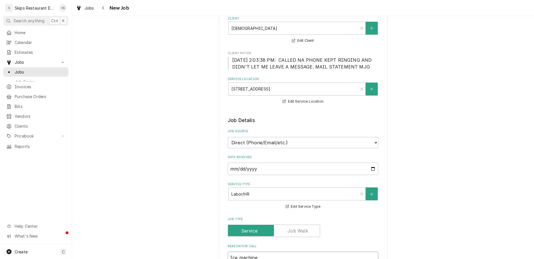
type textarea "Ice machine n"
type textarea "x"
type textarea "Ice machine no"
type textarea "x"
type textarea "Ice machine not"
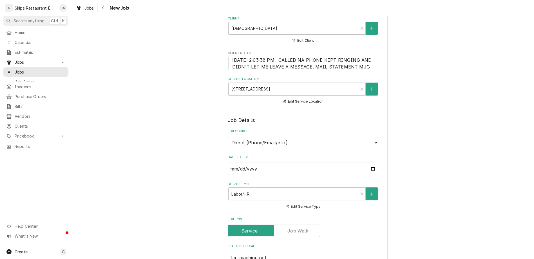
type textarea "x"
type textarea "Ice machine not m"
type textarea "x"
type textarea "Ice machine not ma"
type textarea "x"
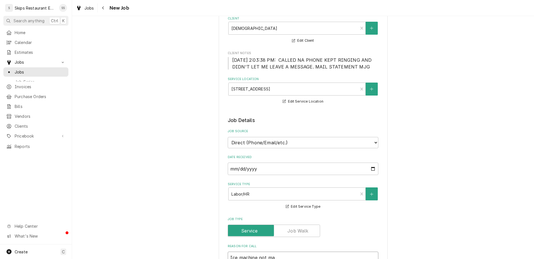
type textarea "Ice machine not mak"
type textarea "x"
type textarea "Ice machine not [PERSON_NAME]"
type textarea "x"
type textarea "Ice machine not makin"
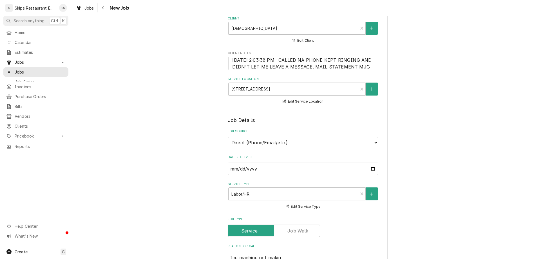
type textarea "x"
type textarea "Ice machine not making"
type textarea "x"
type textarea "Ice machine not making"
type textarea "x"
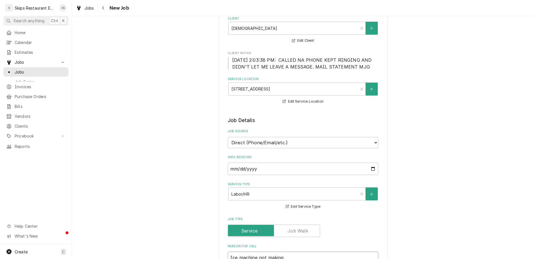
type textarea "Ice machine not making i"
type textarea "x"
type textarea "Ice machine not making ic"
type textarea "x"
type textarea "Ice machine not making ice"
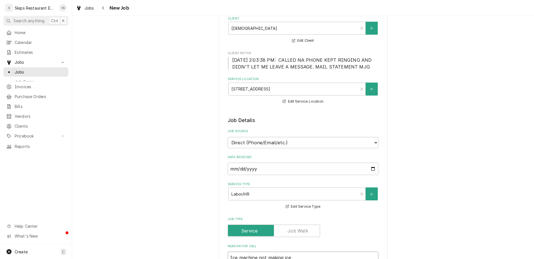
type textarea "x"
type textarea "Ice machine not making ice."
type textarea "x"
type textarea "Ice machine not making ice."
type textarea "x"
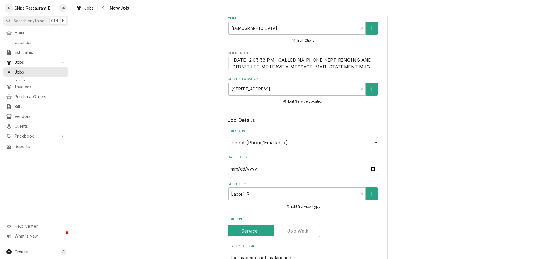
type textarea "Ice machine not making ice."
type textarea "x"
type textarea "Ice machine not making ice. R"
type textarea "x"
type textarea "Ice machine not making ice. Ru"
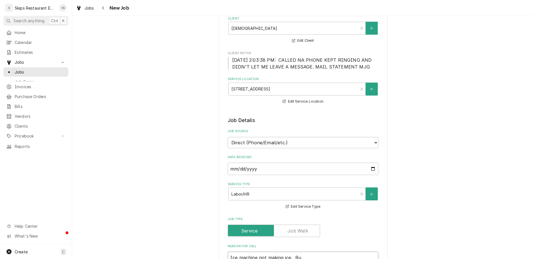
type textarea "x"
type textarea "Ice machine not making ice. Run"
type textarea "x"
type textarea "Ice machine not making ice. Runn"
type textarea "x"
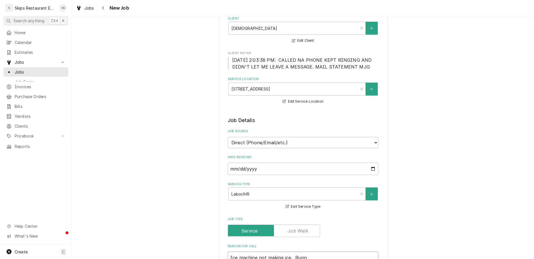
type textarea "Ice machine not making ice. Run"
type textarea "x"
type textarea "Ice machine not making ice. Ru"
type textarea "x"
type textarea "Ice machine not making ice. R"
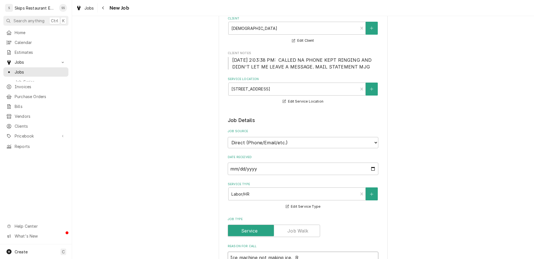
type textarea "x"
type textarea "Ice machine not making ice."
type textarea "x"
type textarea "Ice machine not making ice. W"
type textarea "x"
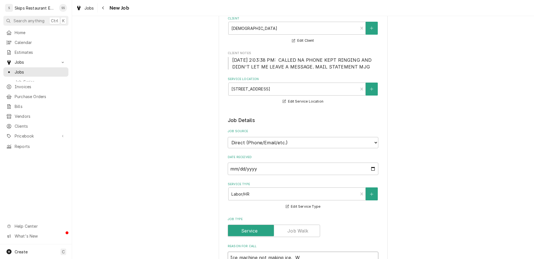
type textarea "Ice machine not making ice. Wa"
type textarea "x"
type textarea "Ice machine not making ice. Wat"
type textarea "x"
type textarea "Ice machine not making ice. [GEOGRAPHIC_DATA]"
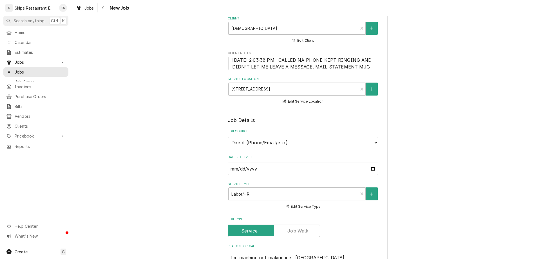
type textarea "x"
type textarea "Ice machine not making ice. Water"
type textarea "x"
type textarea "Ice machine not making ice. Water"
type textarea "x"
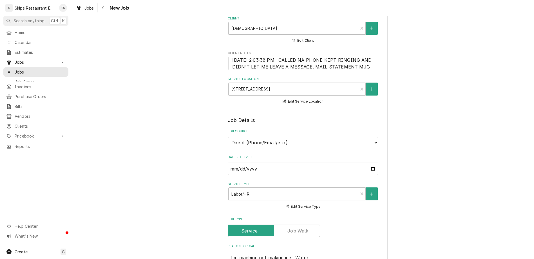
type textarea "Ice machine not making ice. Water c"
type textarea "x"
type textarea "Ice machine not making ice. Water co"
type textarea "x"
type textarea "Ice machine not making ice. Water com"
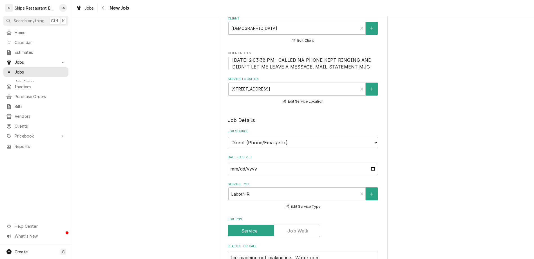
type textarea "x"
type textarea "Ice machine not making ice. Water come"
type textarea "x"
type textarea "Ice machine not making ice. Water comes"
type textarea "x"
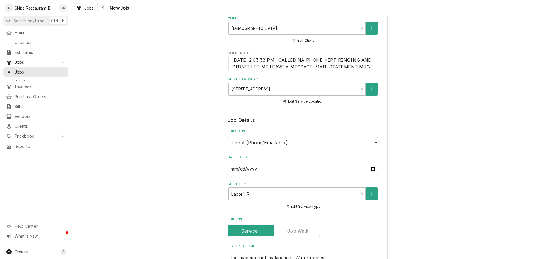
type textarea "Ice machine not making ice. Water comes"
type textarea "x"
type textarea "Ice machine not making ice. Water comes i"
type textarea "x"
type textarea "Ice machine not making ice. Water comes in"
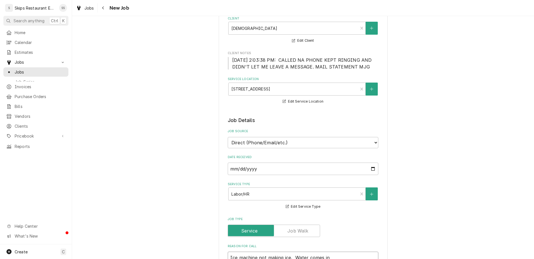
type textarea "x"
type textarea "Ice machine not making ice. Water comes in"
type textarea "x"
type textarea "Ice machine not making ice. Water comes in b"
type textarea "x"
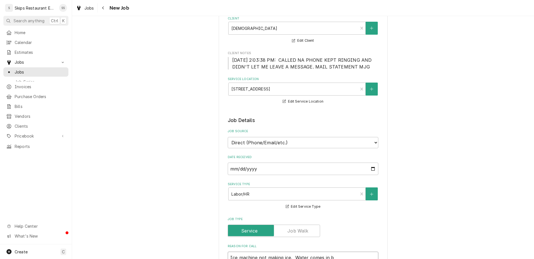
type textarea "Ice machine not making ice. Water comes in bu"
type textarea "x"
type textarea "Ice machine not making ice. Water comes in but"
type textarea "x"
type textarea "Ice machine not making ice. Water comes in but"
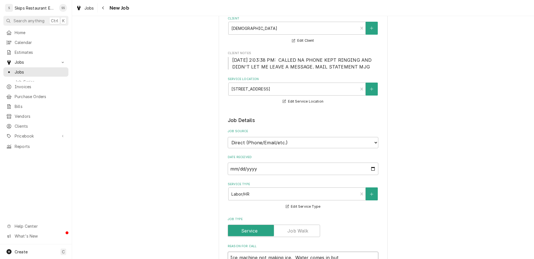
type textarea "x"
type textarea "Ice machine not making ice. Water comes in but u"
type textarea "x"
type textarea "Ice machine not making ice. Water comes in but un"
type textarea "x"
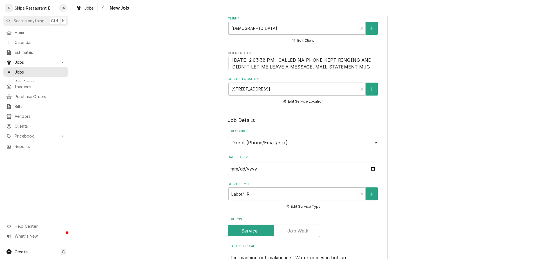
type textarea "Ice machine not making ice. Water comes in but uni"
type textarea "x"
type textarea "Ice machine not making ice. Water comes in but unit"
type textarea "x"
type textarea "Ice machine not making ice. Water comes in but unit"
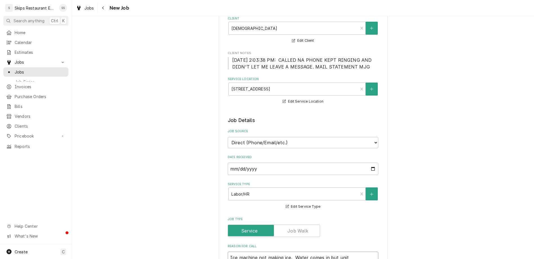
type textarea "x"
type textarea "Ice machine not making ice. Water comes in but unit w"
type textarea "x"
type textarea "Ice machine not making ice. Water comes in but unit wi"
type textarea "x"
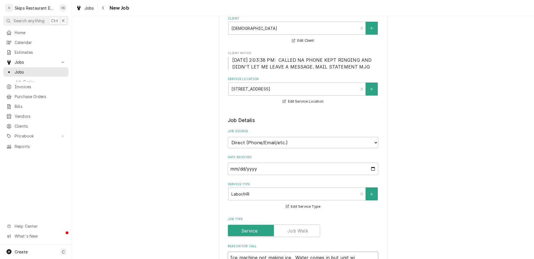
type textarea "Ice machine not making ice. Water comes in but unit wil"
type textarea "x"
type textarea "Ice machine not making ice. Water comes in but unit will"
type textarea "x"
type textarea "Ice machine not making ice. Water comes in but unit will"
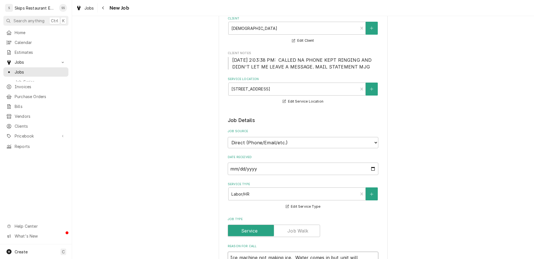
type textarea "x"
type textarea "Ice machine not making ice. Water comes in but unit will n"
type textarea "x"
type textarea "Ice machine not making ice. Water comes in but unit will no"
type textarea "x"
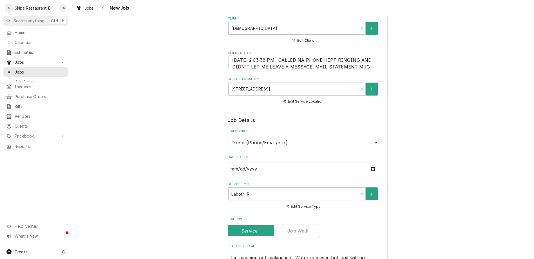
type textarea "Ice machine not making ice. Water comes in but unit will not"
type textarea "x"
type textarea "Ice machine not making ice. Water comes in but unit will not"
type textarea "x"
type textarea "Ice machine not making ice. Water comes in but unit will not f"
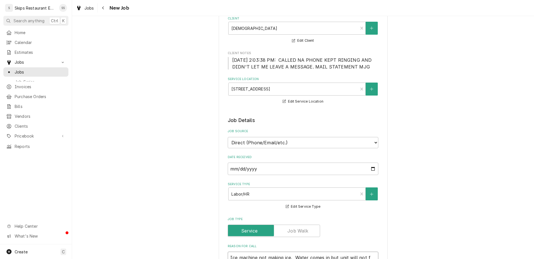
type textarea "x"
type textarea "Ice machine not making ice. Water comes in but unit will not fr"
type textarea "x"
type textarea "Ice machine not making ice. Water comes in but unit will not fre"
type textarea "x"
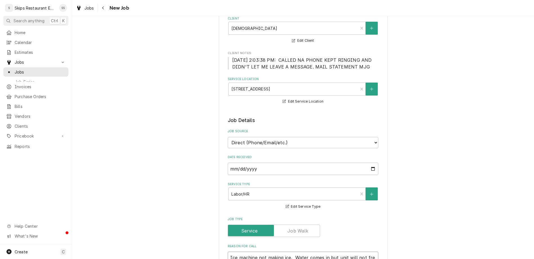
type textarea "Ice machine not making ice. Water comes in but unit will not free"
type textarea "x"
type textarea "Ice machine not making ice. Water comes in but unit will not freez"
type textarea "x"
type textarea "Ice machine not making ice. Water comes in but unit will not freeze"
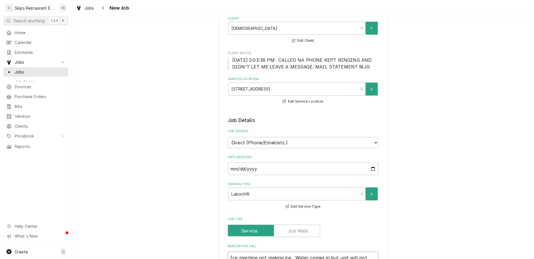
type textarea "x"
type textarea "Ice machine not making ice. Water comes in but unit will not freeze"
type textarea "x"
type textarea "Ice machine not making ice. Water comes in but unit will not freeze i"
type textarea "x"
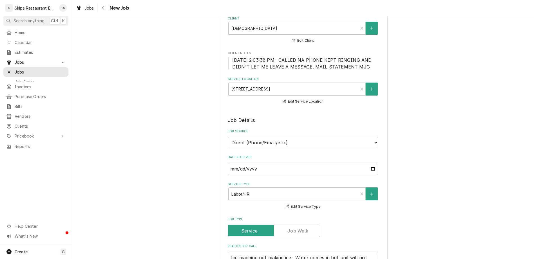
type textarea "Ice machine not making ice. Water comes in but unit will not freeze it"
type textarea "x"
type textarea "Ice machine not making ice. Water comes in but unit will not freeze it."
type textarea "x"
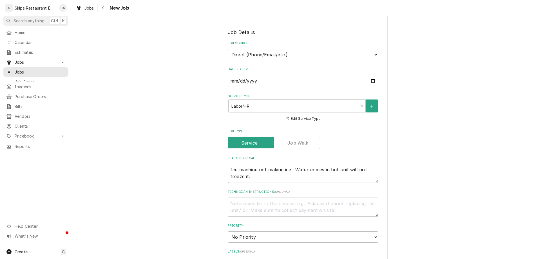
scroll to position [176, 0]
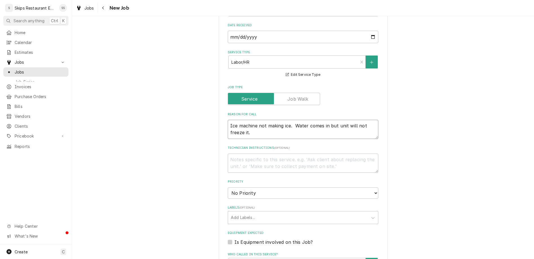
type textarea "Ice machine not making ice. Water comes in but unit will not freeze it."
click at [236, 238] on label "Is Equipment involved on this Job?" at bounding box center [273, 241] width 78 height 7
click at [236, 238] on input "Equipment Expected" at bounding box center [309, 244] width 151 height 12
checkbox input "true"
click at [289, 258] on div "Equipment" at bounding box center [296, 264] width 131 height 10
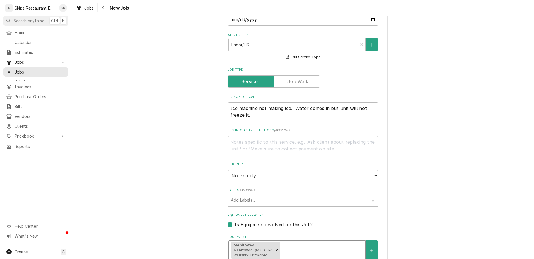
scroll to position [220, 0]
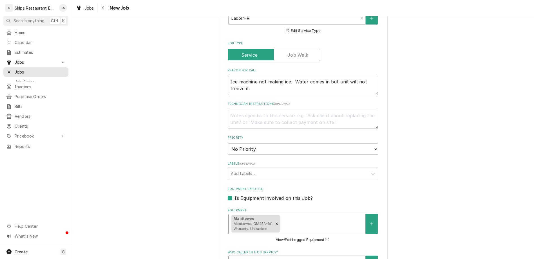
click at [268, 257] on div "Who called in this service?" at bounding box center [296, 262] width 131 height 10
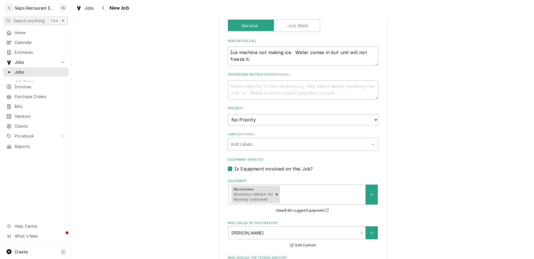
scroll to position [272, 0]
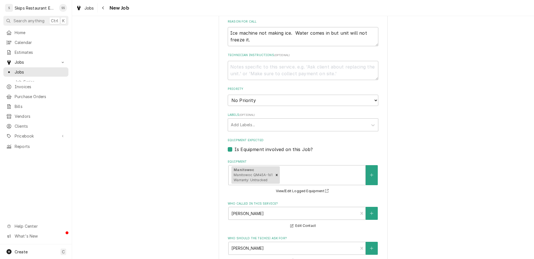
type textarea "x"
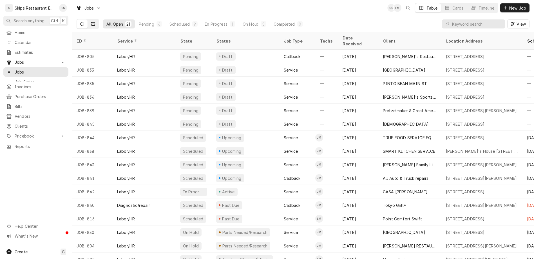
click at [91, 22] on icon "Dynamic Content Wrapper" at bounding box center [93, 23] width 4 height 3
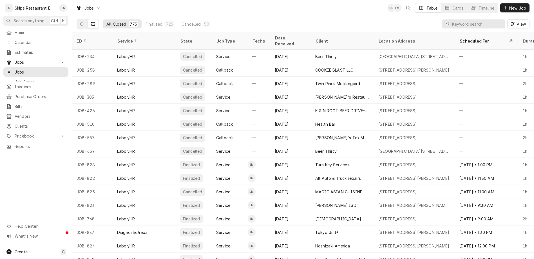
click at [477, 19] on input "Dynamic Content Wrapper" at bounding box center [477, 23] width 50 height 9
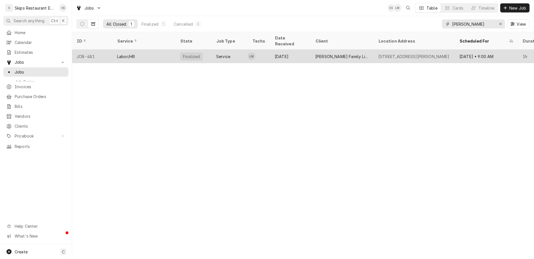
type input "[PERSON_NAME]"
click at [315, 53] on div "[PERSON_NAME] Family Limited Partnership" at bounding box center [342, 56] width 54 height 6
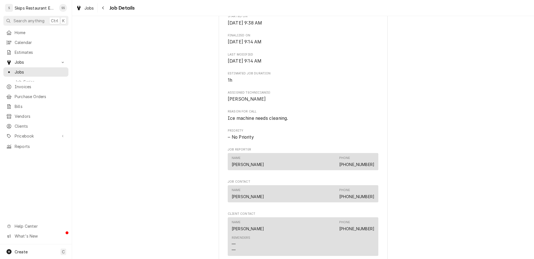
scroll to position [212, 0]
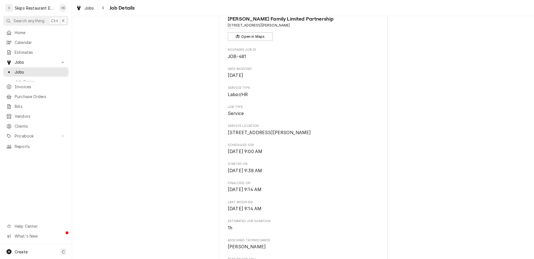
scroll to position [0, 0]
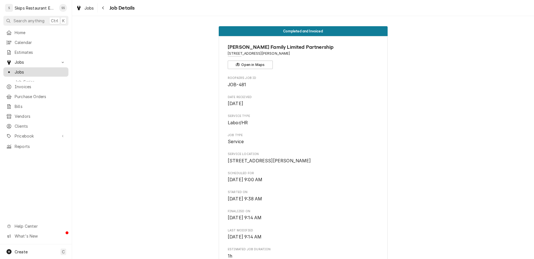
click at [15, 69] on span "Jobs" at bounding box center [40, 72] width 51 height 6
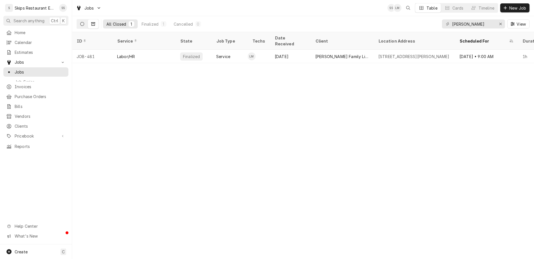
click at [77, 19] on button "Dynamic Content Wrapper" at bounding box center [82, 23] width 11 height 9
